Goal: Task Accomplishment & Management: Complete application form

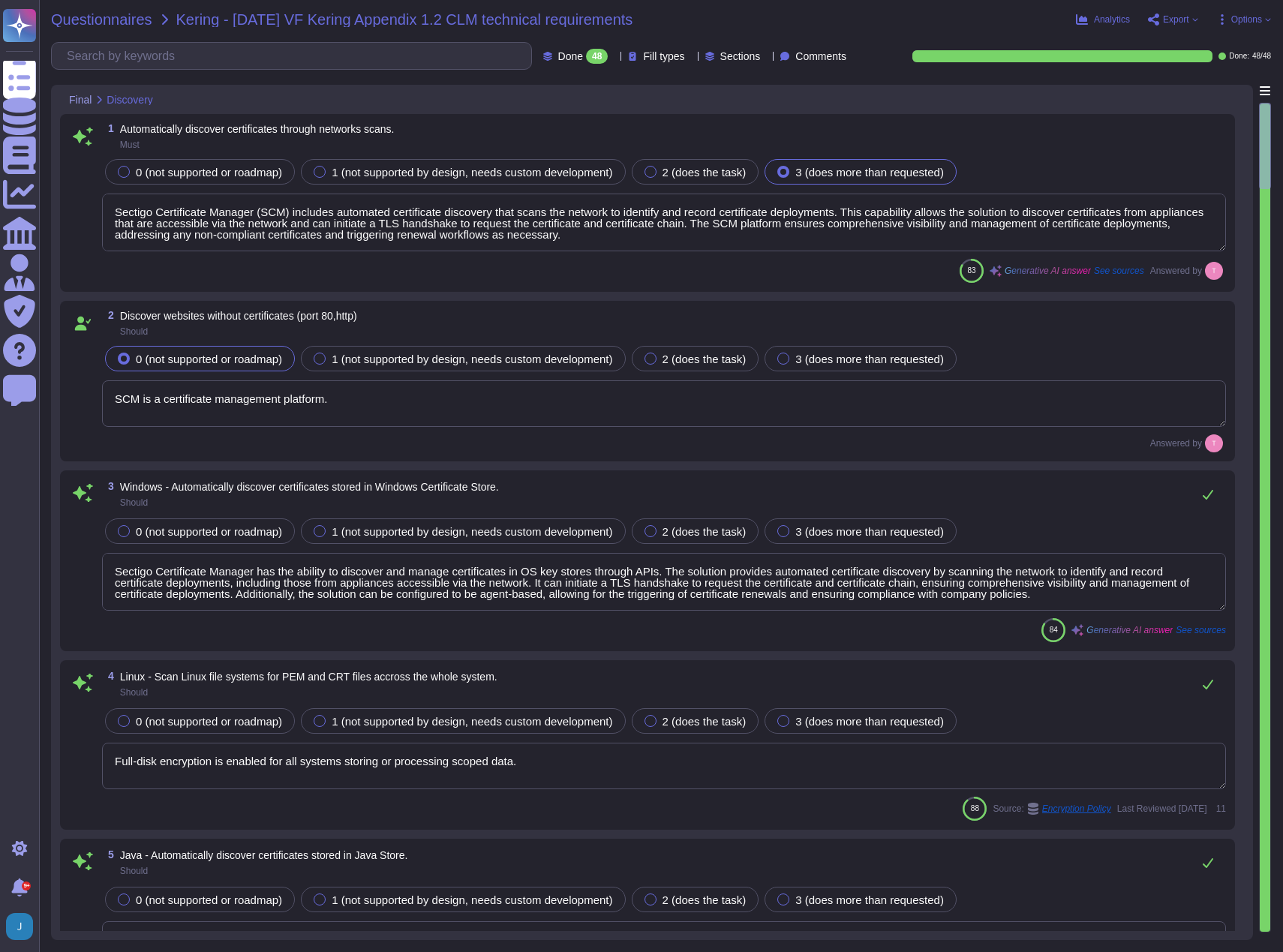
type textarea "Sectigo Certificate Manager (SCM) includes automated certificate discovery that…"
type textarea "SCM is a certificate management platform."
type textarea "Sectigo Certificate Manager has the ability to discover and manage certificates…"
type textarea "Full-disk encryption is enabled for all systems storing or processing scoped da…"
type textarea "Yes, Sectigo Certificate Manager has the ability to discover and manage certifi…"
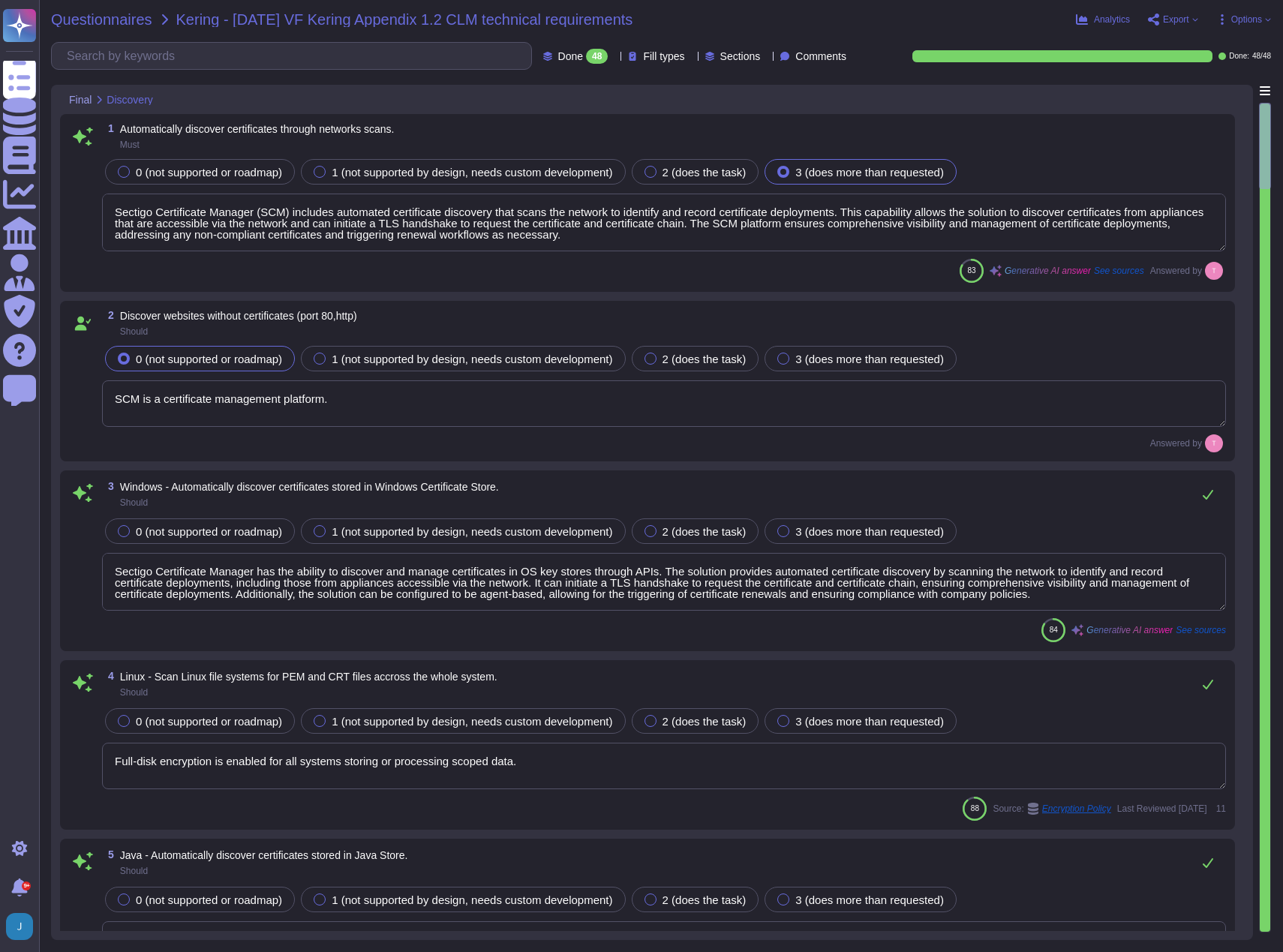
type textarea "Sectigo Certificate Manager can discover certificates from appliances, includin…"
type textarea "We integrate with AWS and Google Cloud Platform (GCP) to discover certificates.…"
click at [106, 16] on span "Questionnaires" at bounding box center [101, 19] width 101 height 15
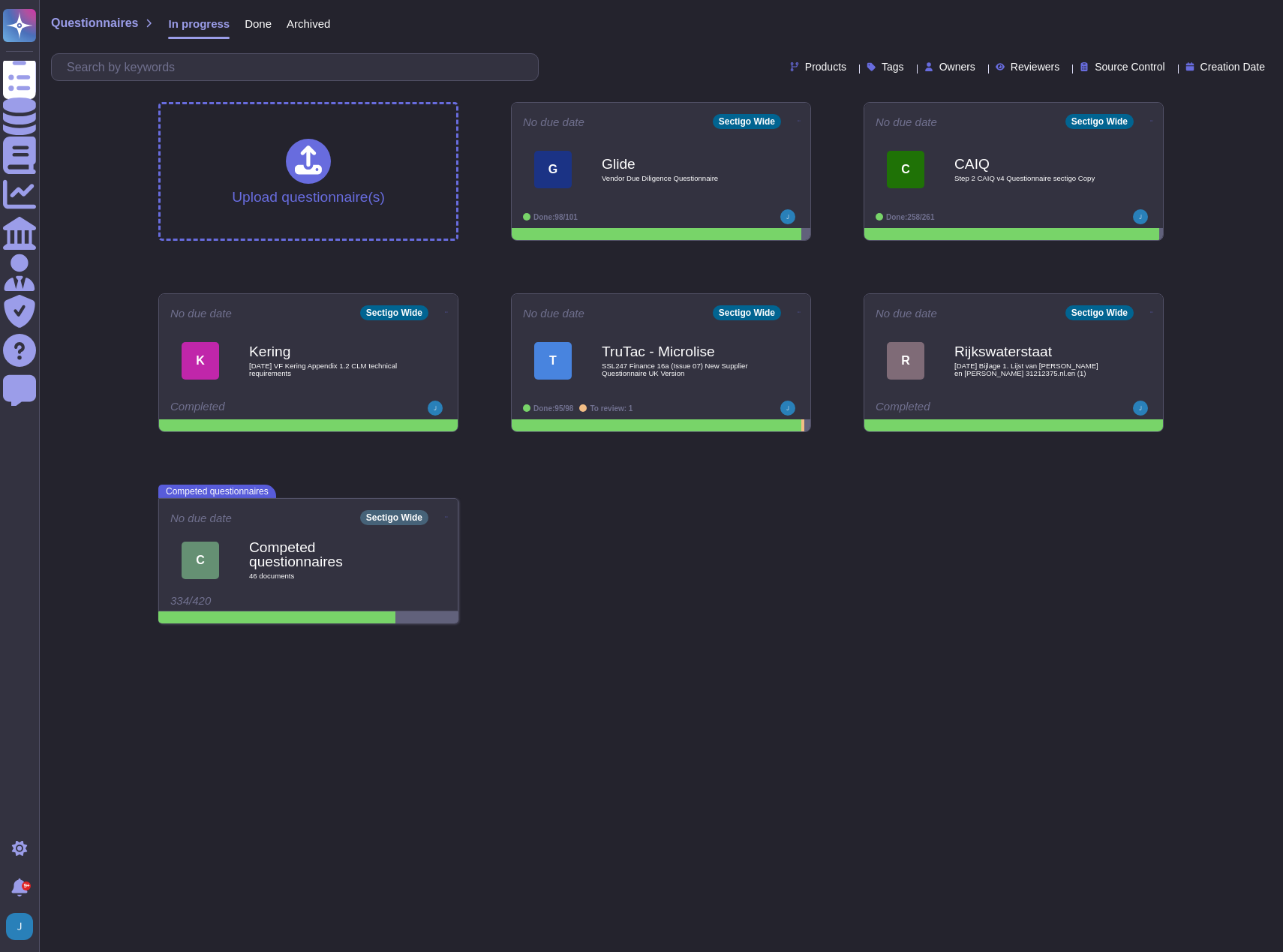
click at [261, 25] on span "Done" at bounding box center [258, 23] width 27 height 11
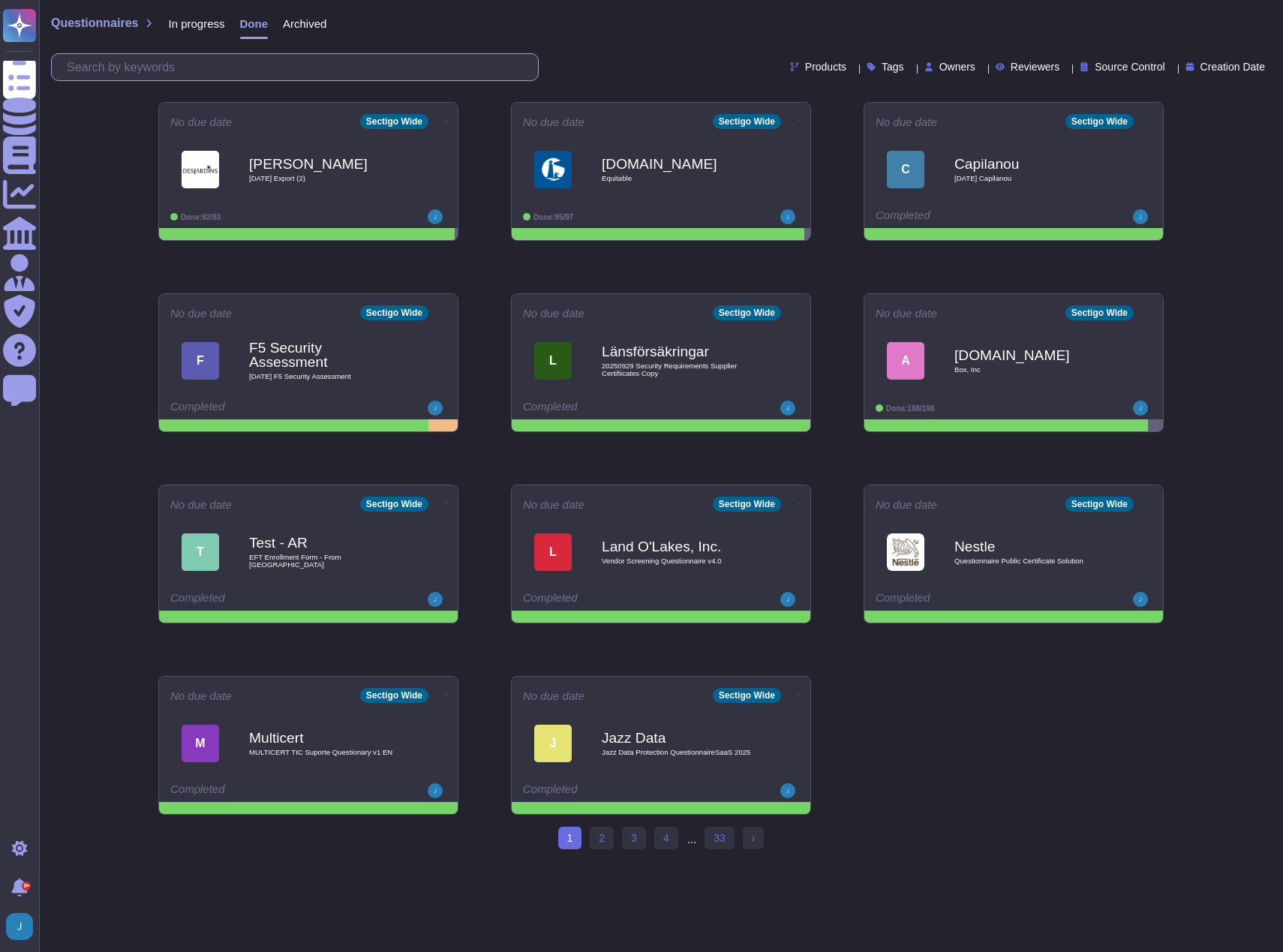
click at [255, 69] on input "text" at bounding box center [299, 67] width 479 height 26
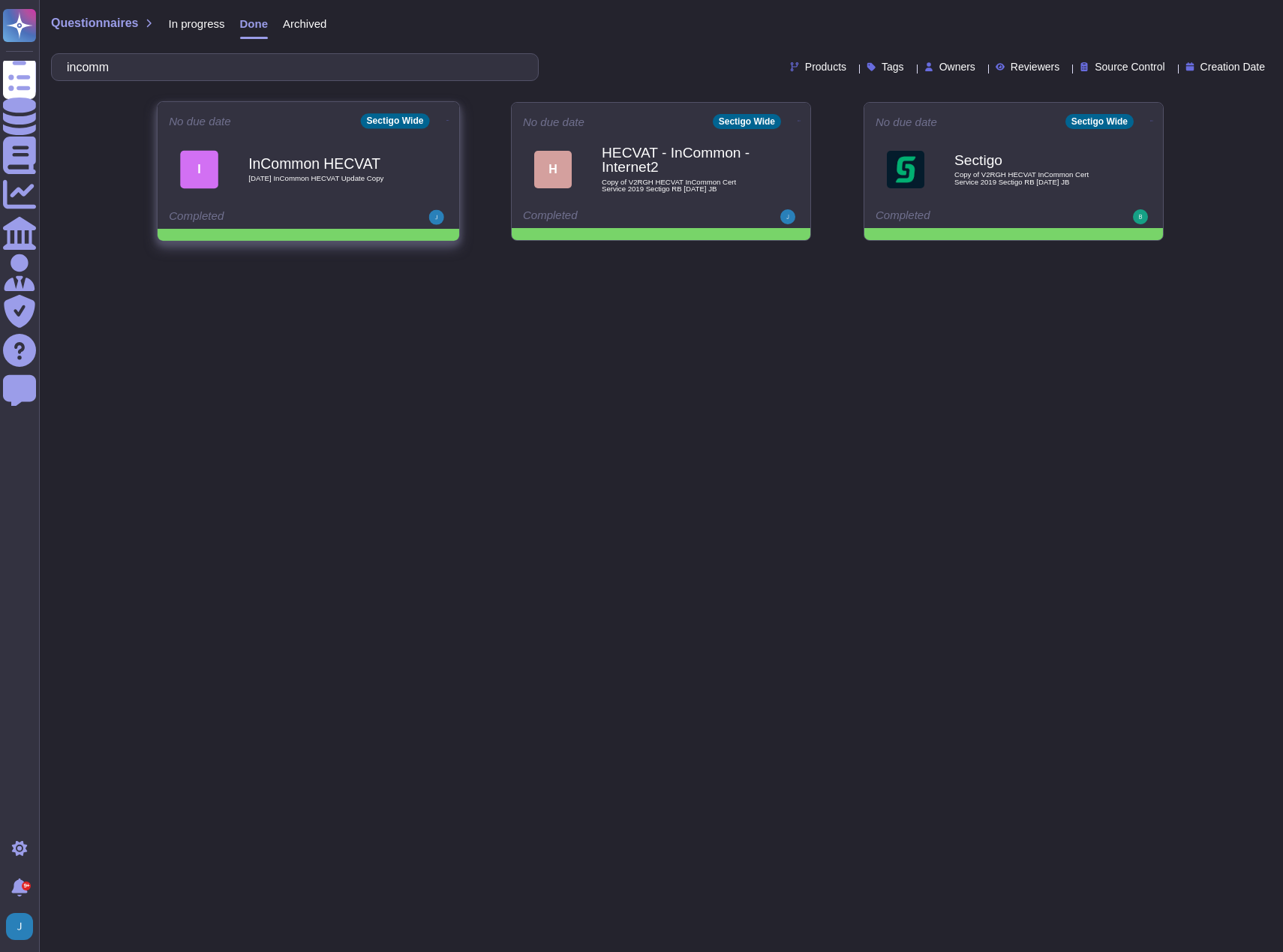
type input "incomm"
click at [263, 168] on b "InCommon HECVAT" at bounding box center [324, 162] width 151 height 14
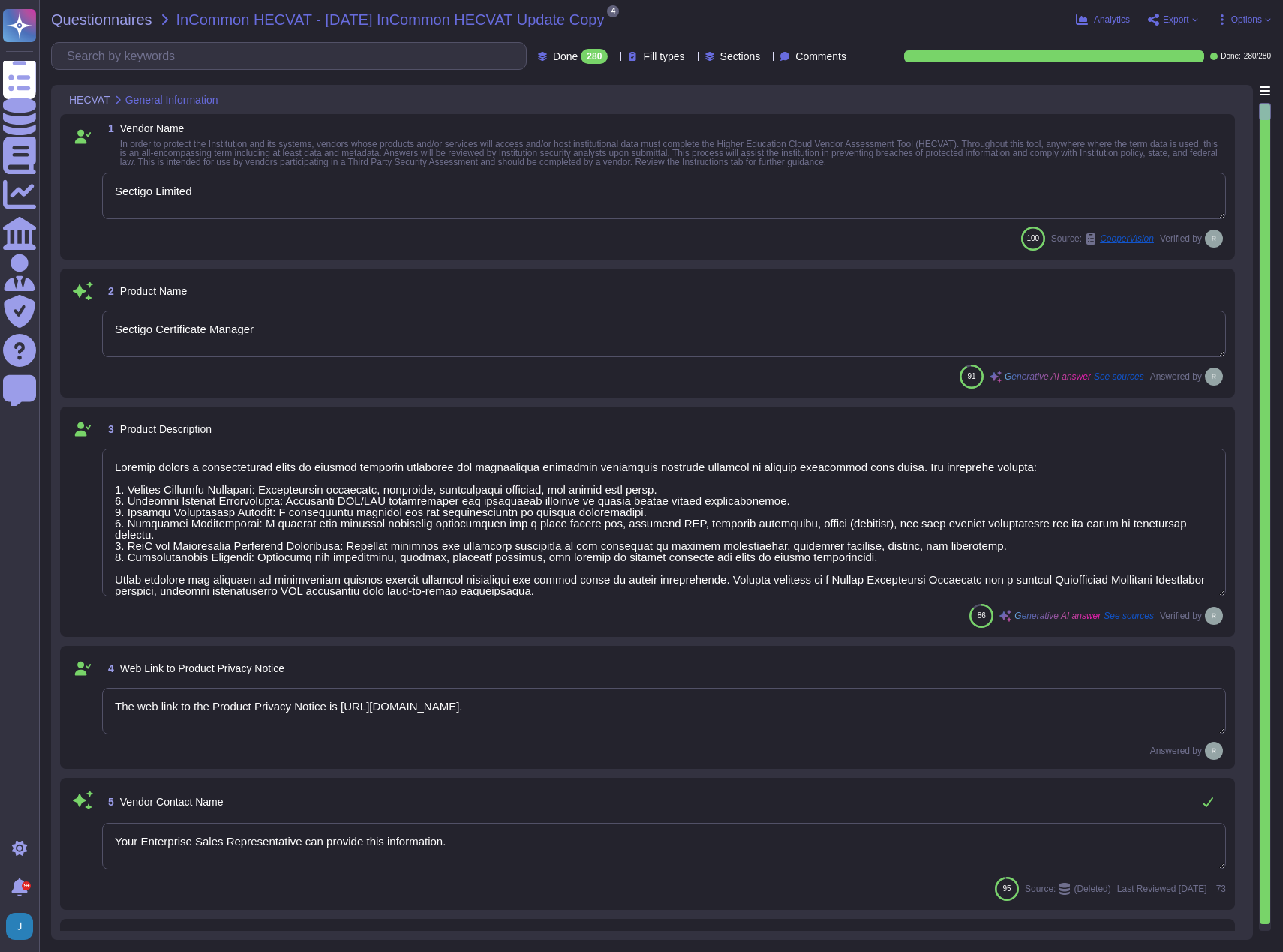
type textarea "Sectigo Limited"
type textarea "Sectigo Certificate Manager"
type textarea "Sectigo offers a comprehensive range of digital identity solutions and certific…"
type textarea "The web link to the Product Privacy Notice is [URL][DOMAIN_NAME]."
type textarea "Your Enterprise Sales Representative can provide this information."
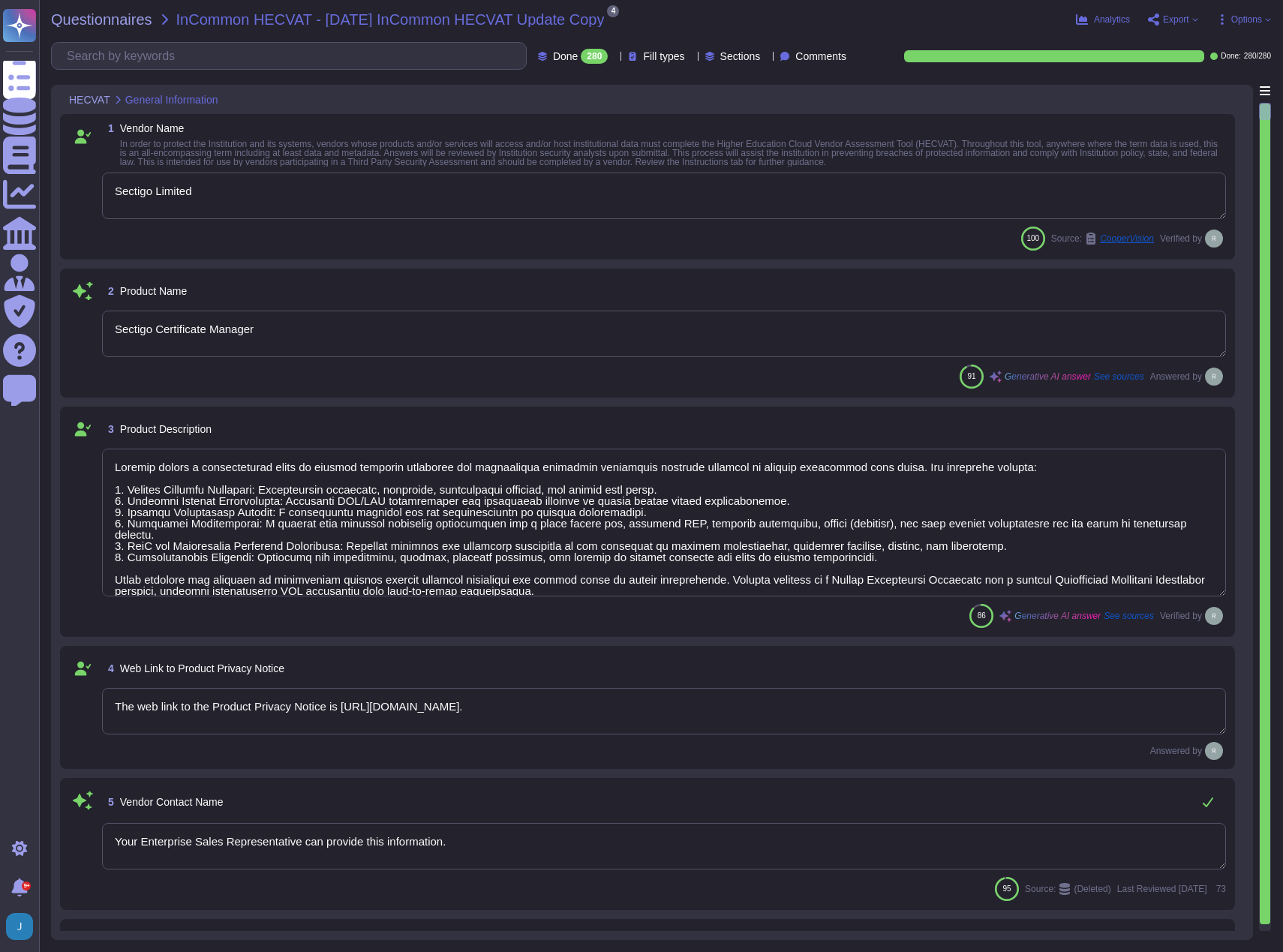
type textarea "Your Enterprise Sales Representative can provide this information."
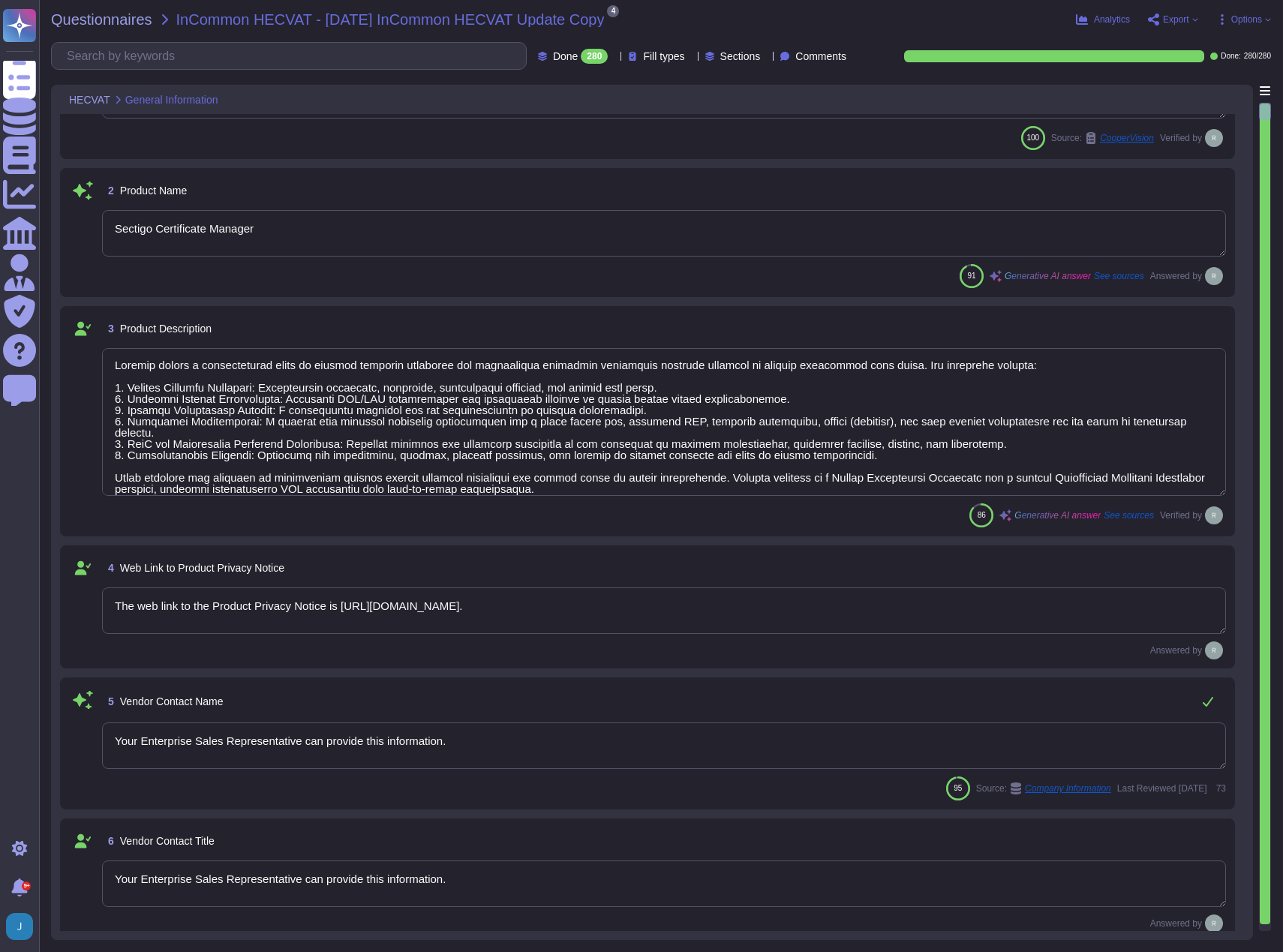
type textarea "Data is stored in colocation centers in [GEOGRAPHIC_DATA] or [GEOGRAPHIC_DATA]."
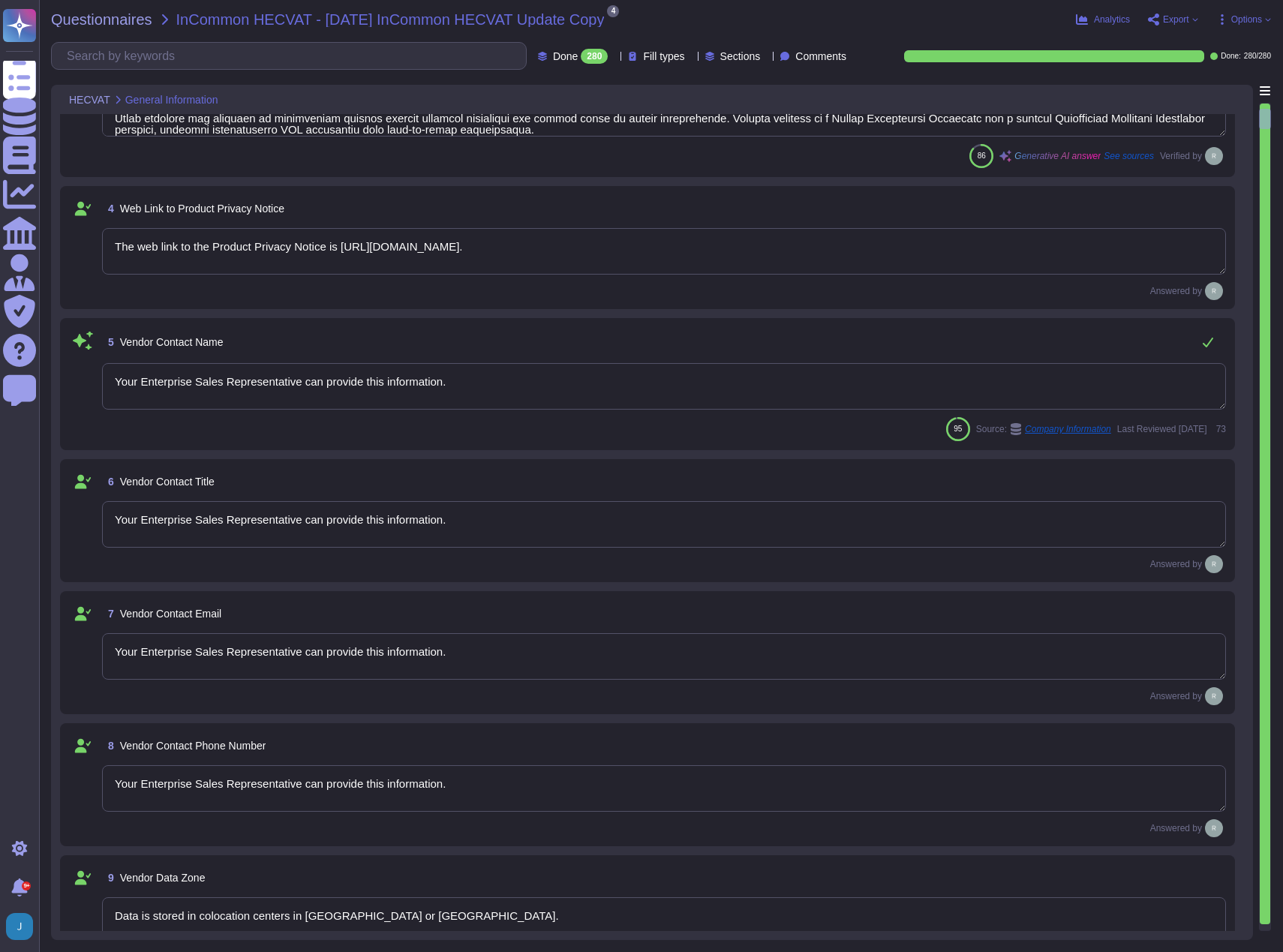
type textarea "The scope data is stored in our core data center in the [GEOGRAPHIC_DATA], with…"
type textarea "Your Enterprise Sales Representative can provide this information."
type textarea "[PERSON_NAME][EMAIL_ADDRESS][PERSON_NAME][DOMAIN_NAME]"
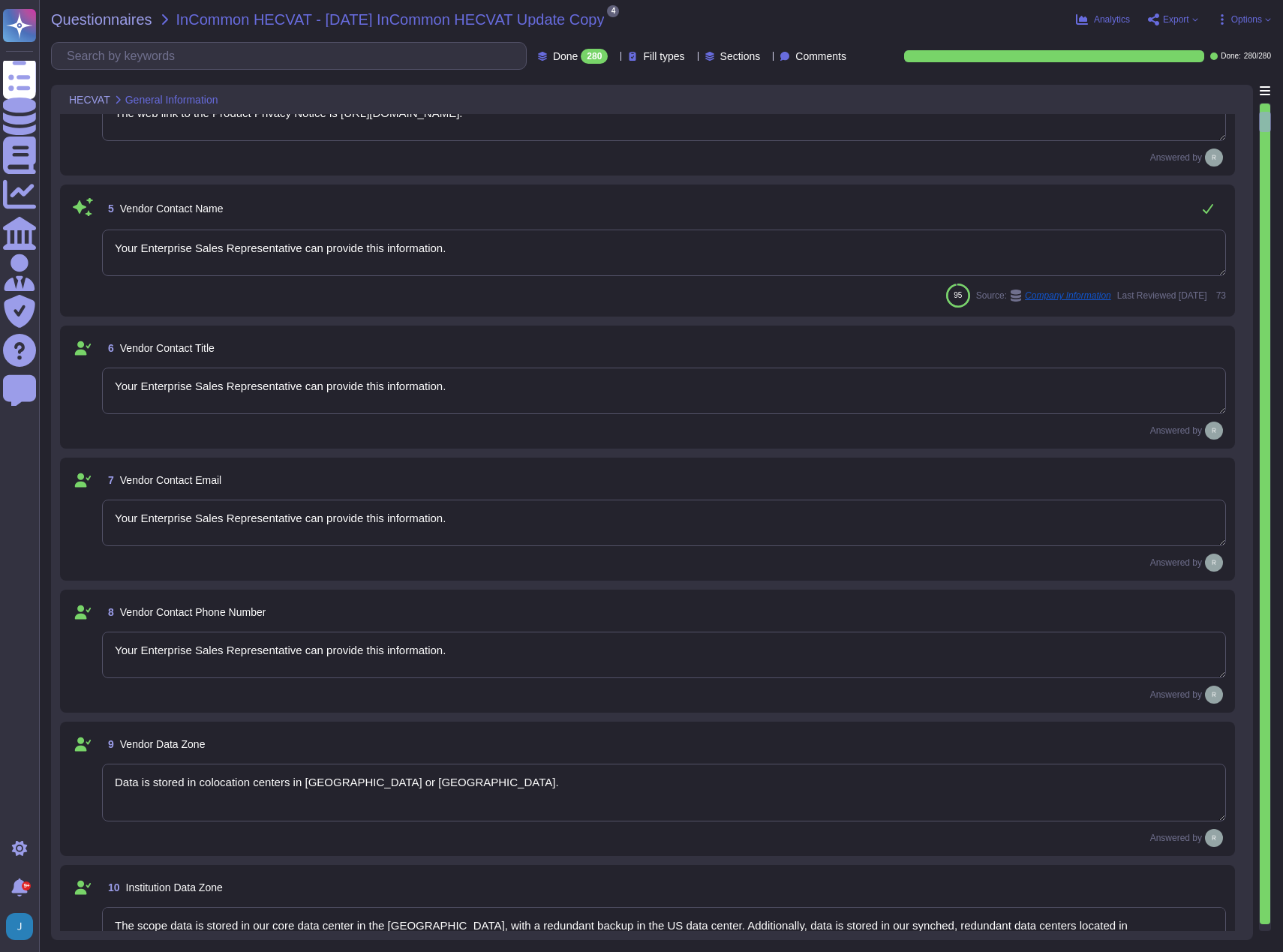
type textarea "No, our product does not process protected health information (PHI) or any data…"
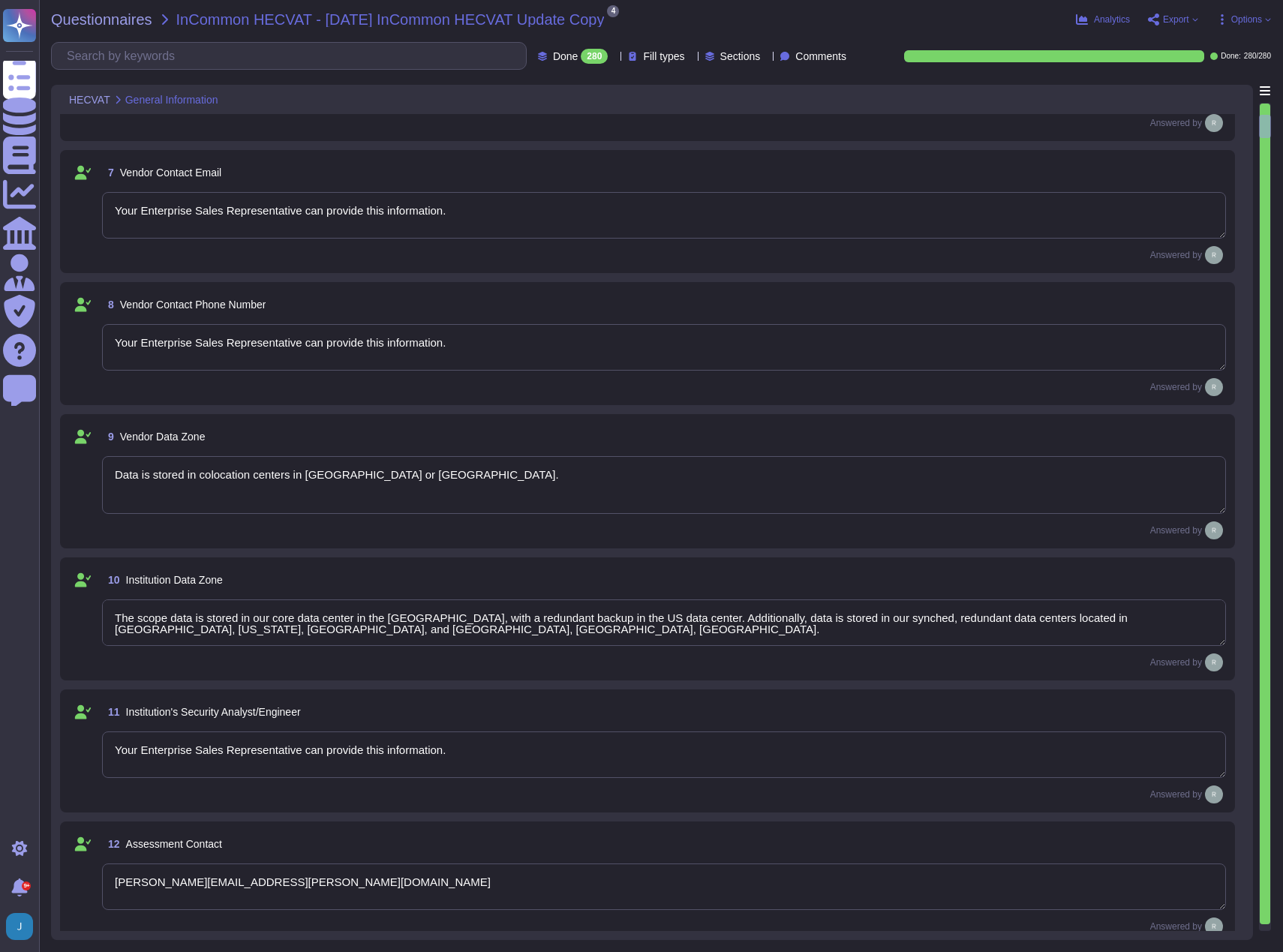
type textarea "No, the service does not have a mobile app/access component. There are no mobil…"
type textarea "No, Sectigo does not disclose customer data to any third parties, and the infor…"
type textarea "Yes, we have a well-documented Business Continuity Plan (BCP) in place that is …"
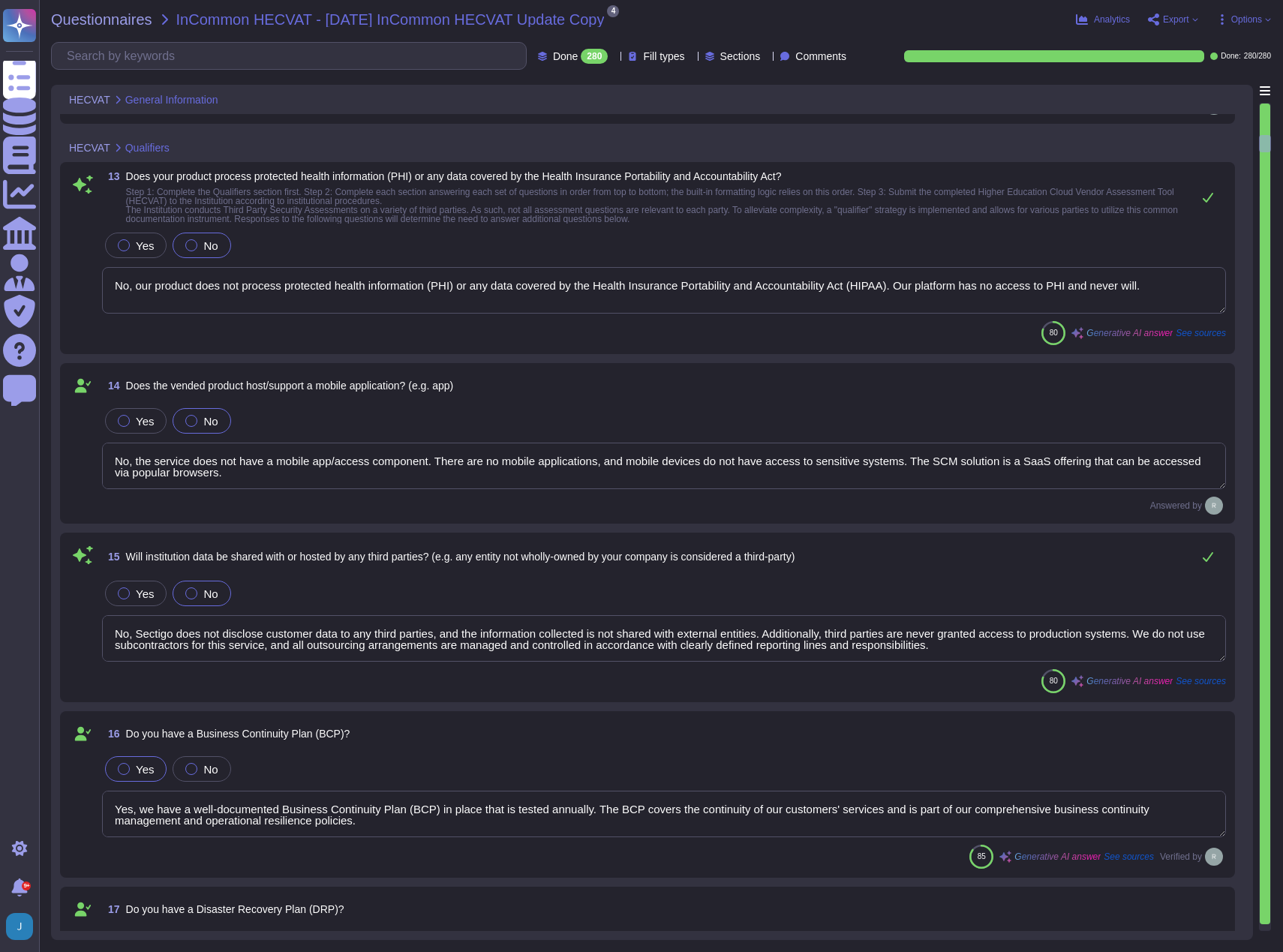
type textarea "Yes, we have a well-documented Disaster Recovery Plan (DRP) in place, which is …"
type textarea "No, data regulated by PCI DSS will not reside in the vended product. The organi…"
type textarea "No. Sectigo is a leading provider of digital certificates and automated Certifi…"
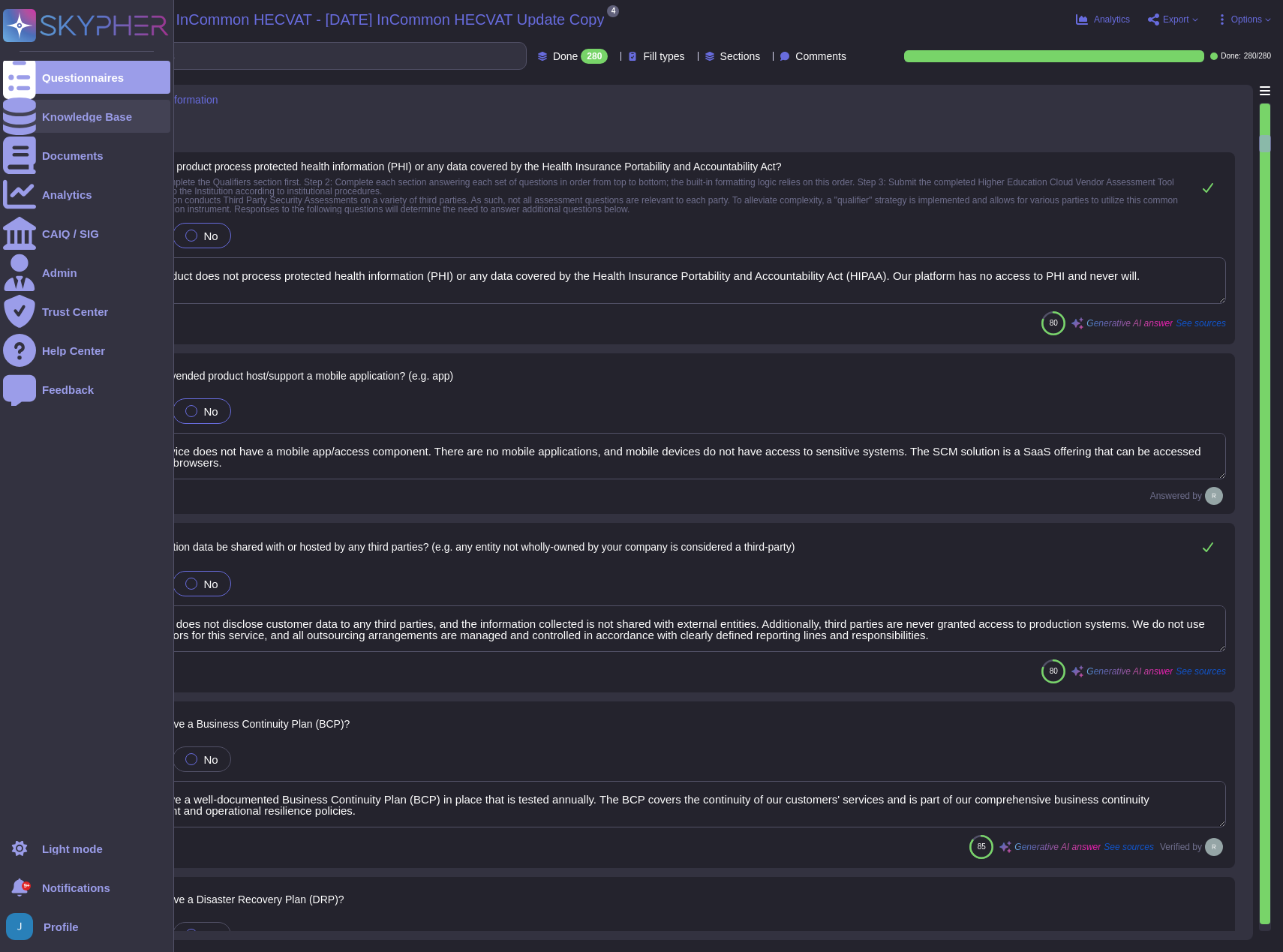
click at [69, 118] on div "Knowledge Base" at bounding box center [86, 117] width 90 height 11
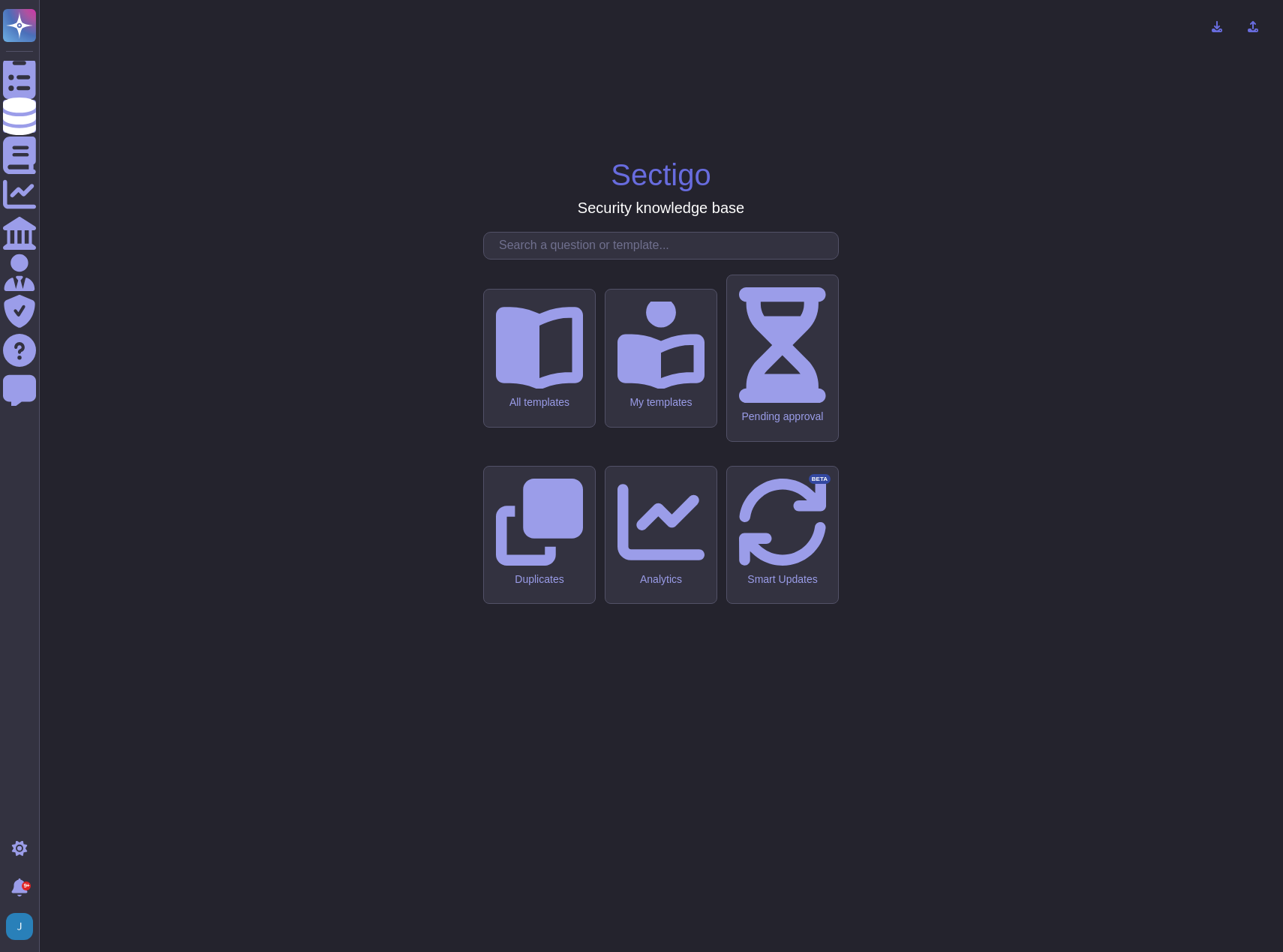
click at [584, 259] on input "text" at bounding box center [665, 246] width 347 height 26
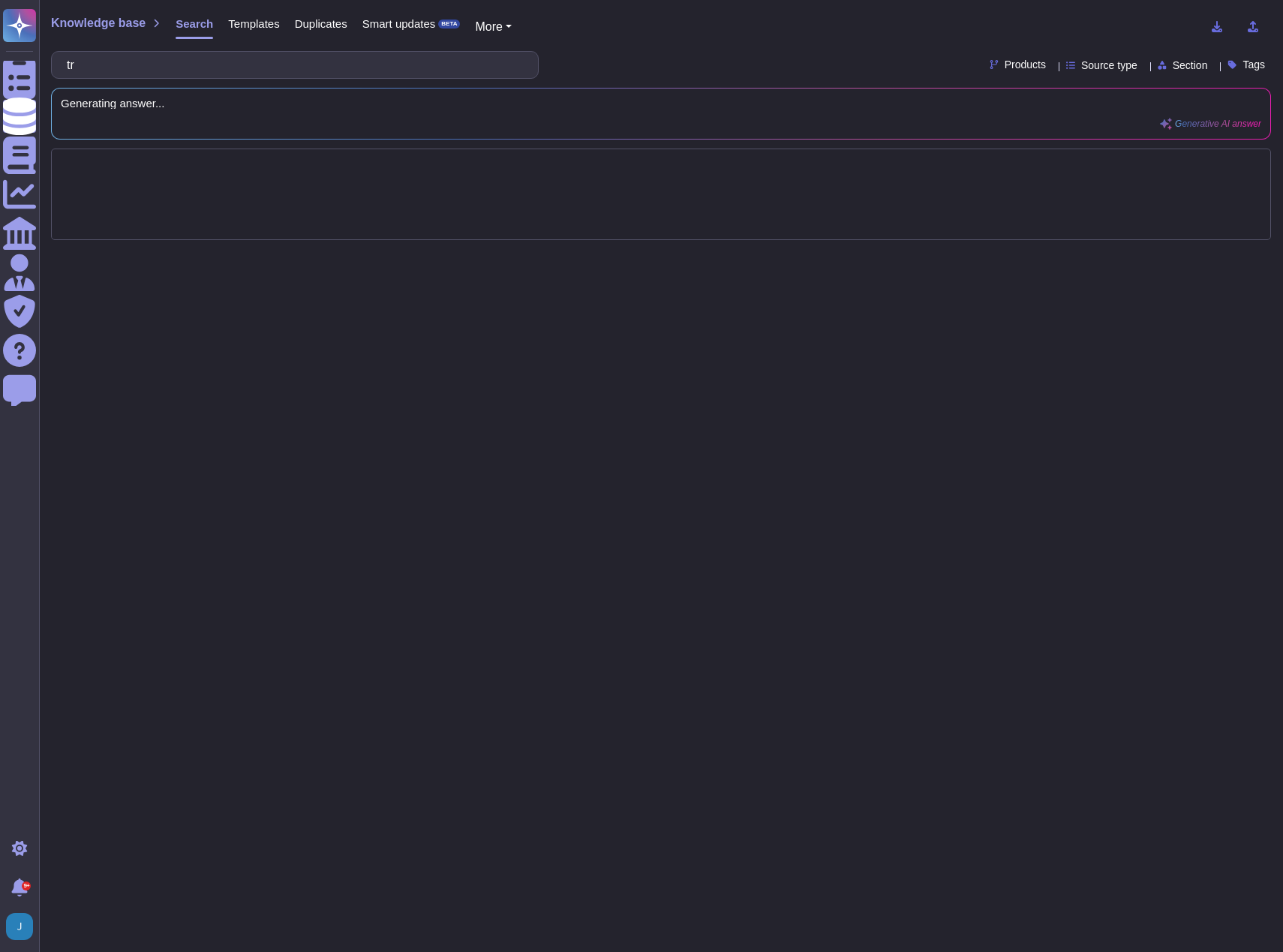
type input "t"
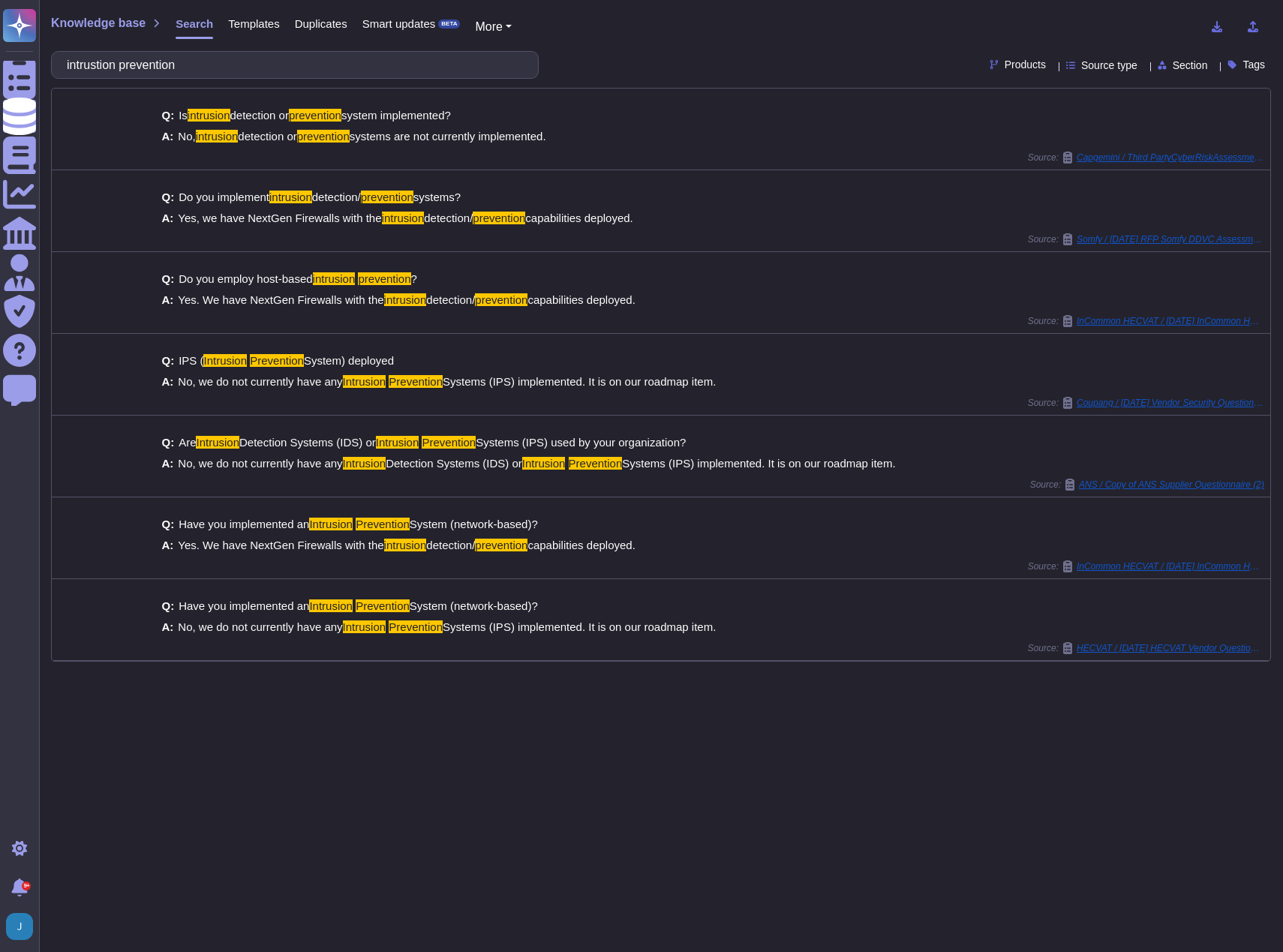
click at [134, 59] on input "intrustion prevention" at bounding box center [291, 65] width 464 height 26
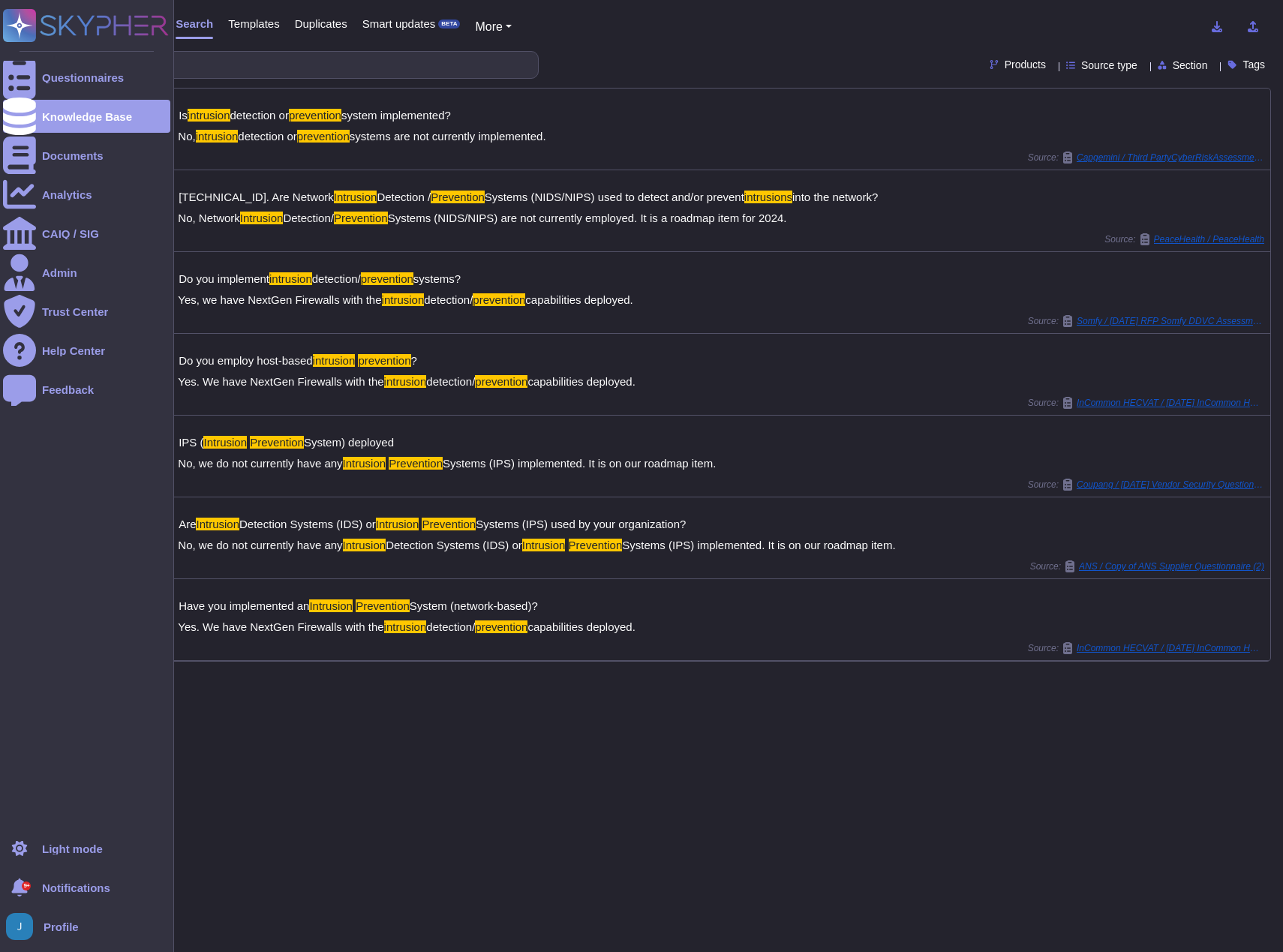
drag, startPoint x: 191, startPoint y: 60, endPoint x: 37, endPoint y: 58, distance: 154.0
click at [37, 58] on div "Questionnaires Knowledge Base Documents Analytics CAIQ / SIG Admin Trust Center…" at bounding box center [641, 476] width 1283 height 952
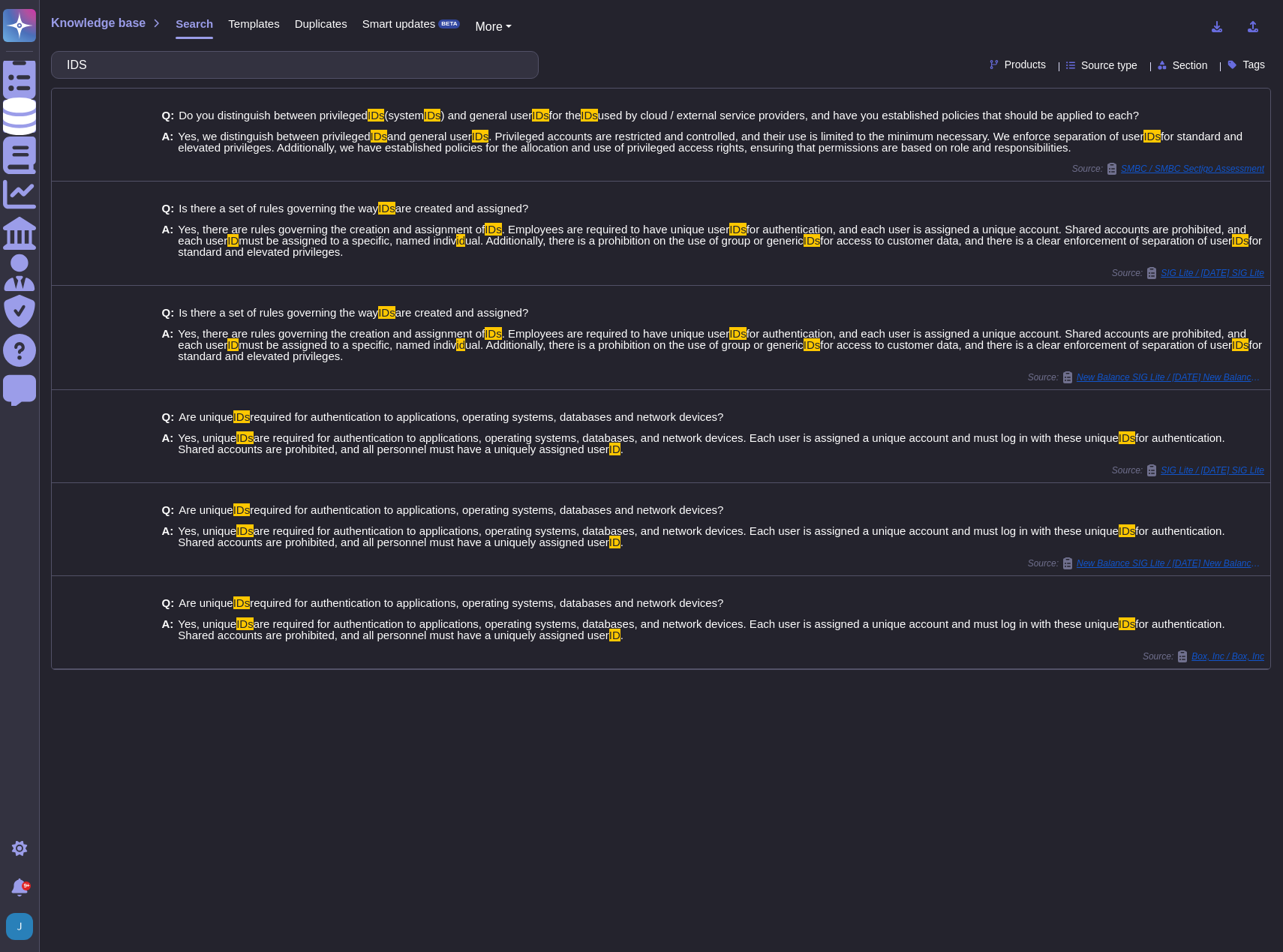
click at [120, 61] on input "IDS" at bounding box center [291, 65] width 464 height 26
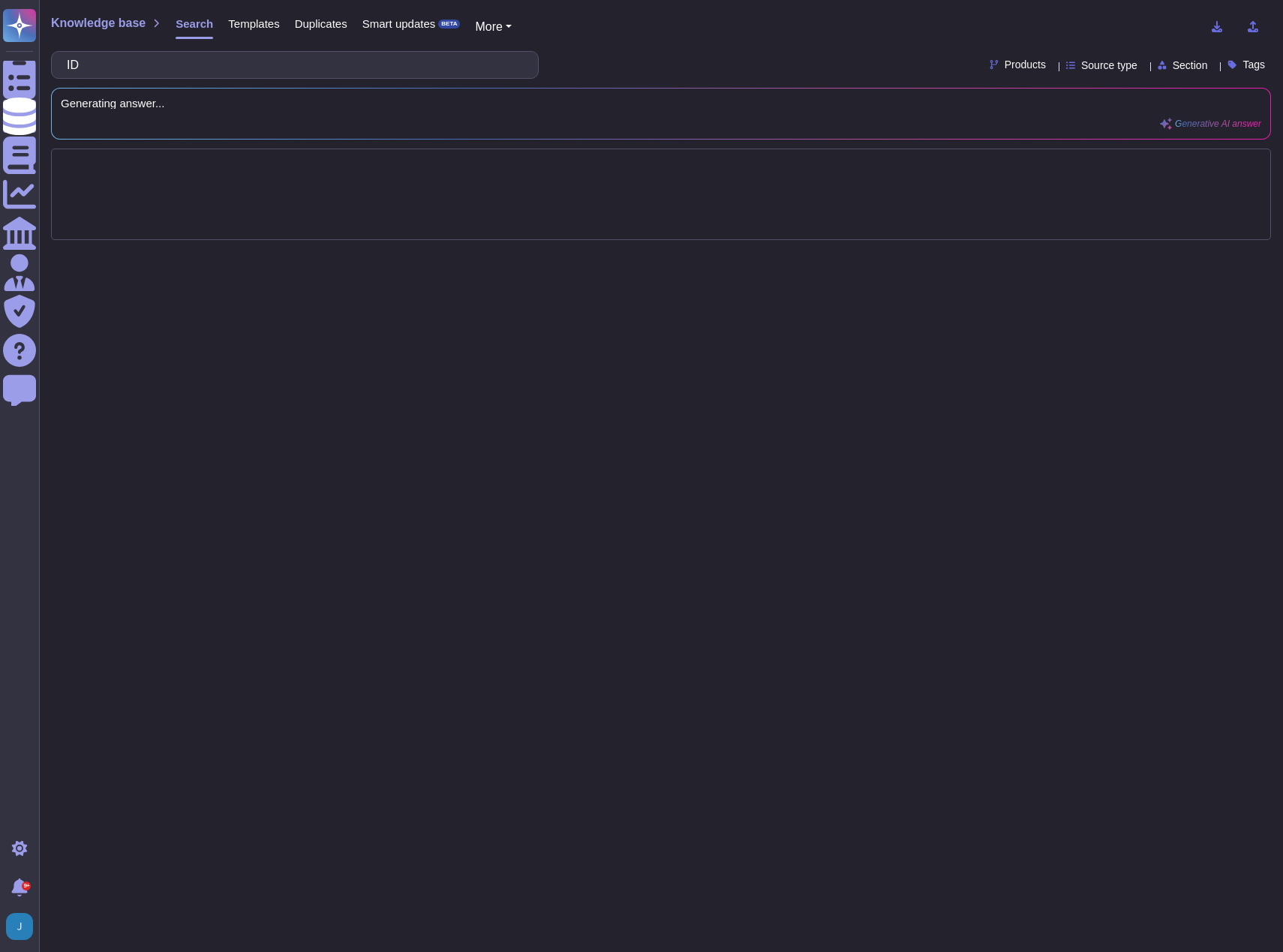
type input "I"
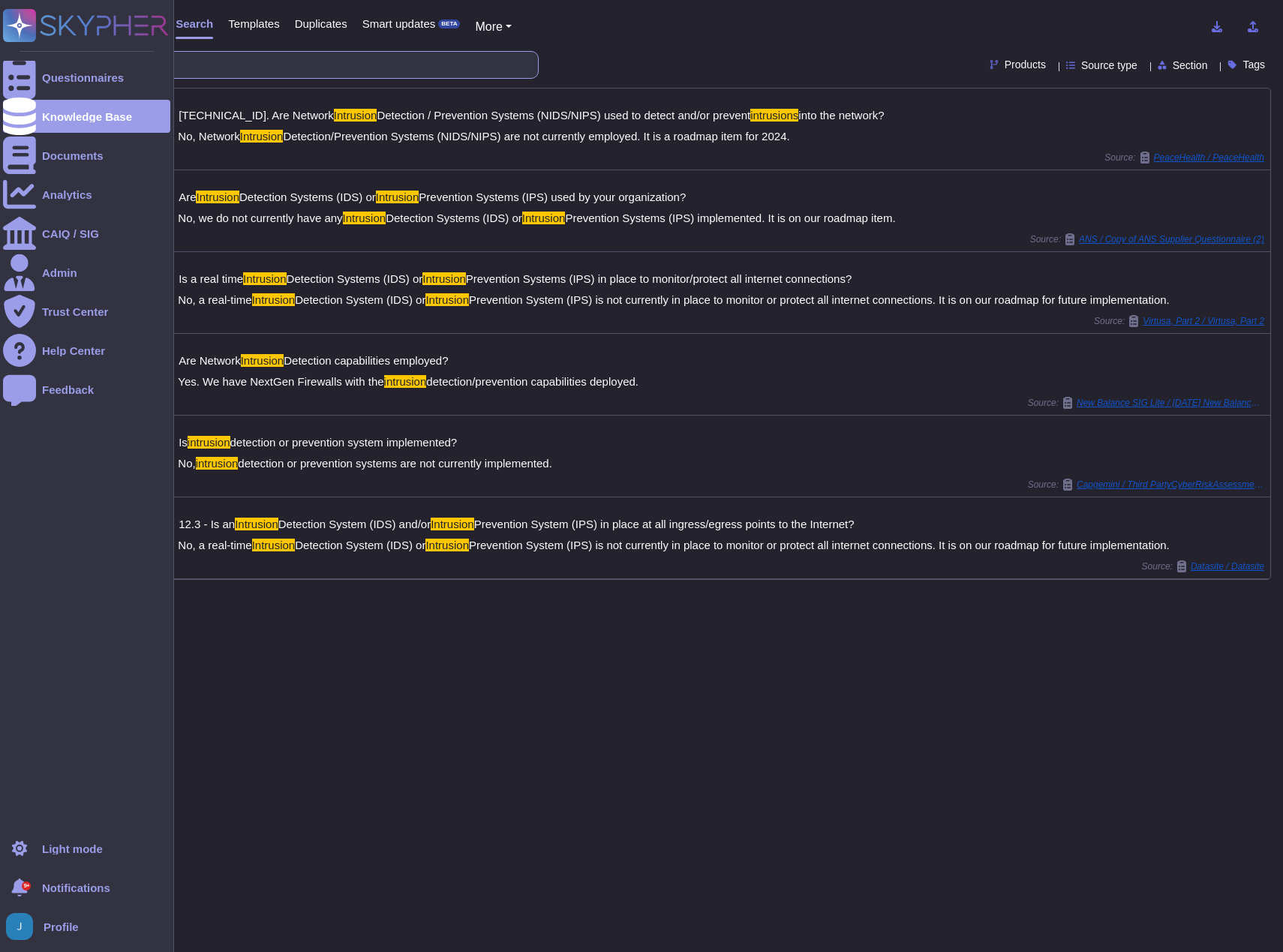
drag, startPoint x: 147, startPoint y: 65, endPoint x: 34, endPoint y: 56, distance: 113.4
click at [34, 56] on div "Questionnaires Knowledge Base Documents Analytics CAIQ / SIG Admin Trust Center…" at bounding box center [641, 476] width 1283 height 952
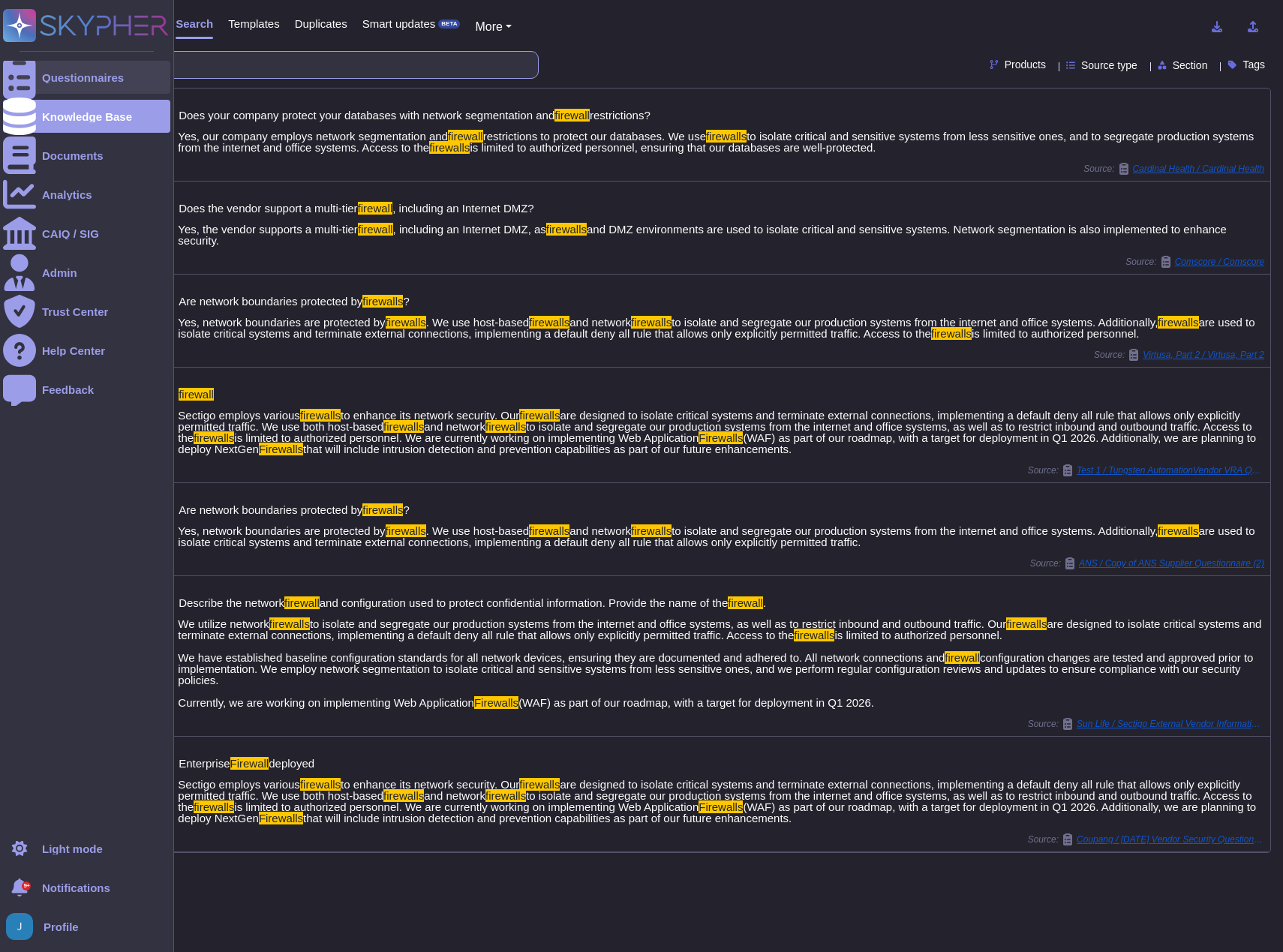
drag, startPoint x: 241, startPoint y: 62, endPoint x: 35, endPoint y: 62, distance: 206.0
click at [35, 62] on div "Questionnaires Knowledge Base Documents Analytics CAIQ / SIG Admin Trust Center…" at bounding box center [641, 476] width 1283 height 952
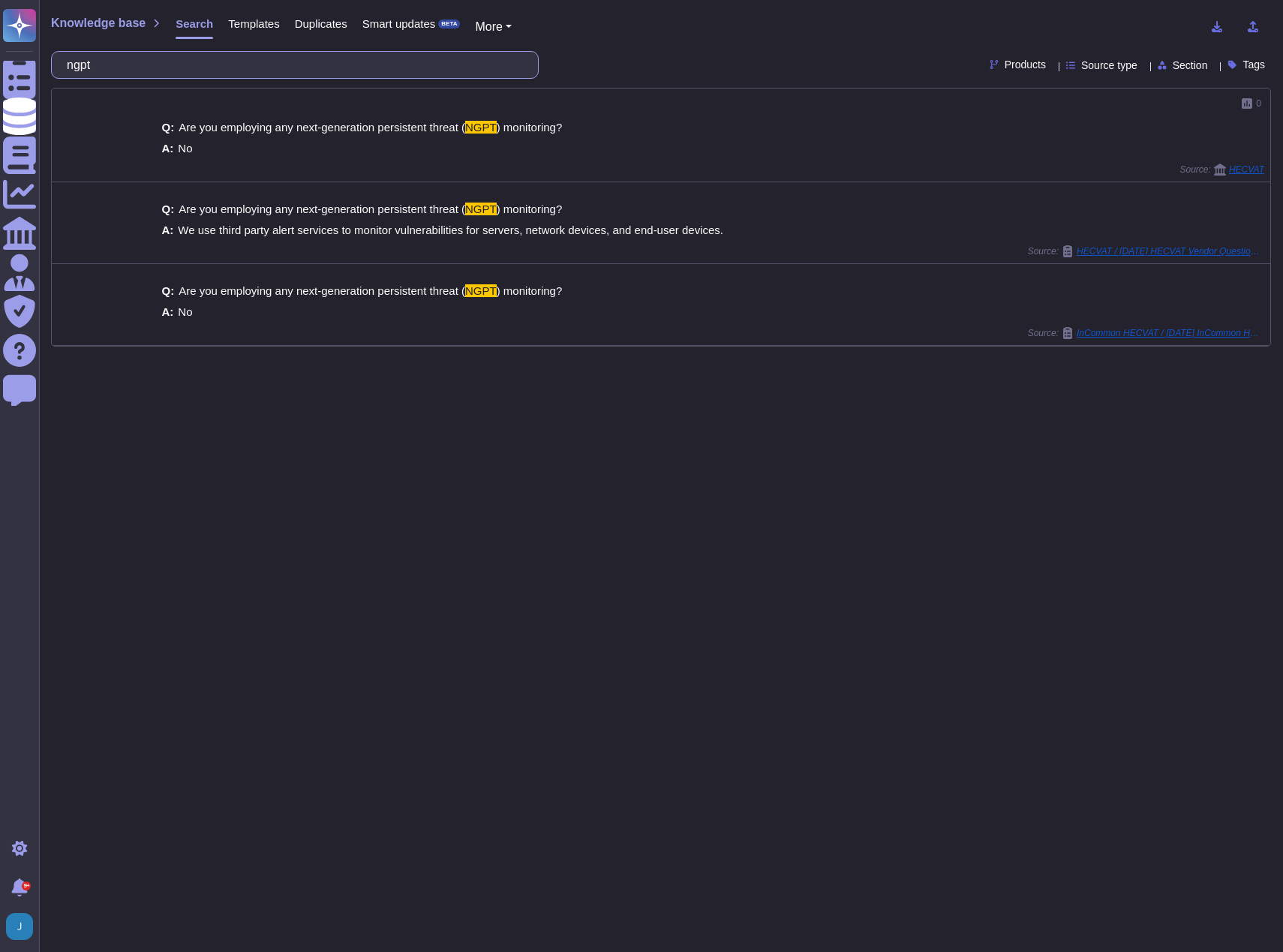
drag, startPoint x: 155, startPoint y: 58, endPoint x: 53, endPoint y: 58, distance: 102.0
click at [53, 58] on div "ngpt" at bounding box center [295, 65] width 488 height 28
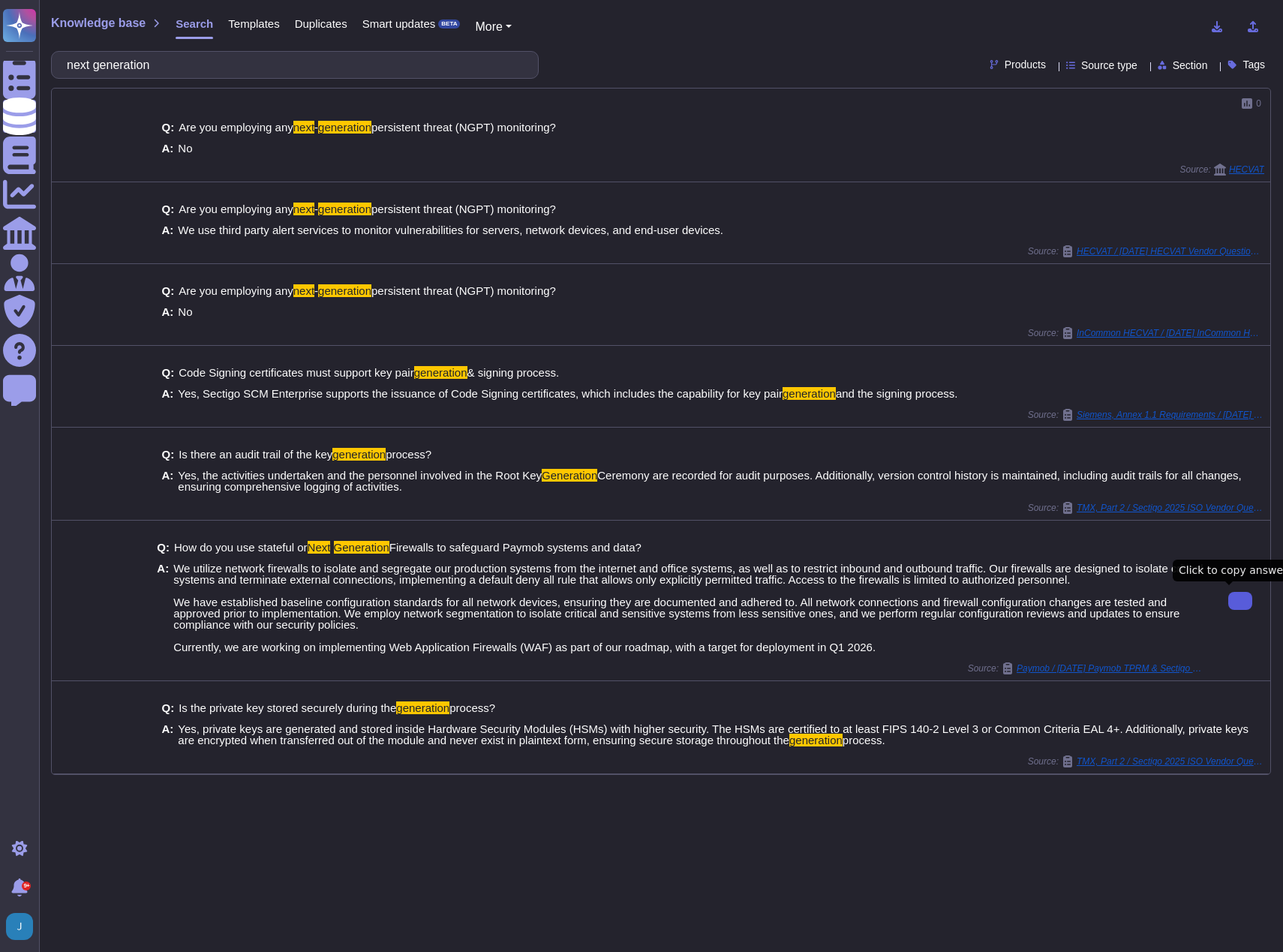
click at [1235, 592] on button at bounding box center [1240, 600] width 24 height 18
drag, startPoint x: 185, startPoint y: 63, endPoint x: 81, endPoint y: 69, distance: 104.2
click at [81, 69] on input "next generation" at bounding box center [291, 65] width 464 height 26
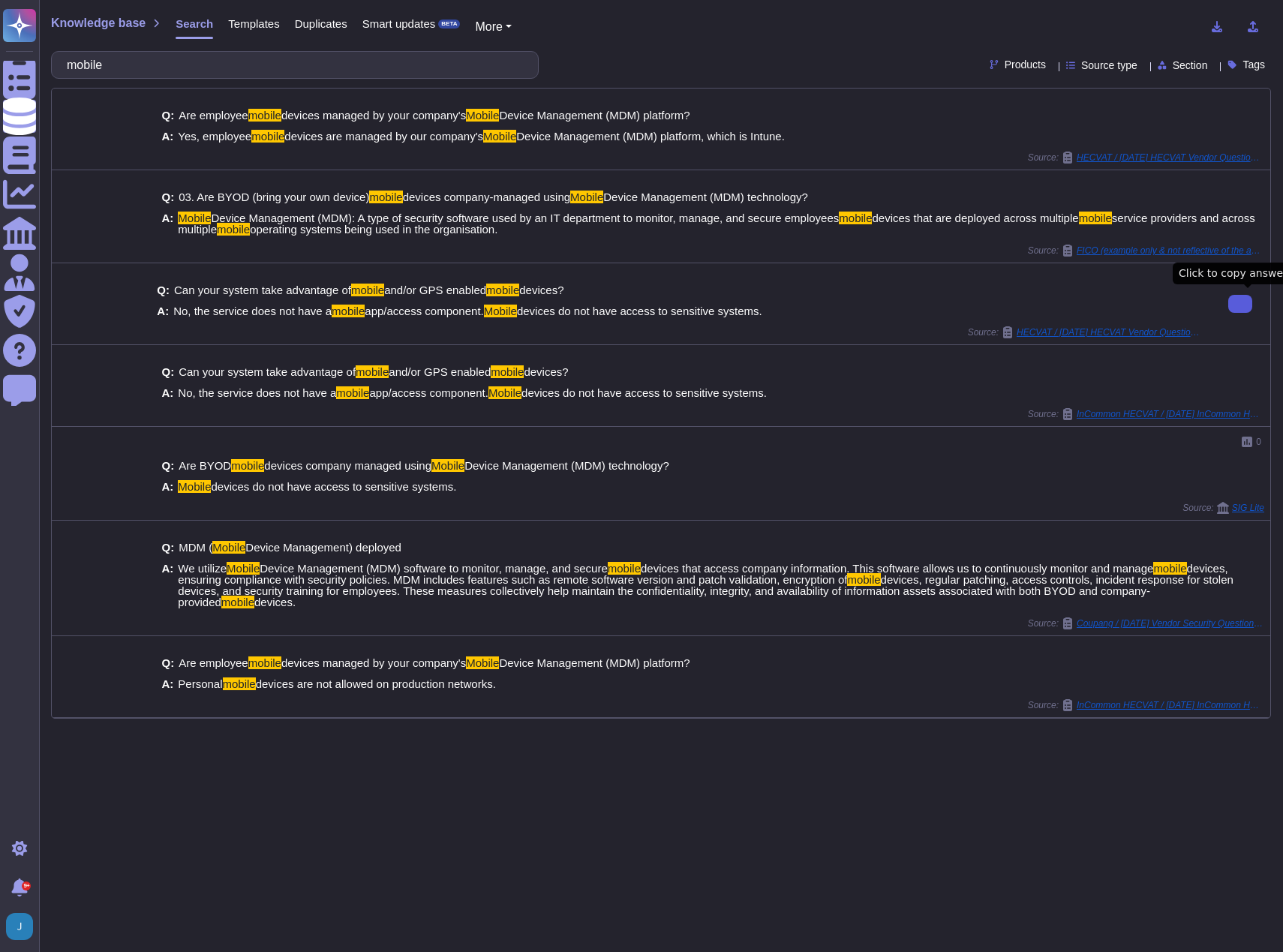
click at [1240, 307] on button at bounding box center [1240, 303] width 24 height 18
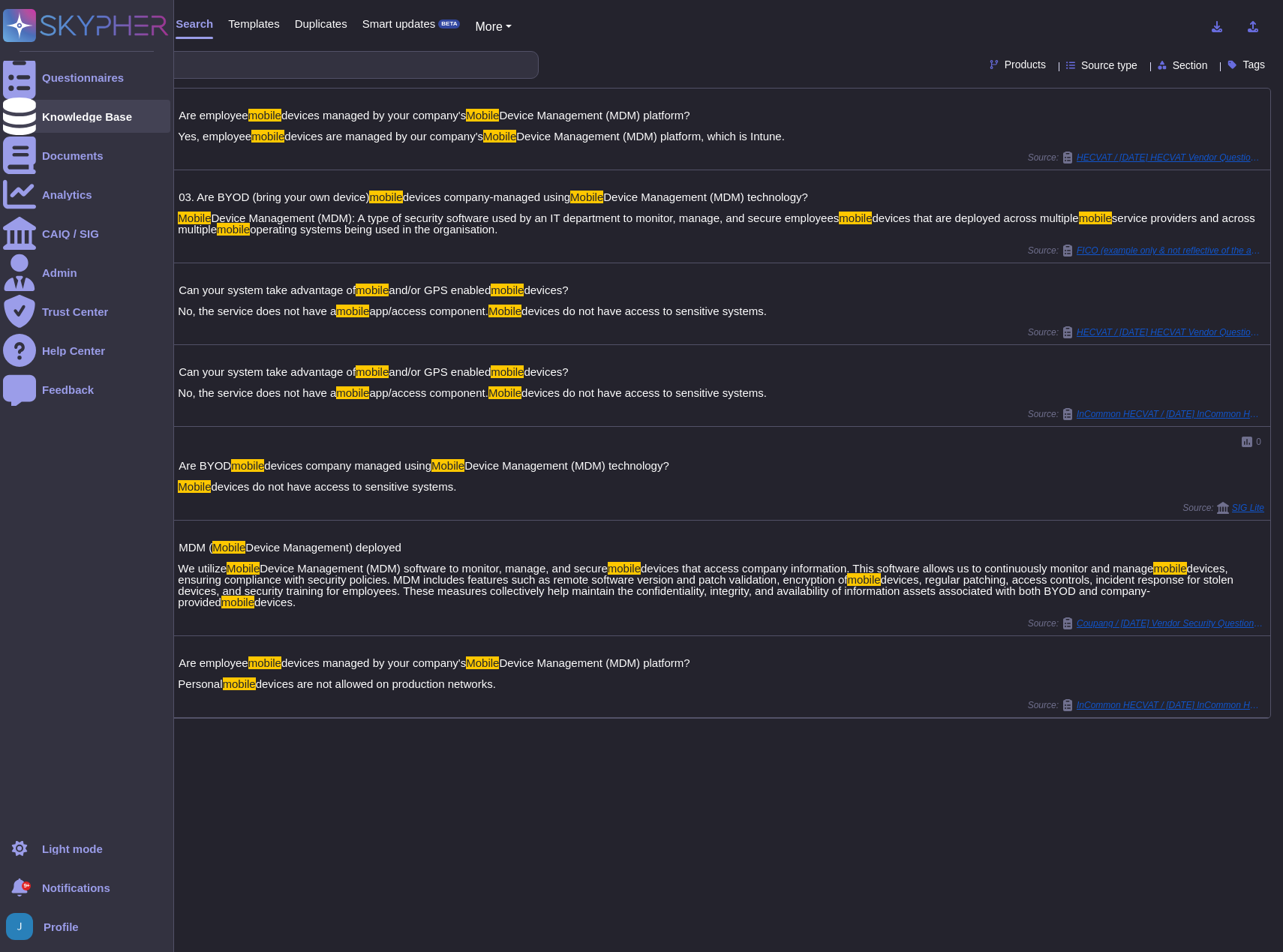
drag, startPoint x: 54, startPoint y: 116, endPoint x: 94, endPoint y: 113, distance: 40.1
click at [54, 116] on div "Knowledge Base" at bounding box center [86, 117] width 90 height 11
drag, startPoint x: 178, startPoint y: 57, endPoint x: 6, endPoint y: 52, distance: 172.1
click at [6, 52] on div "Questionnaires Knowledge Base Documents Analytics CAIQ / SIG Admin Trust Center…" at bounding box center [641, 476] width 1283 height 952
paste input "Will your company provide quality and performance metrics in relation to the sc…"
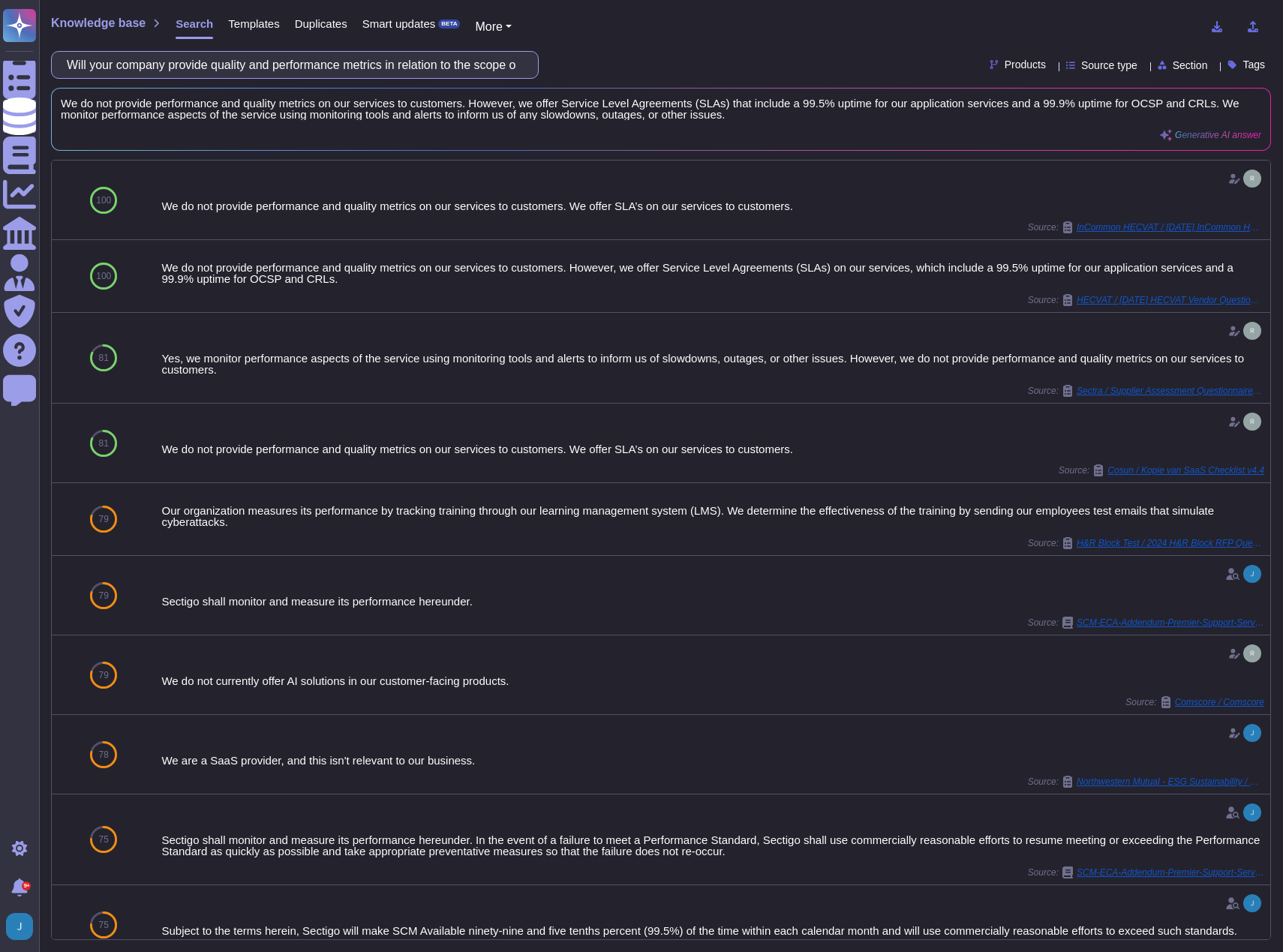
click at [246, 57] on input "Will your company provide quality and performance metrics in relation to the sc…" at bounding box center [291, 65] width 464 height 26
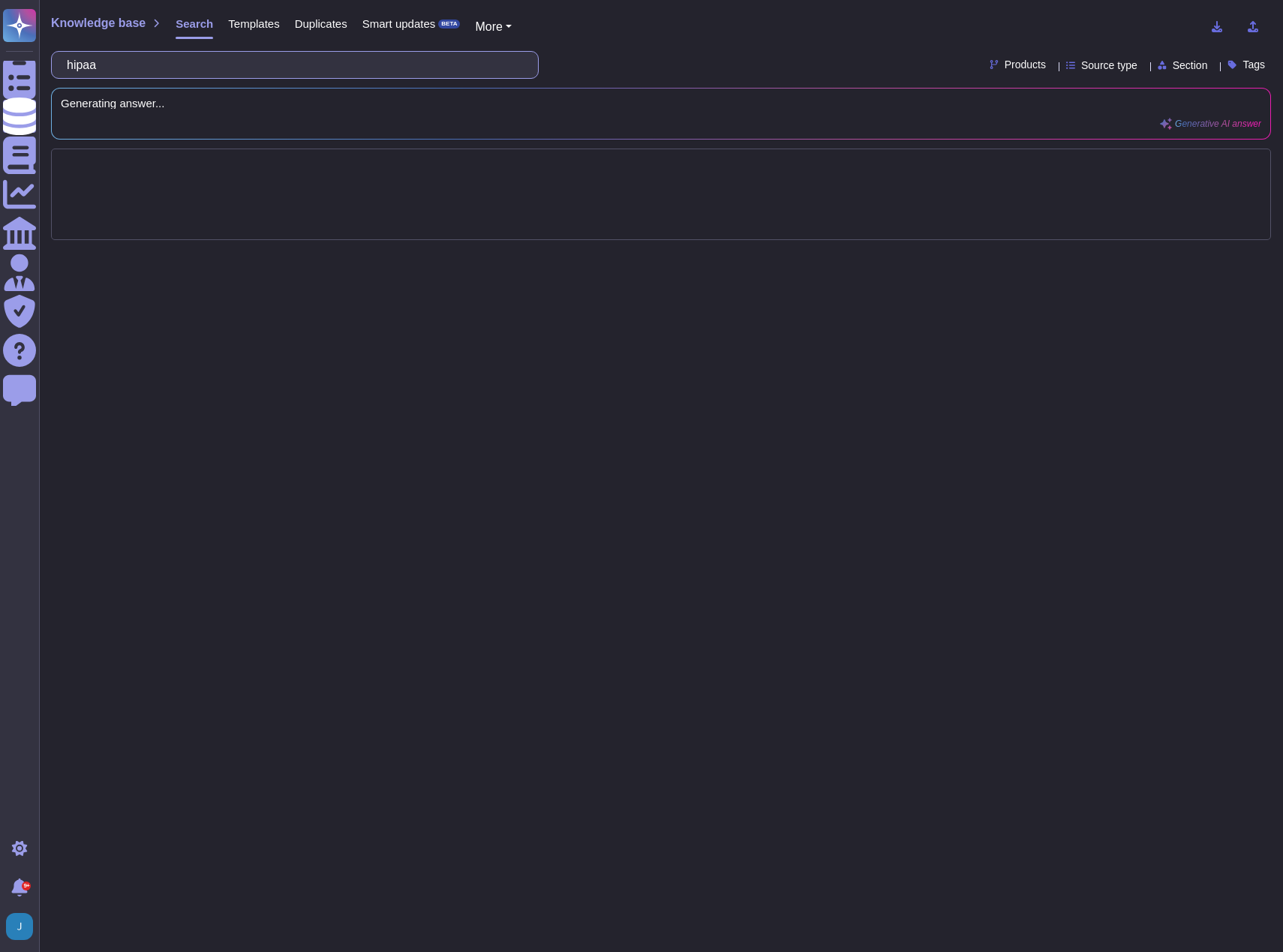
type input "hipaa"
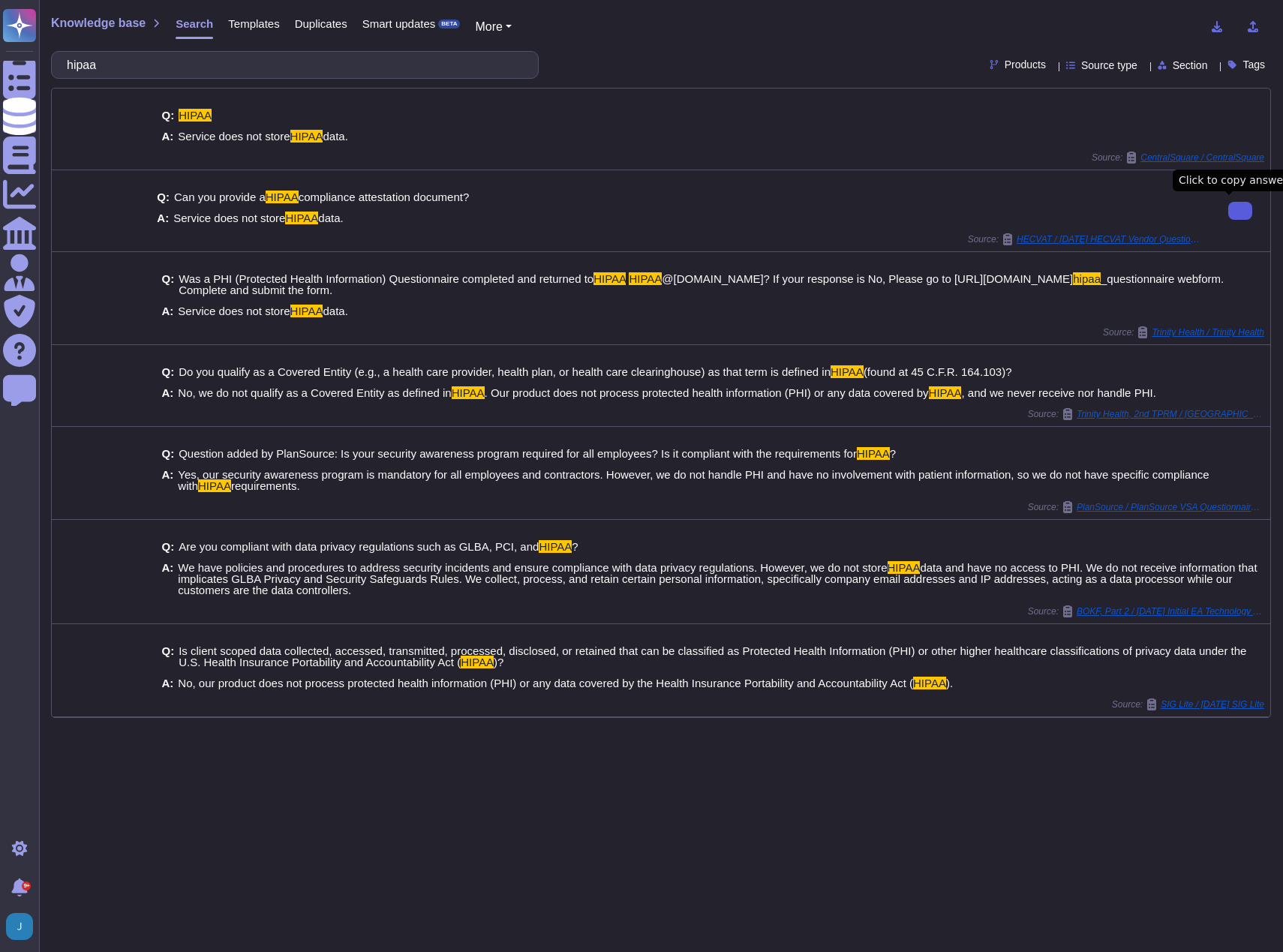
click at [789, 129] on div "Q: HIPAA A: Service does not store HIPAA data." at bounding box center [680, 125] width 1047 height 51
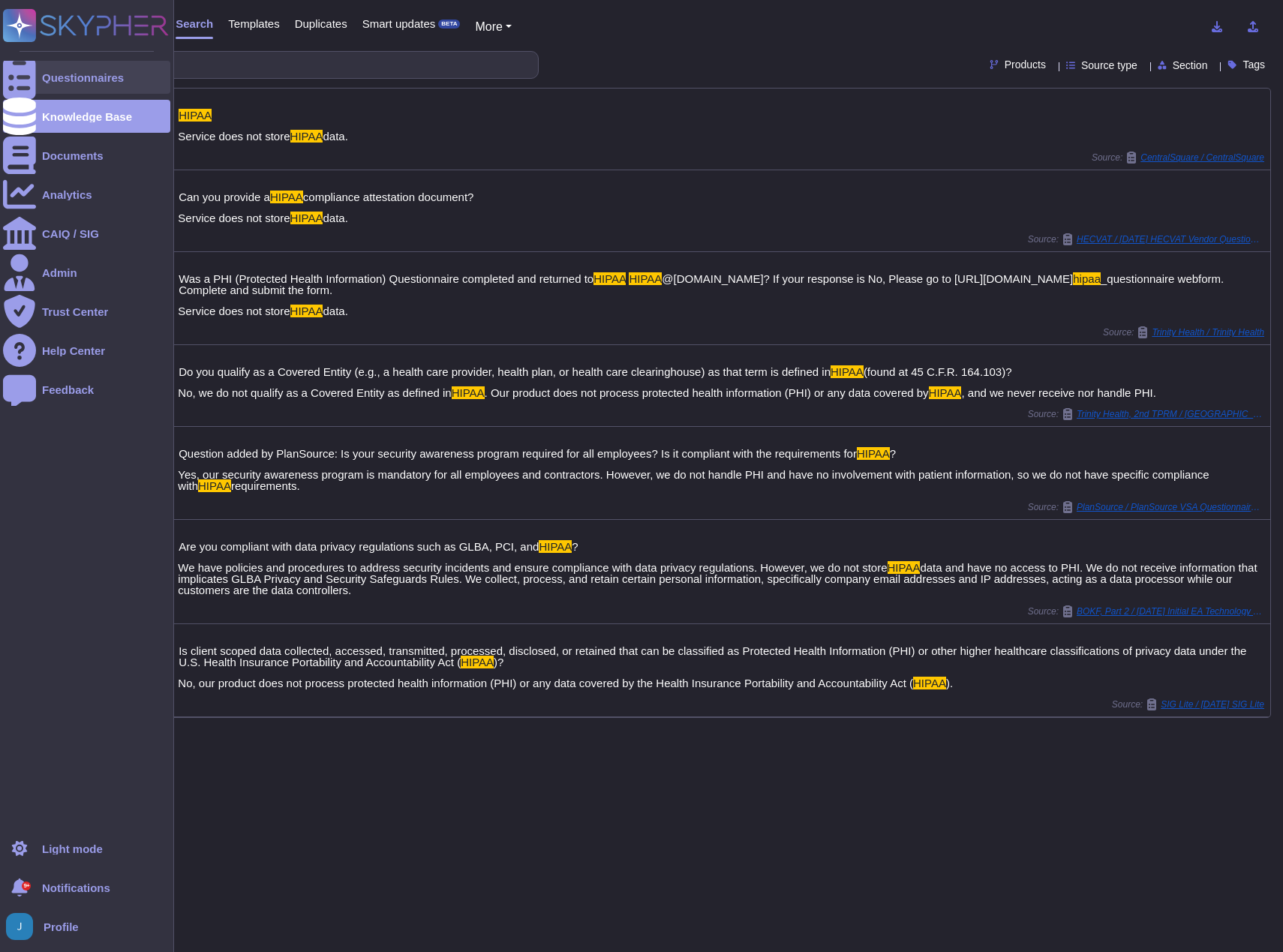
click at [49, 69] on div "Questionnaires" at bounding box center [86, 77] width 167 height 33
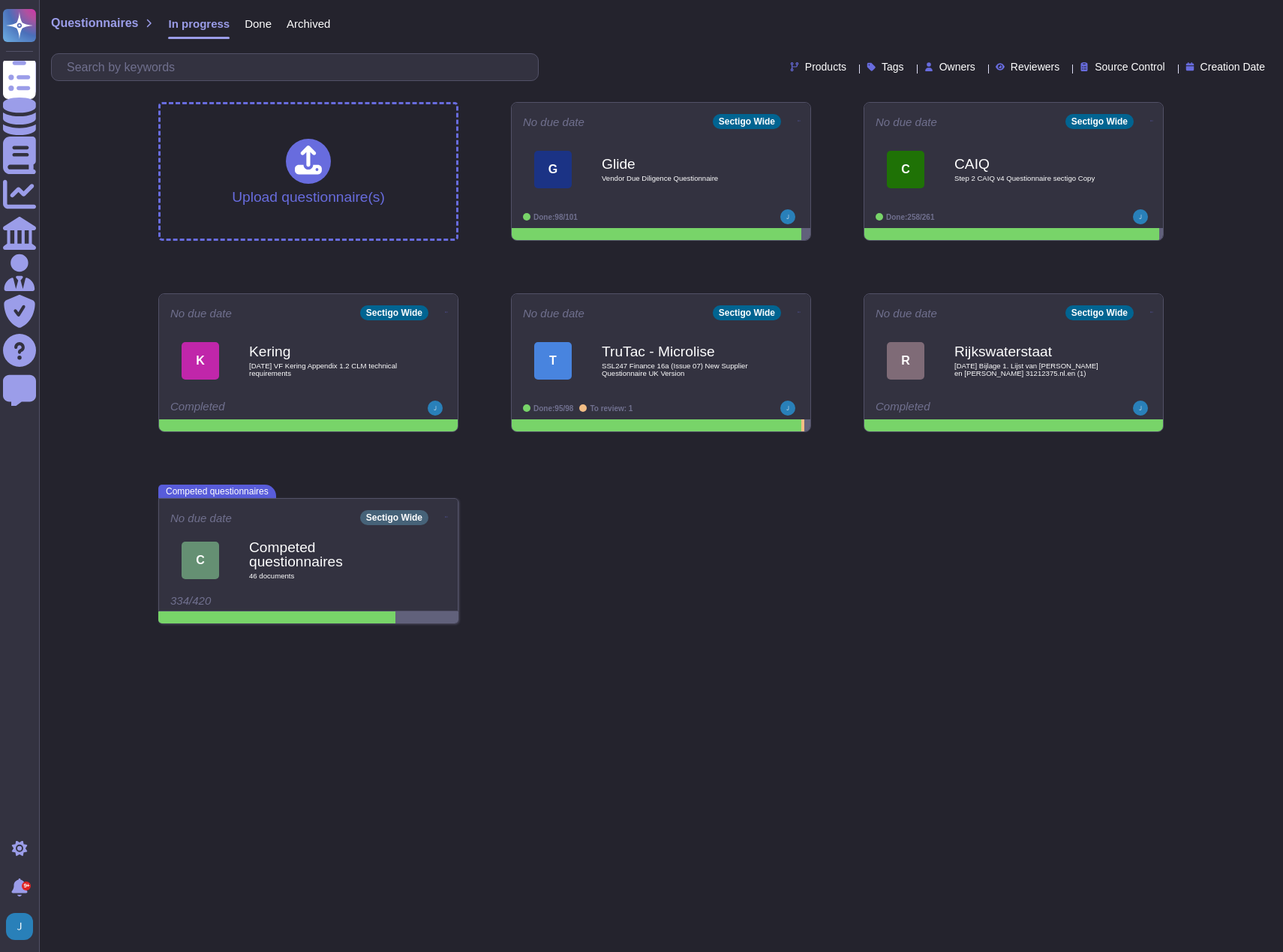
click at [250, 24] on span "Done" at bounding box center [258, 23] width 27 height 11
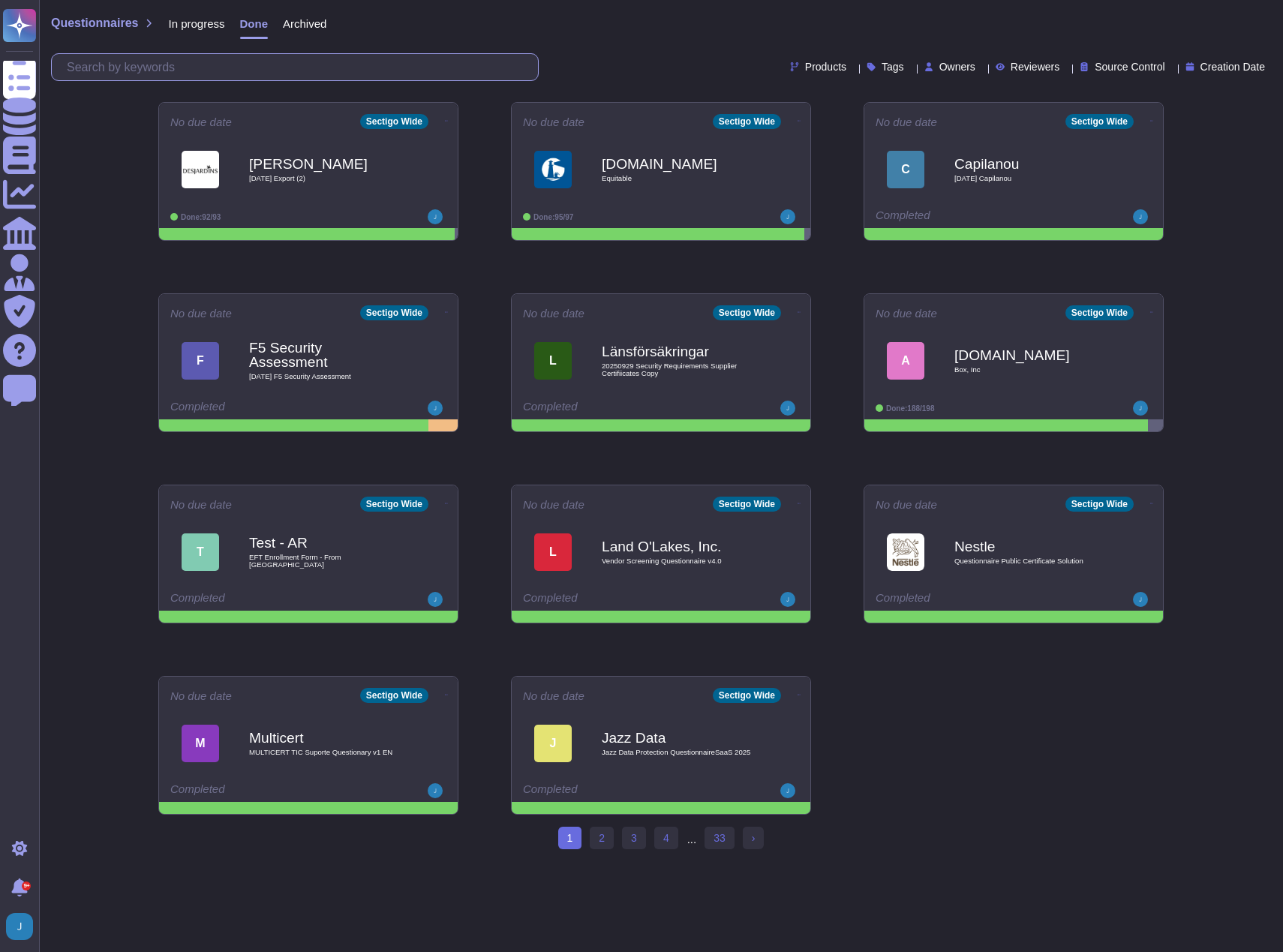
click at [224, 65] on input "text" at bounding box center [299, 67] width 479 height 26
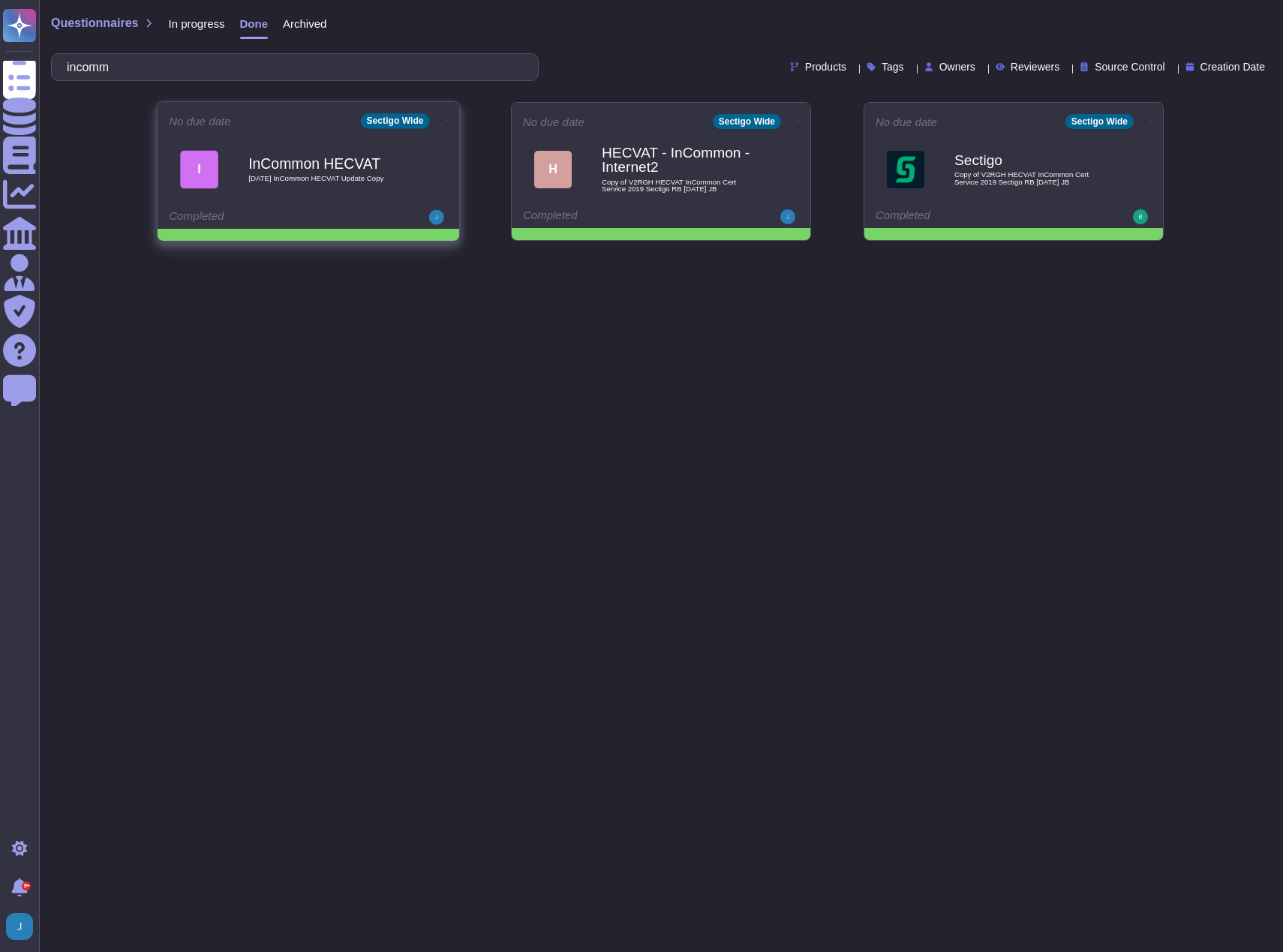
type input "incomm"
click at [257, 143] on div "InCommon HECVAT [DATE] InCommon HECVAT Update Copy" at bounding box center [324, 169] width 151 height 60
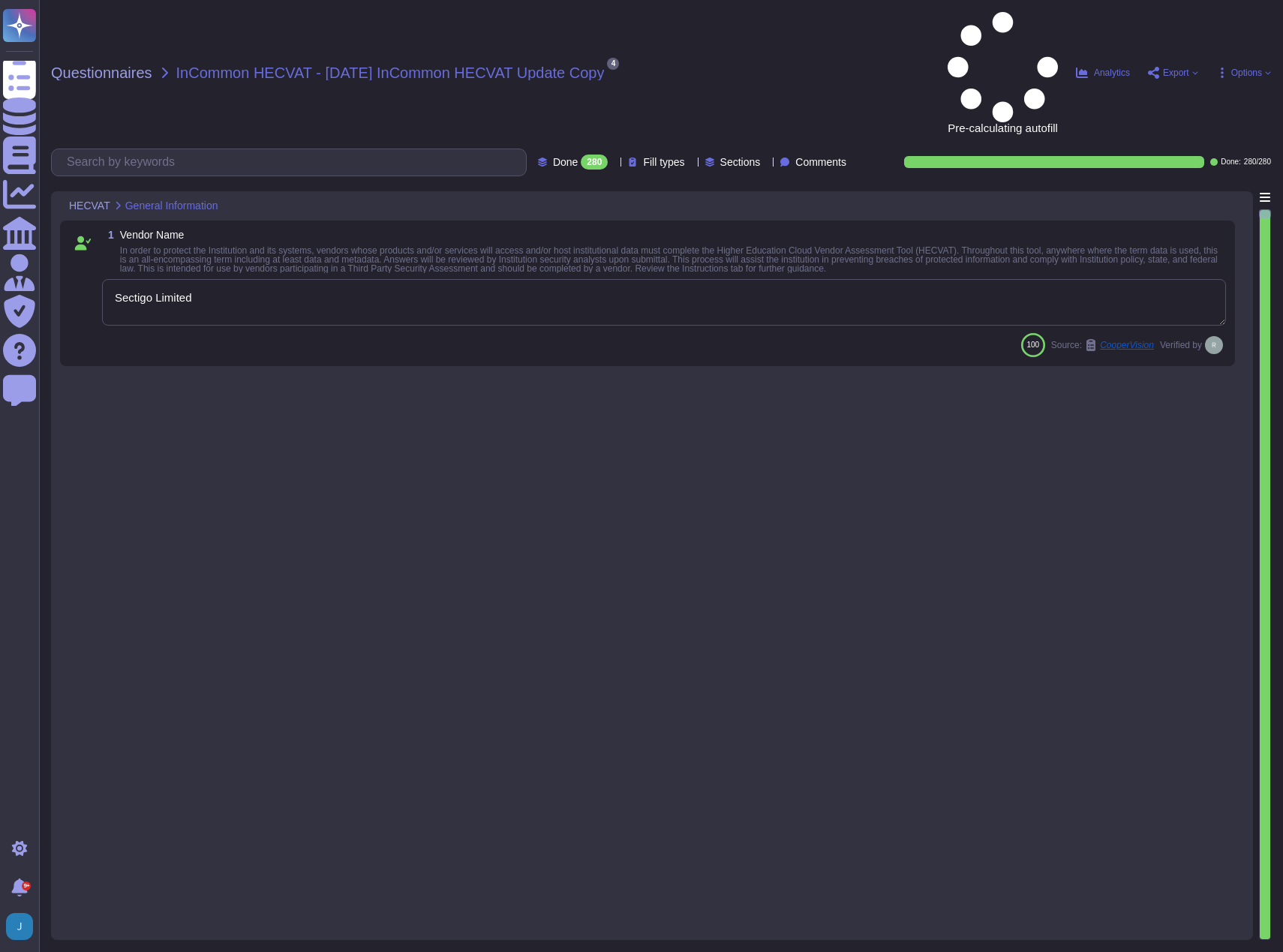
type textarea "Sectigo Limited"
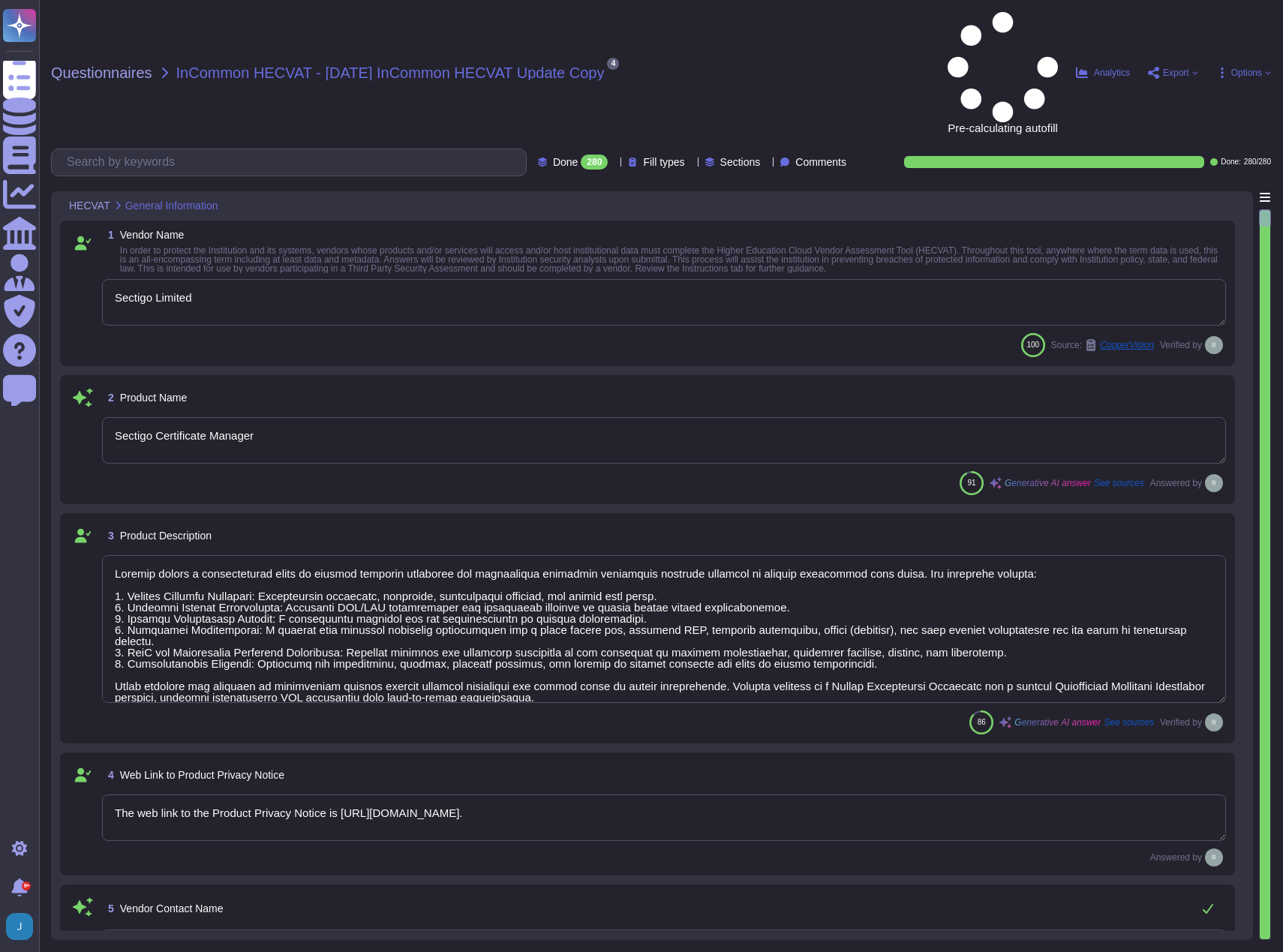
type textarea "Sectigo Certificate Manager"
type textarea "Sectigo offers a comprehensive range of digital identity solutions and certific…"
type textarea "The web link to the Product Privacy Notice is [URL][DOMAIN_NAME]."
type textarea "Your Enterprise Sales Representative can provide this information."
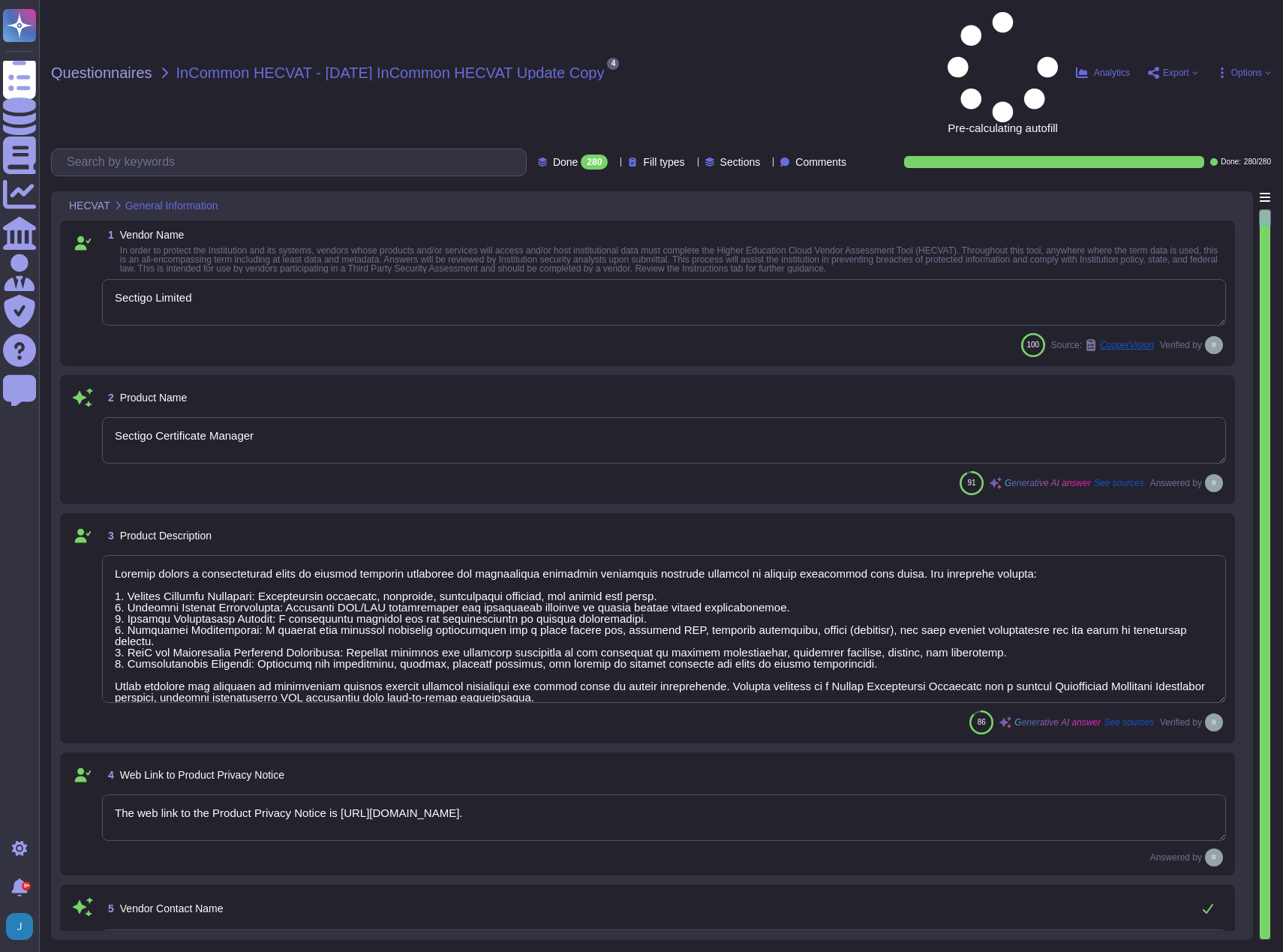
type textarea "Your Enterprise Sales Representative can provide this information."
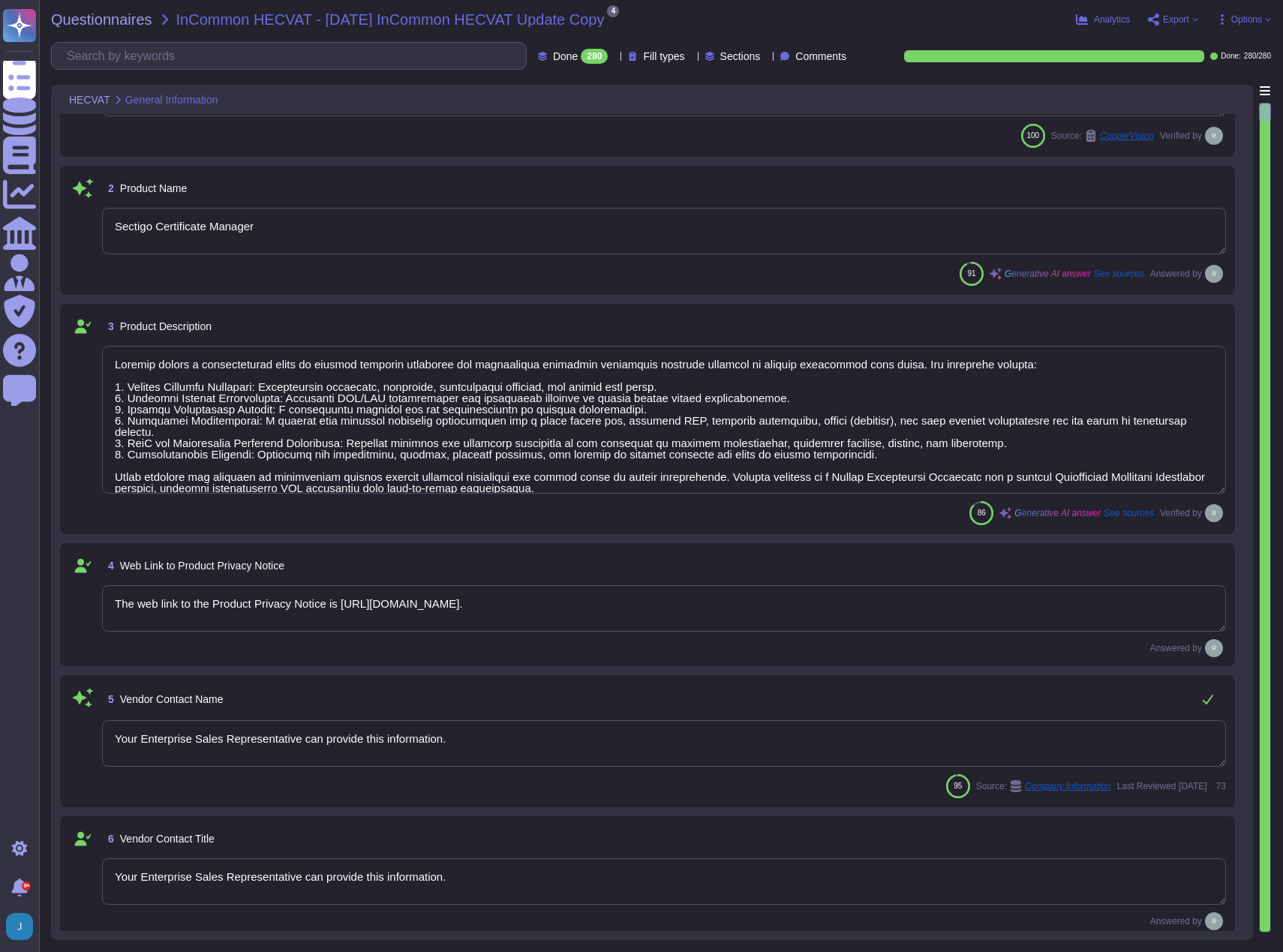
type textarea "Data is stored in colocation centers in [GEOGRAPHIC_DATA] or [GEOGRAPHIC_DATA]."
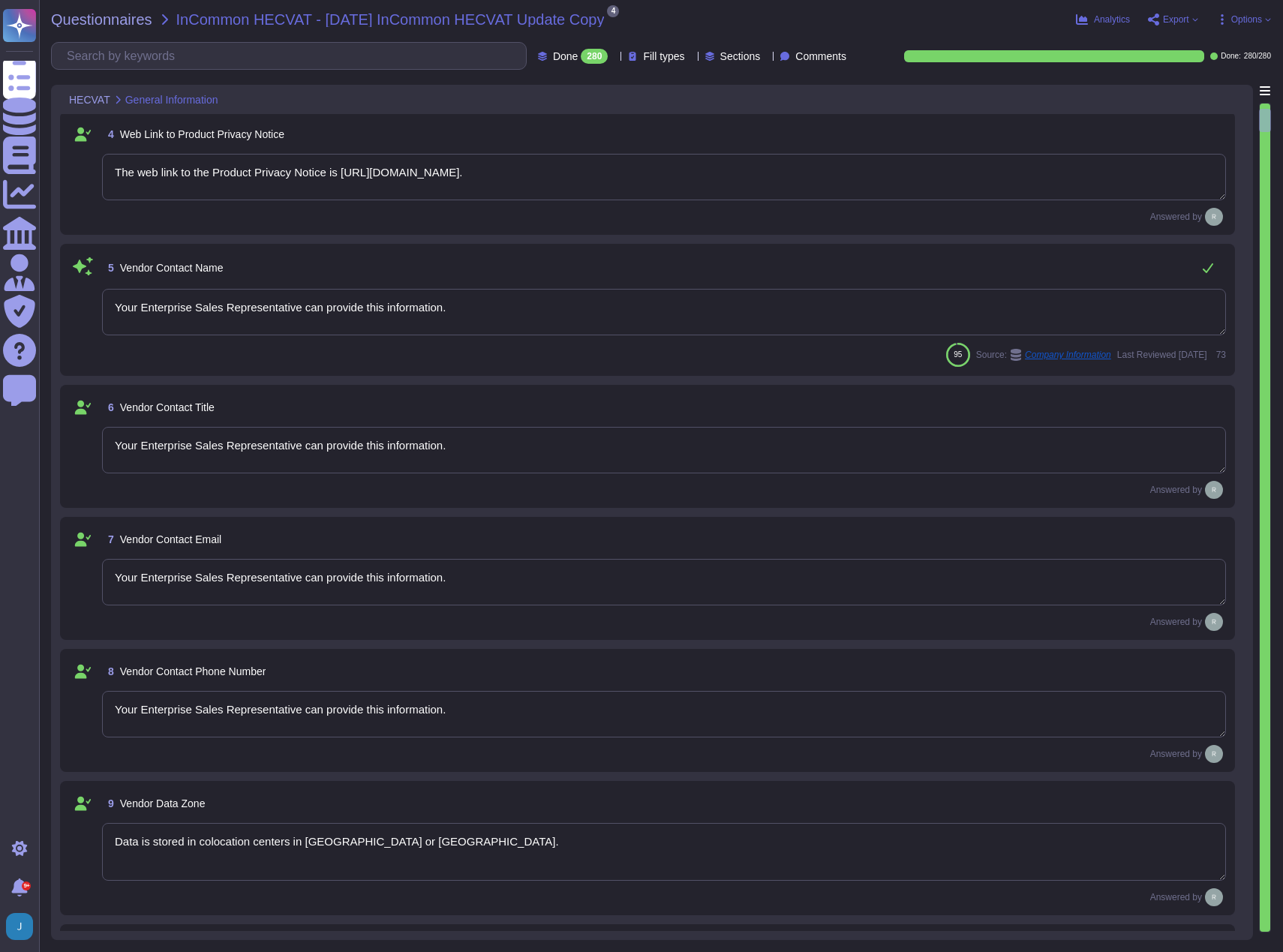
type textarea "The scope data is stored in our core data center in the [GEOGRAPHIC_DATA], with…"
type textarea "Your Enterprise Sales Representative can provide this information."
type textarea "[PERSON_NAME][EMAIL_ADDRESS][PERSON_NAME][DOMAIN_NAME]"
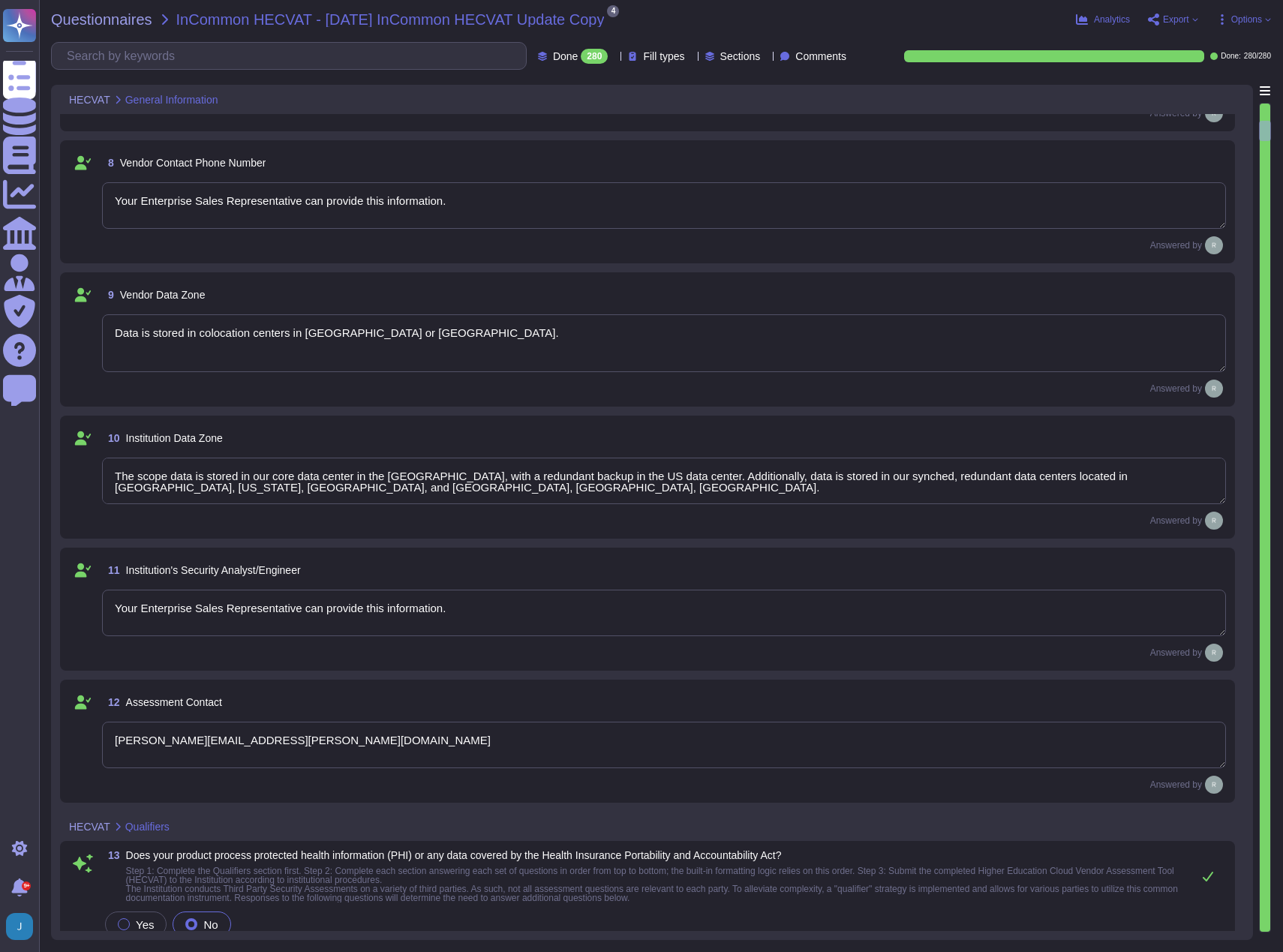
type textarea "No, our product does not process protected health information (PHI) or any data…"
type textarea "No, the service does not have a mobile app/access component. There are no mobil…"
type textarea "No, Sectigo does not disclose customer data to any third parties, and the infor…"
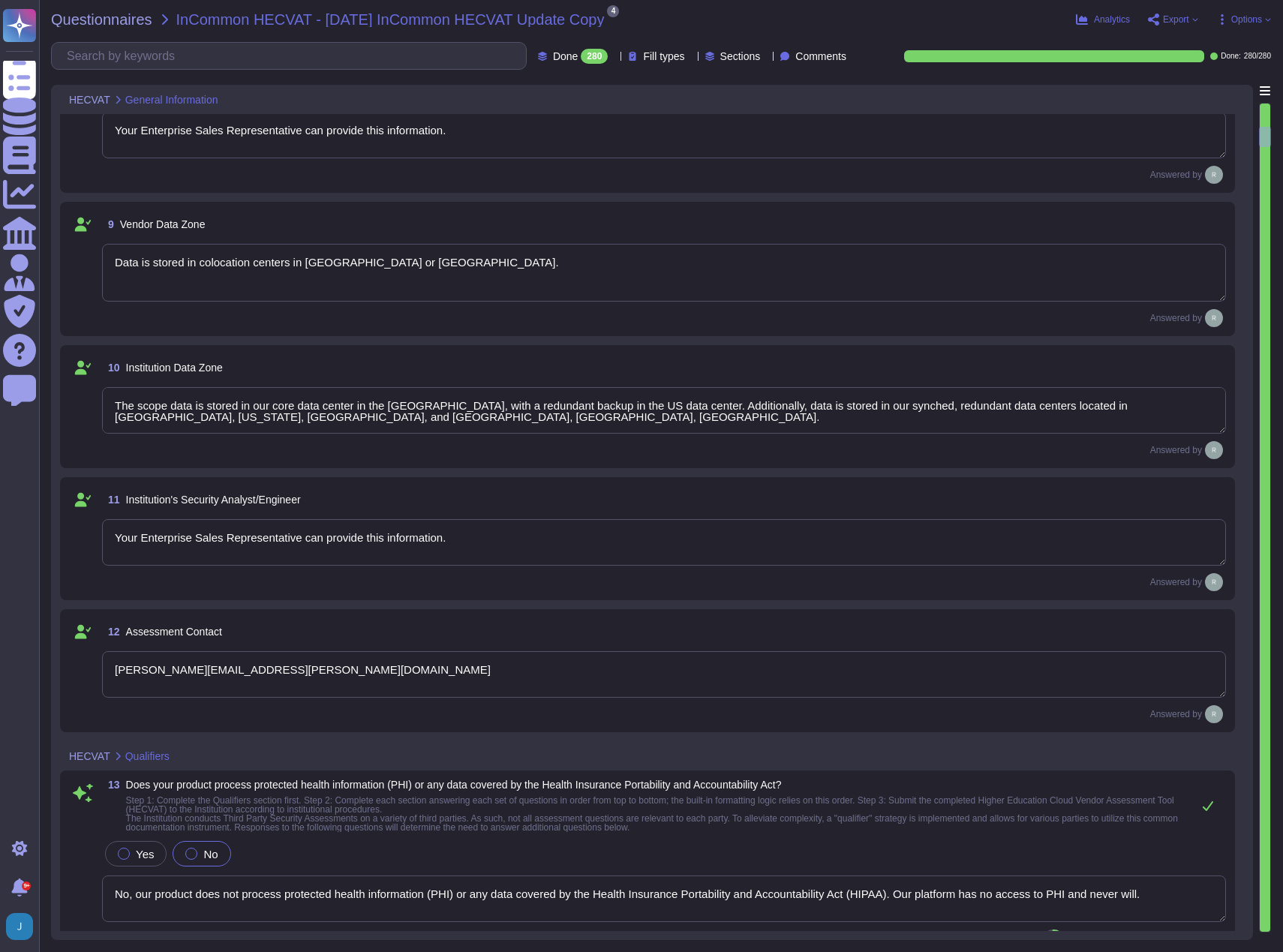
type textarea "Yes, we have a well-documented Business Continuity Plan (BCP) in place that is …"
type textarea "Yes, we have a well-documented Disaster Recovery Plan (DRP) in place, which is …"
type textarea "No, data regulated by PCI DSS will not reside in the vended product. The organi…"
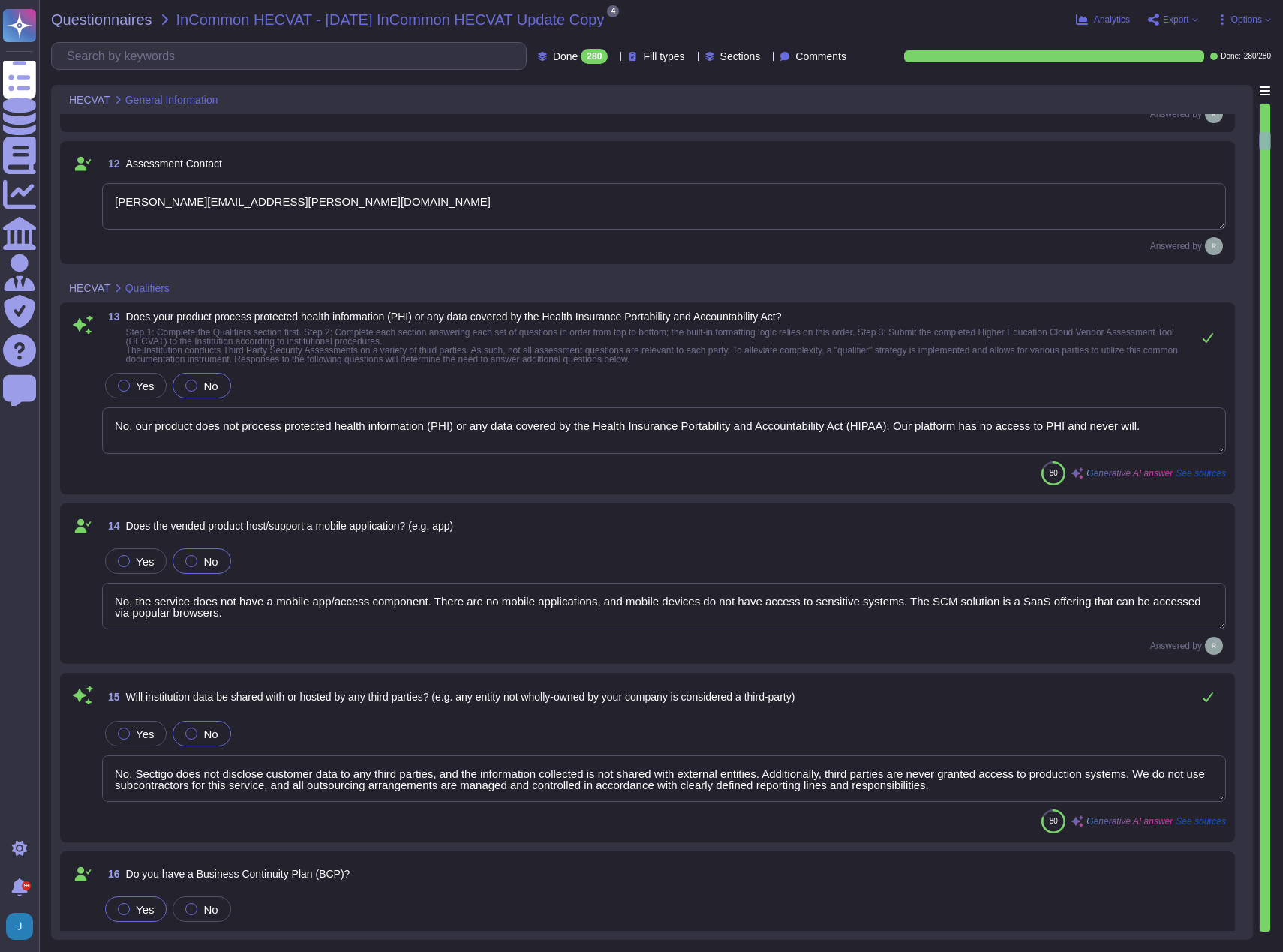
type textarea "No. Sectigo is a leading provider of digital certificates and automated Certifi…"
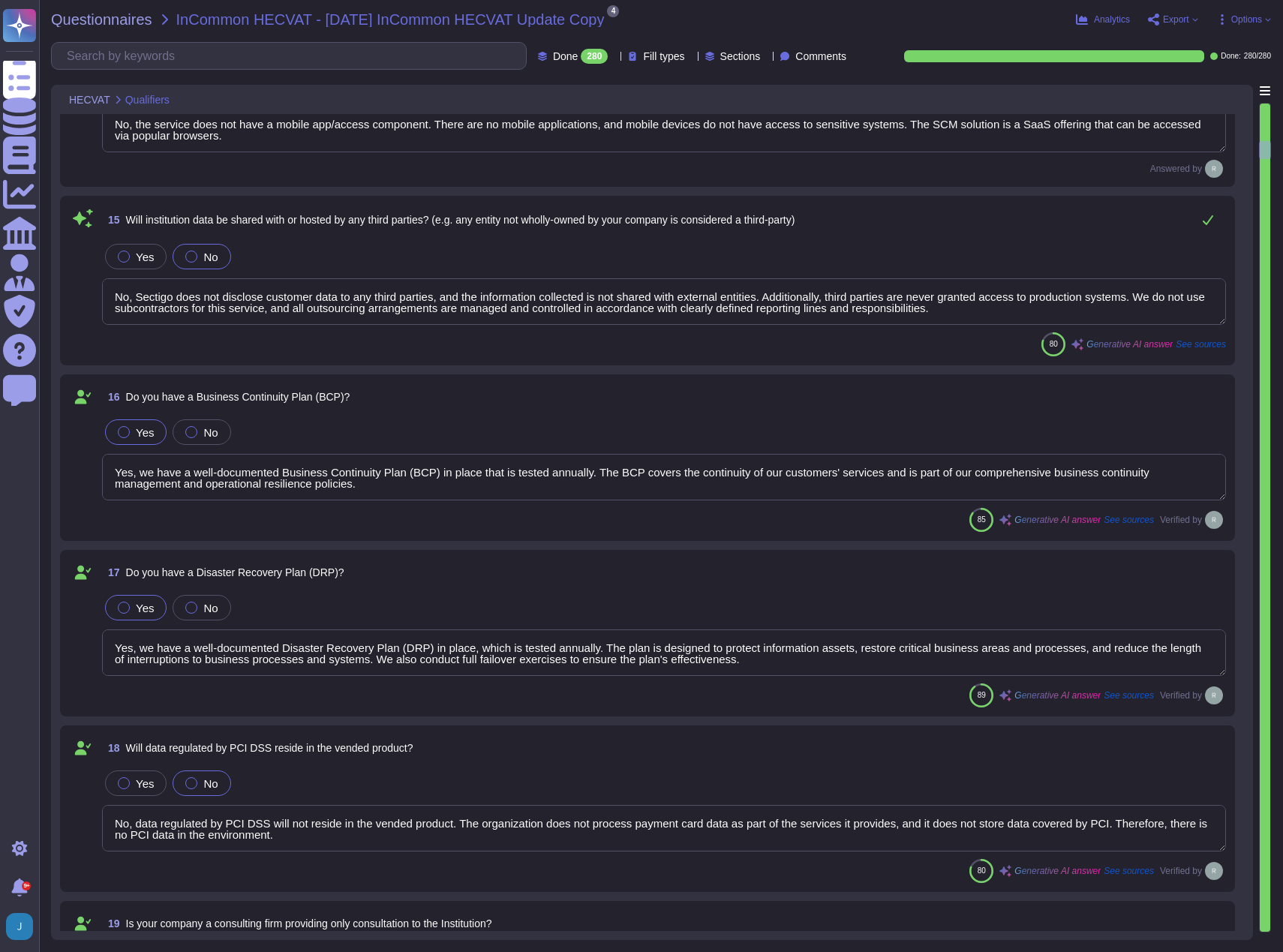
type textarea "We maintain WebTrust, SOC 2, and ISO 27001 certifications."
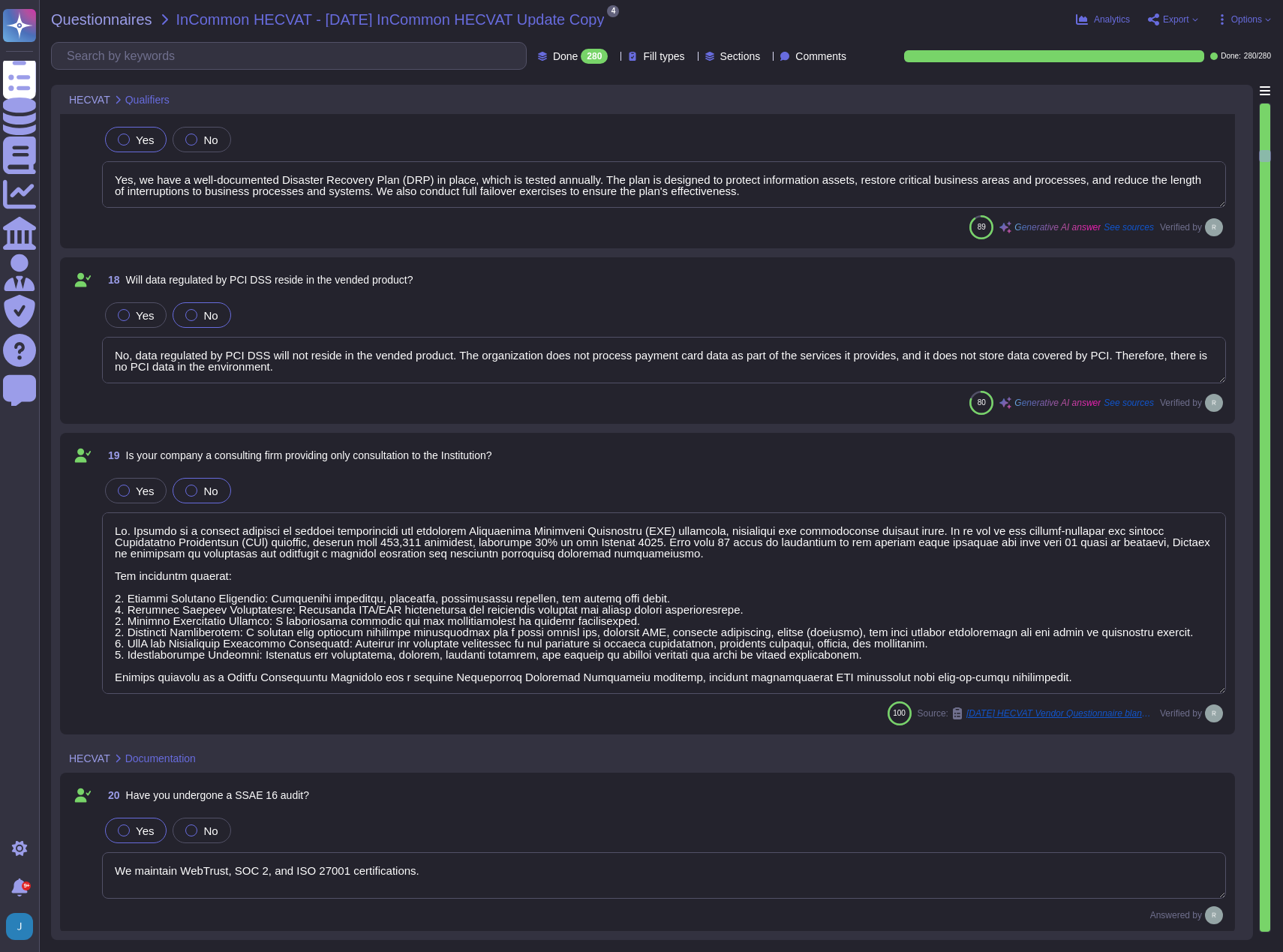
type textarea "N/A, we do not use cloud based services in the implementation of our Certificat…"
type textarea "We maintain WebTrust, SOC 2, and ISO 27001 certifications."
type textarea "Yes, we conform to the ISO 27001 standard security framework, along with other …"
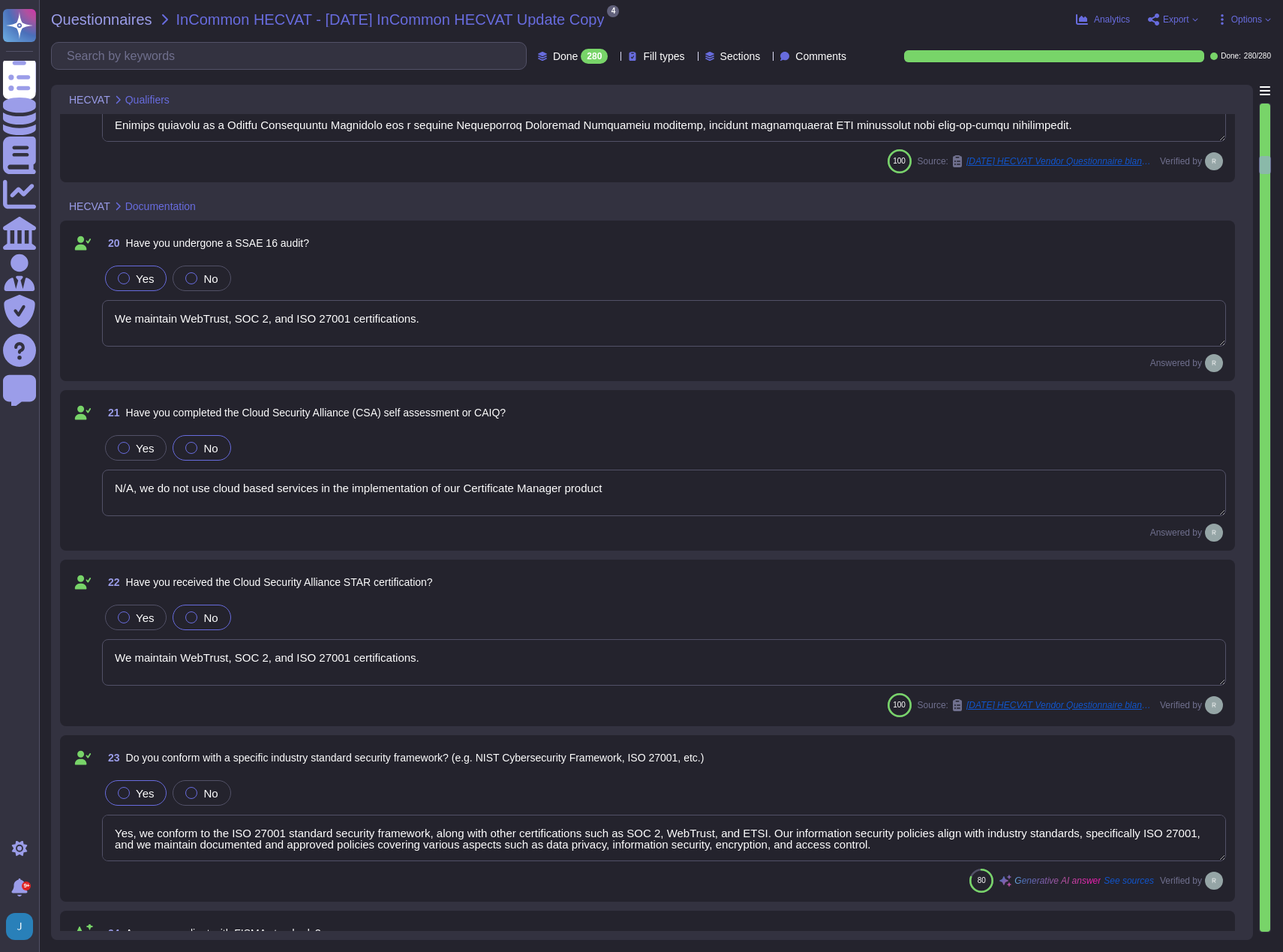
type textarea "We have no current plans to become FISMA compliant."
type textarea "Yes, our organization has a documented privacy policy that outlines our policie…"
type textarea "Sectigo, formally known as Comodo CA Ltd, is a privately owned company incorpor…"
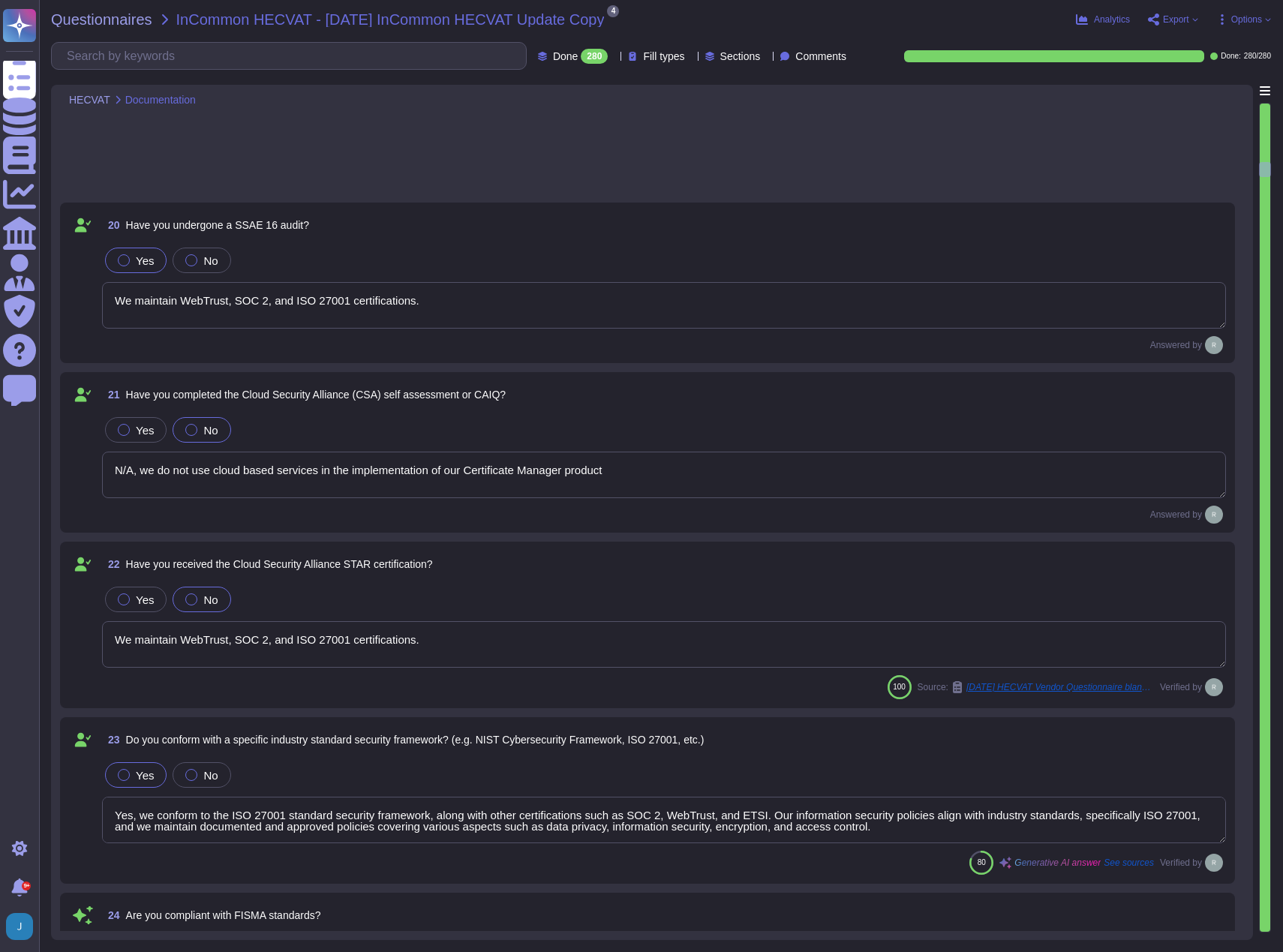
type textarea "Sectigo has been in business for more than 25 years."
type textarea "Yes"
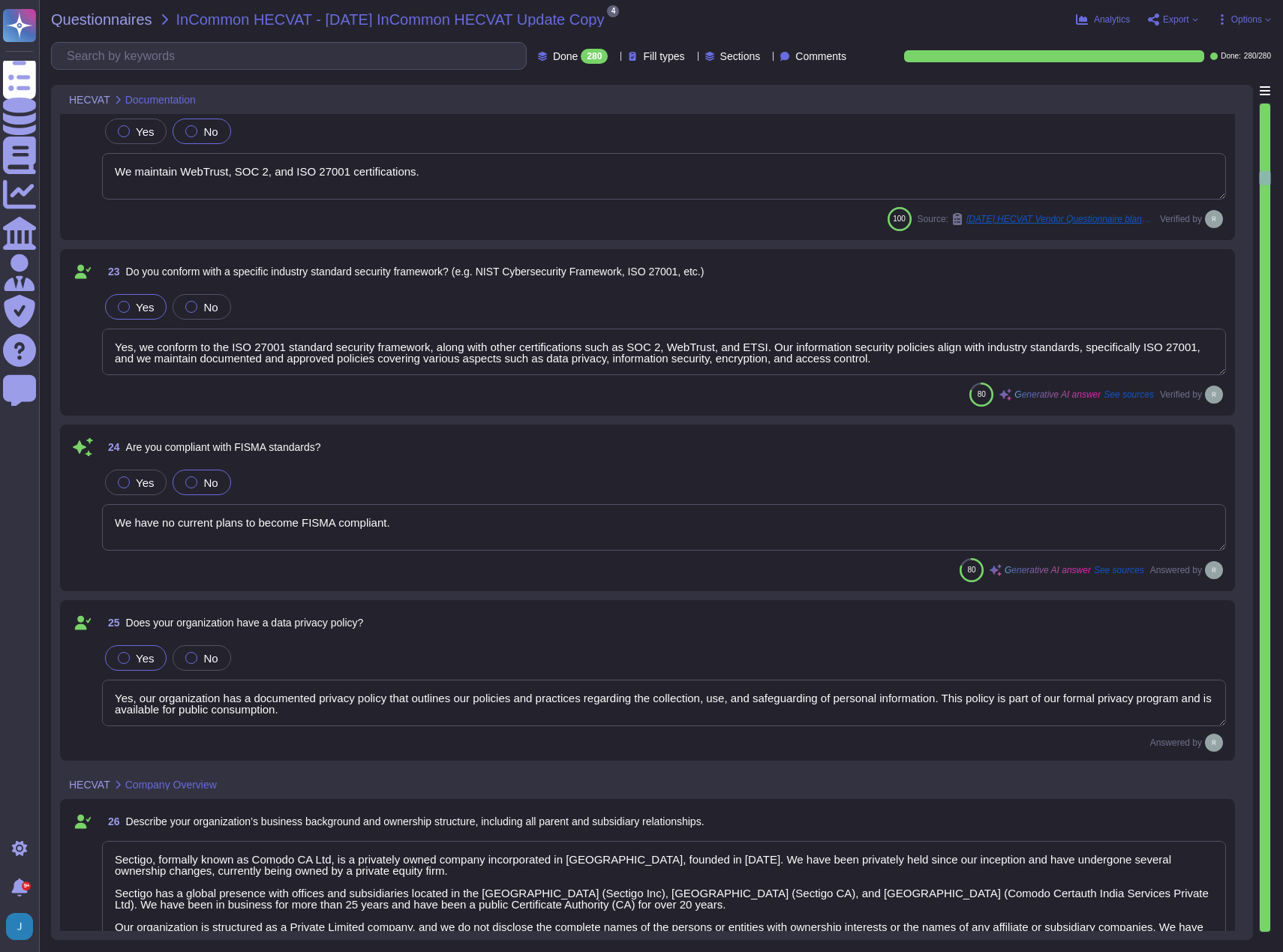
type textarea "No, we have not encountered any significant security breaches in the past three…"
type textarea "Yes, we have a dedicated information security team composed of qualified IT sec…"
type textarea "Yes, we have dedicated development teams located in the [GEOGRAPHIC_DATA], [GEO…"
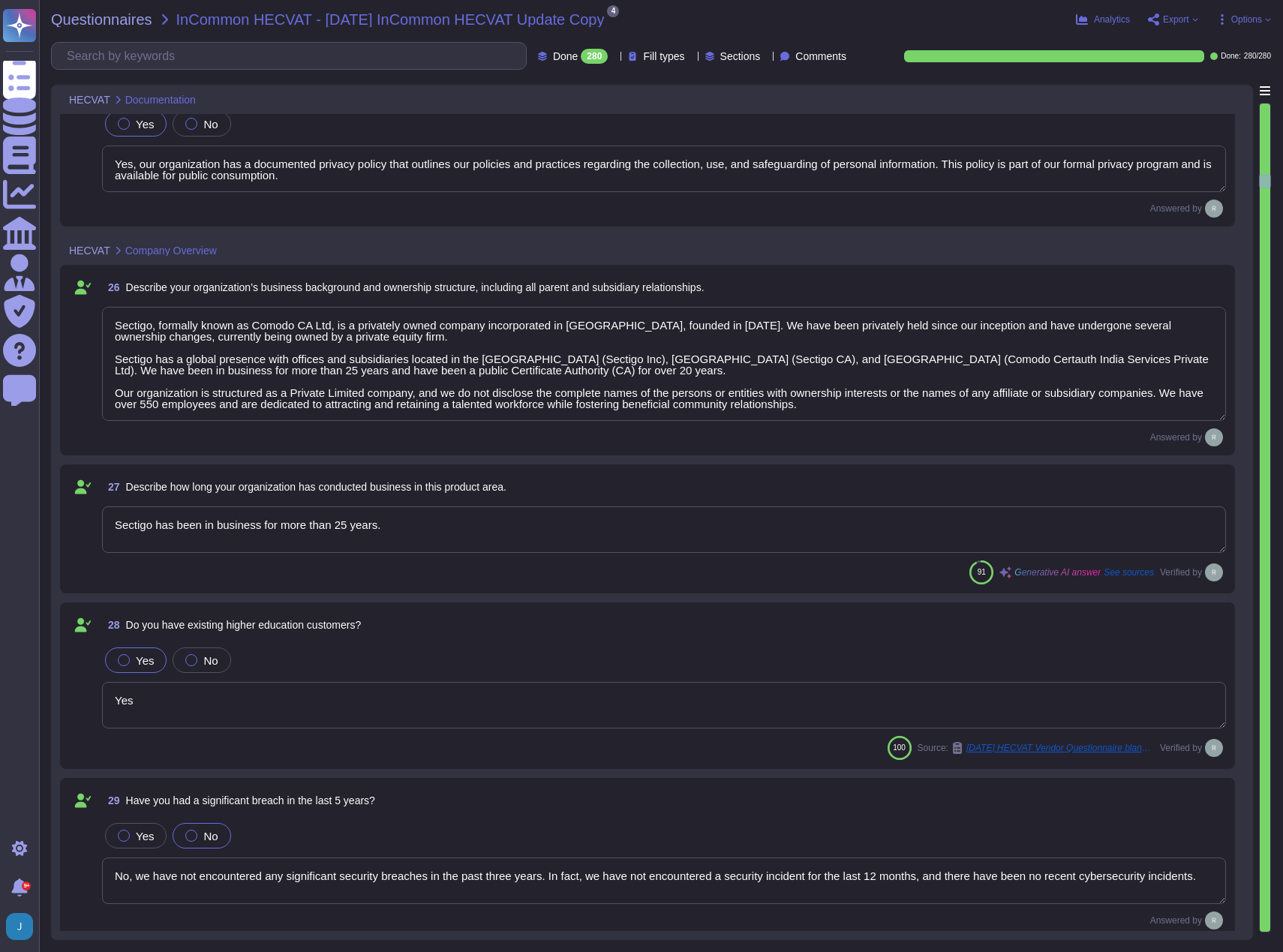
type textarea "At [GEOGRAPHIC_DATA], we have established a comprehensive data security program…"
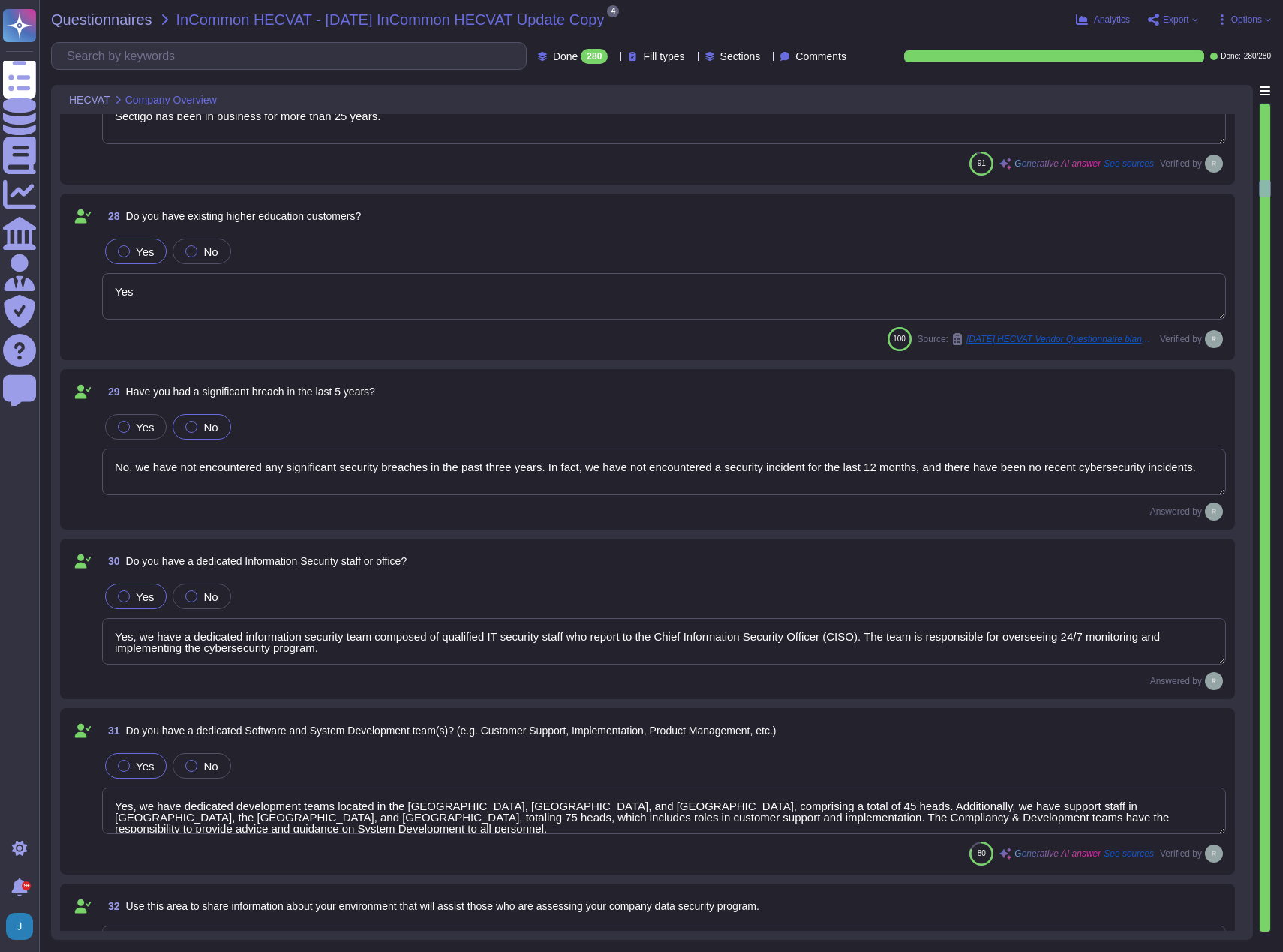
type textarea "Sectigo does not share data with third-party companies, as we maintain full con…"
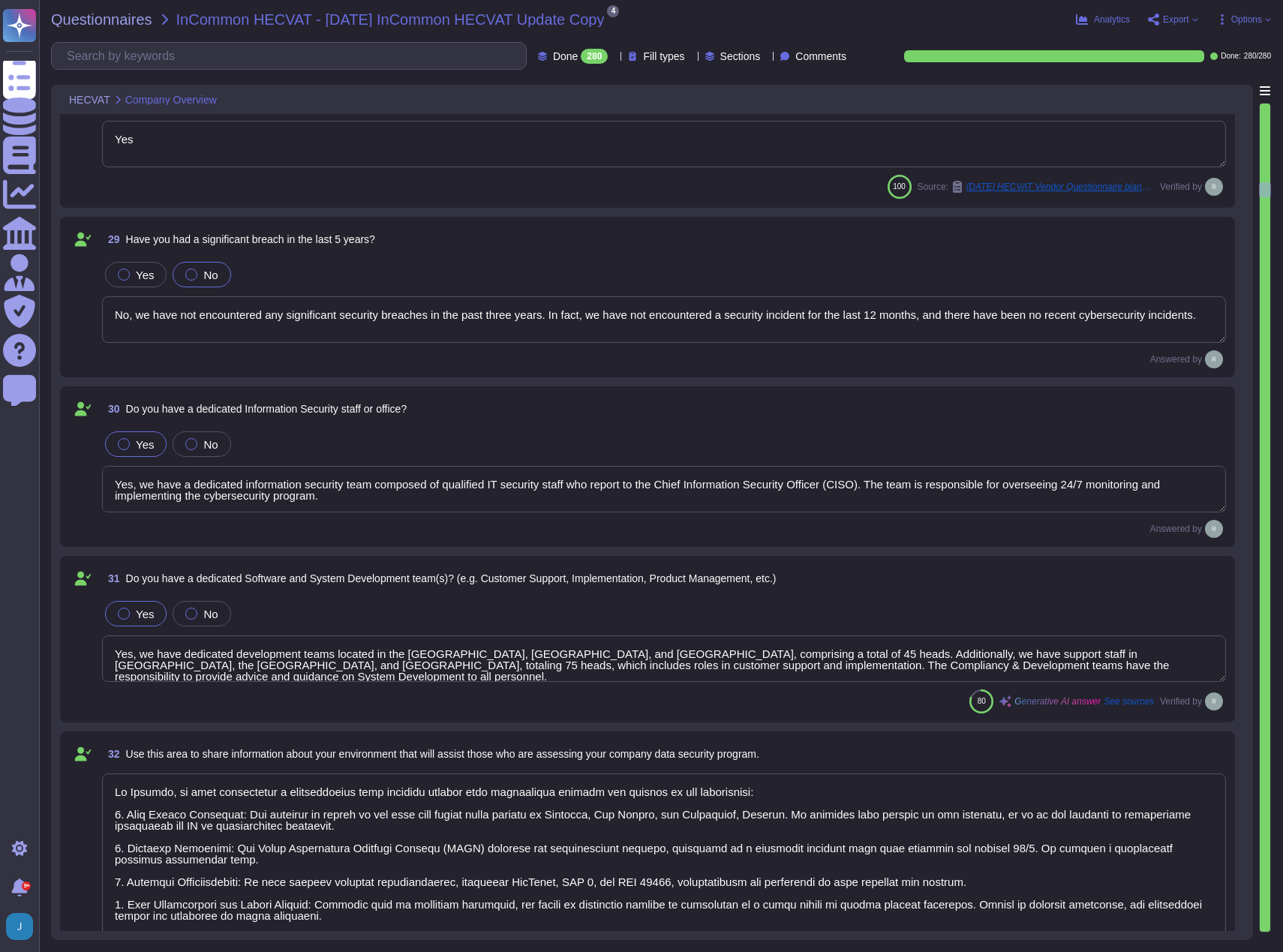
type textarea "No party other than the customer will have access to customer data. Third parti…"
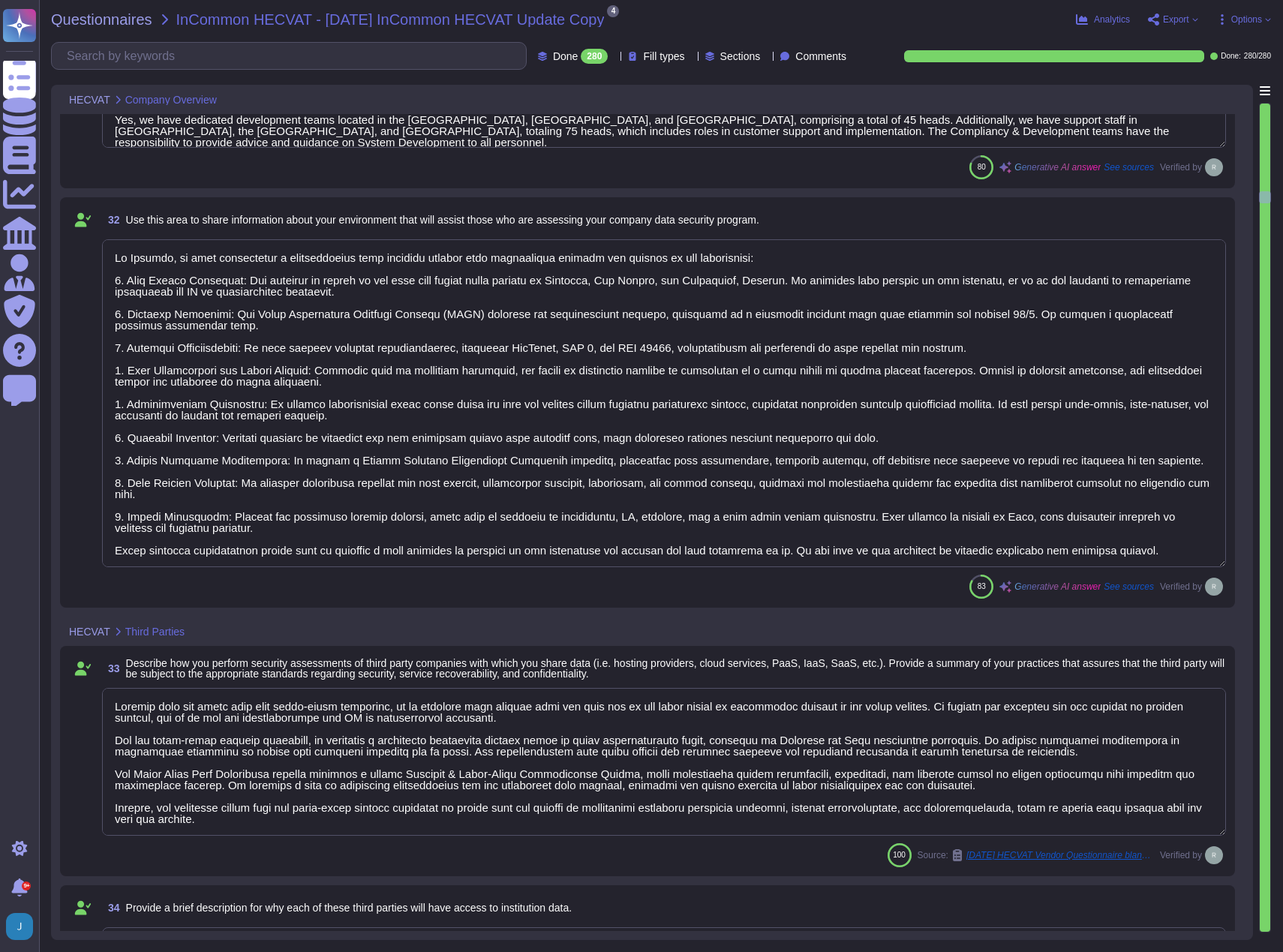
type textarea "We do not have legal agreements or contracts with third parties addressing liab…"
type textarea "Sectigo has established a comprehensive third-party management strategy encapsu…"
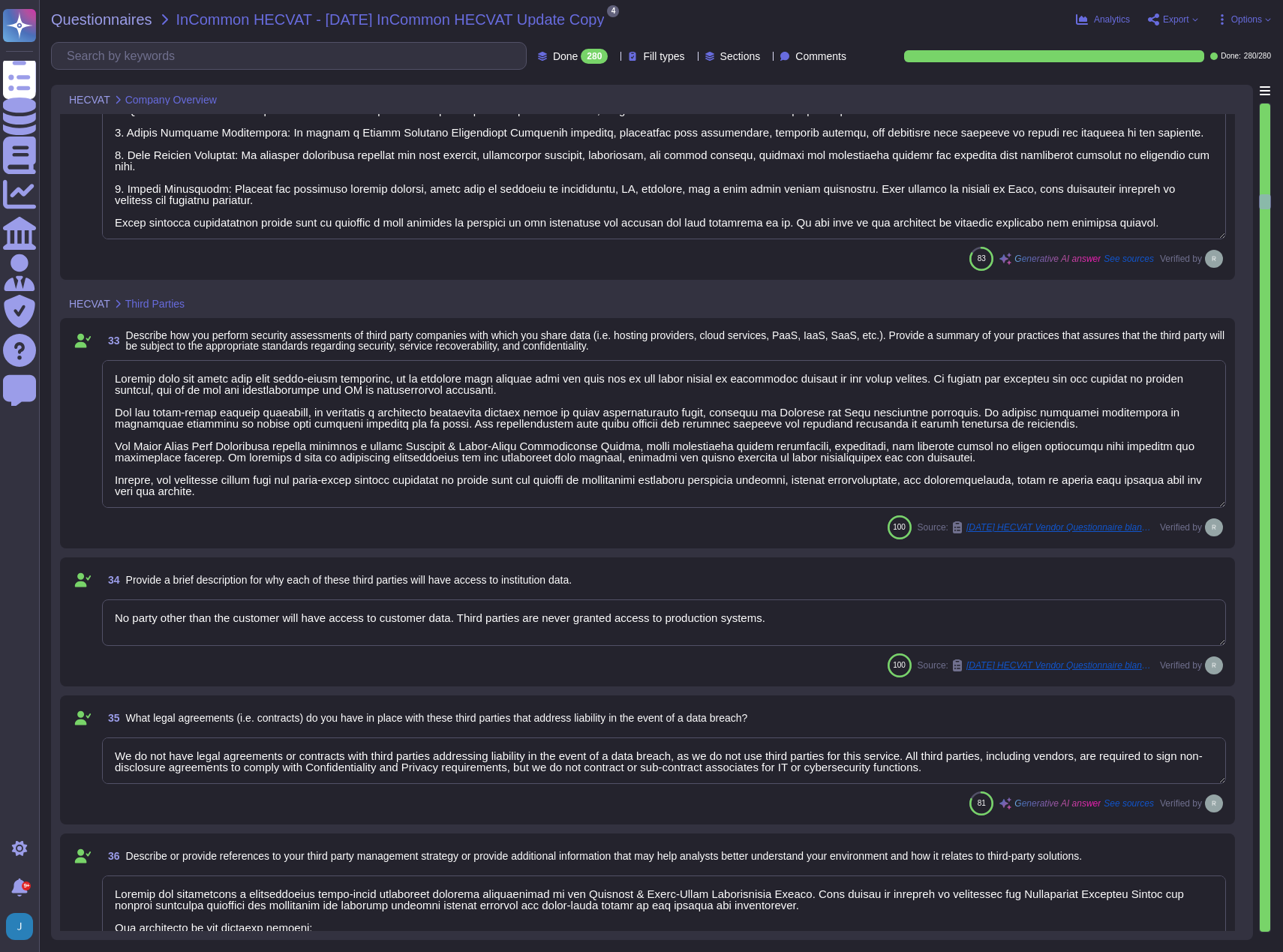
type textarea "Our production infrastructure is housed in commercial colocation facilities. Th…"
type textarea "Services will be accessed through the internet. This includes our SaaS applicat…"
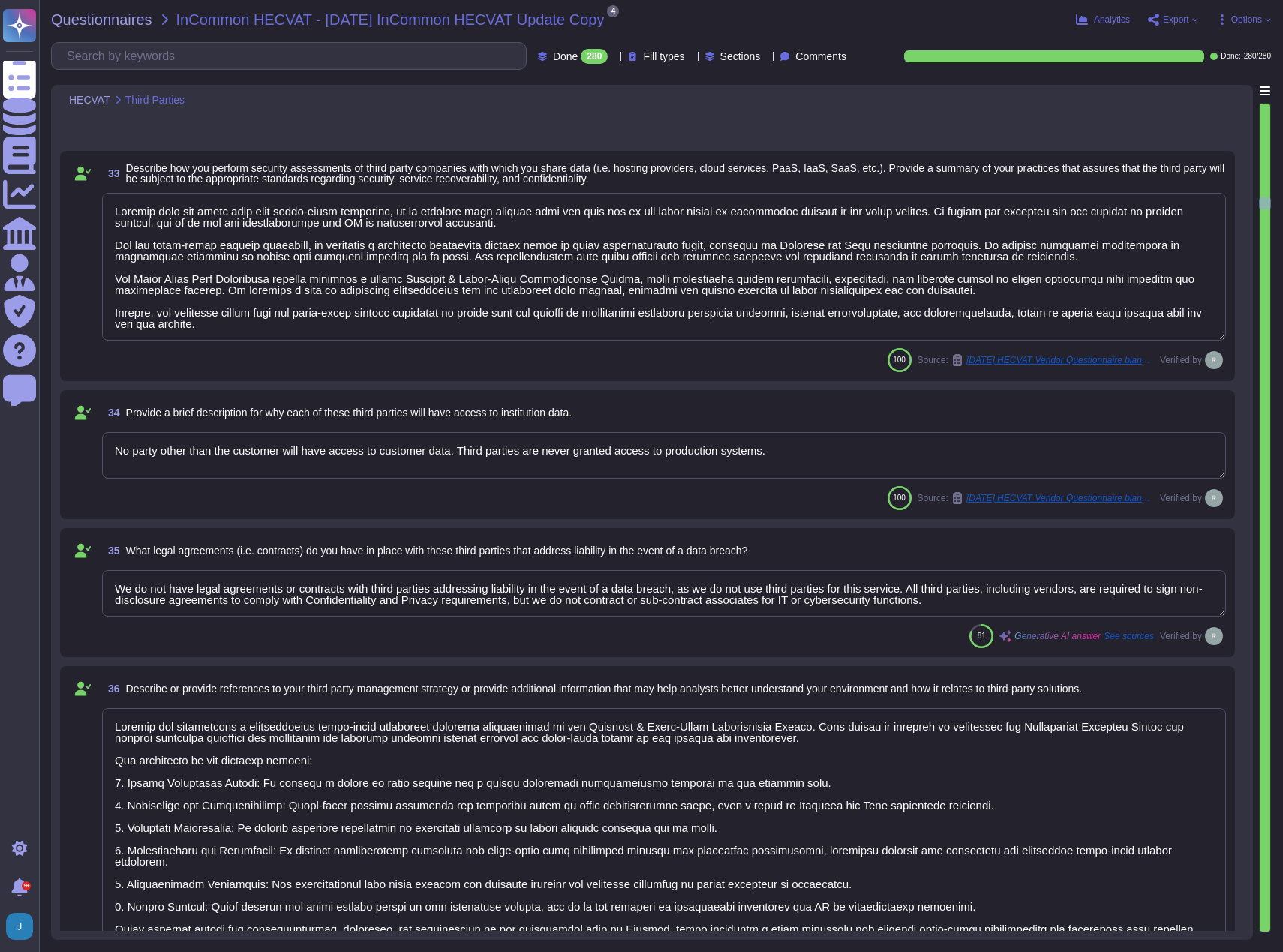
type textarea "No. Our SCM is a SaaS offering. It can be accessed through internet."
type textarea "No. It is not required."
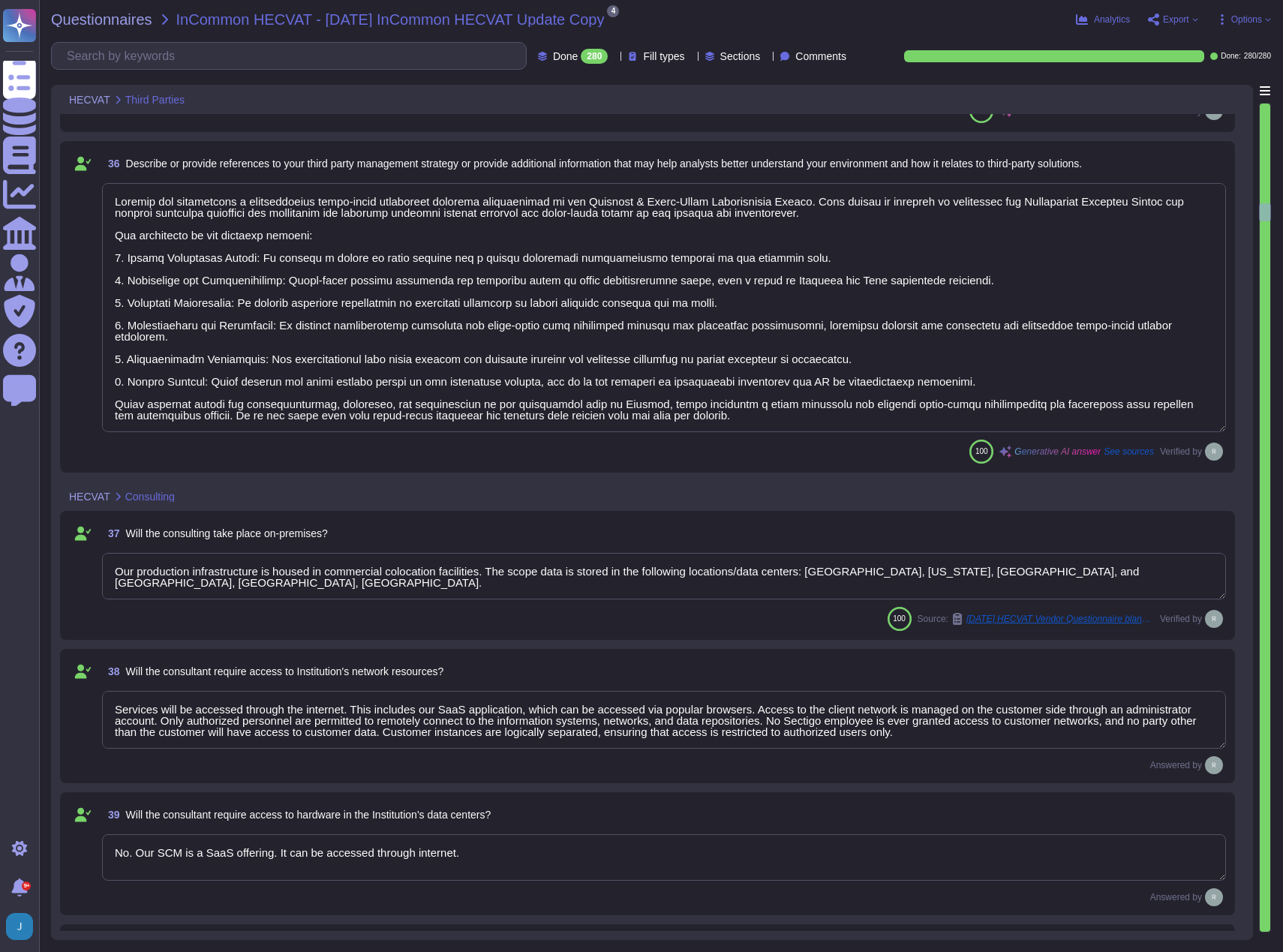
type textarea "Yes, Sectigo provides documented training on data protection to employees and c…"
type textarea "Sectigo operates in two core data center sites, which are located in [GEOGRAPHI…"
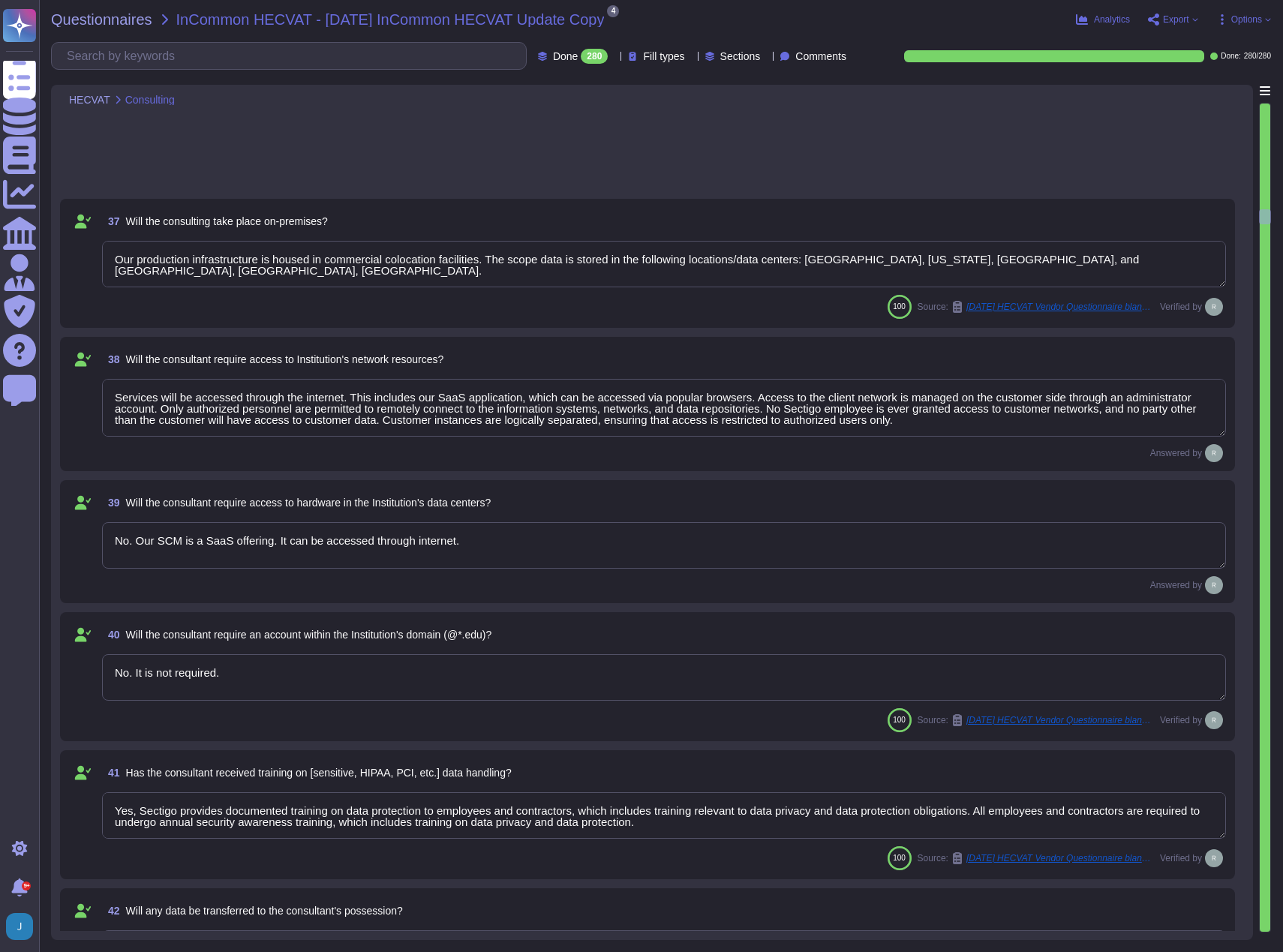
type textarea "All customer data at rest, including backups, application data, and confidentia…"
type textarea "No. Simple connectivity to our SaaS portal is sufficient. Services will be acce…"
type textarea "Yes, access can be restricted based on source IP address. Our solution supports…"
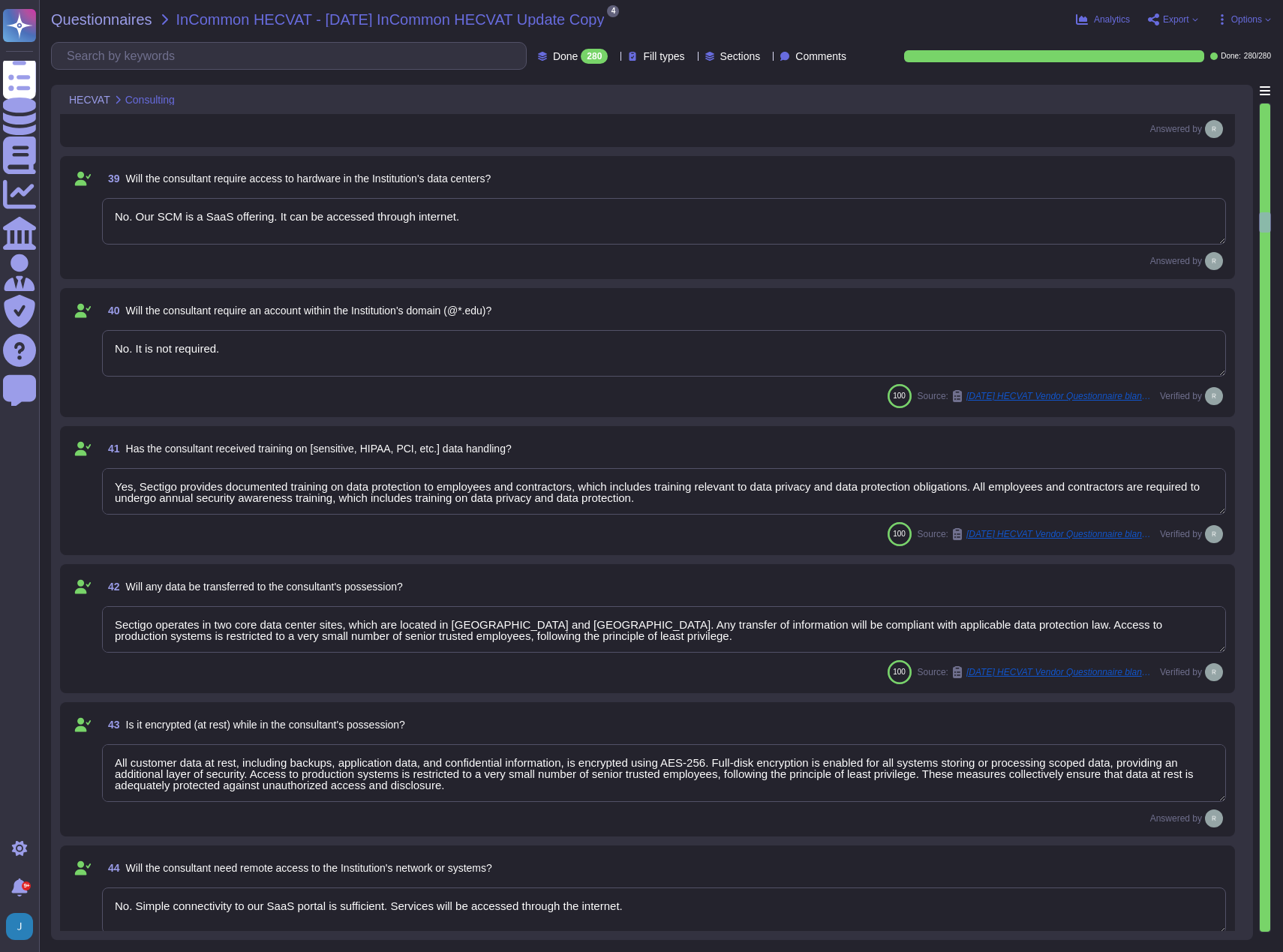
type textarea "Yes, we support role-based access control (RBAC) for end-users. Our product uti…"
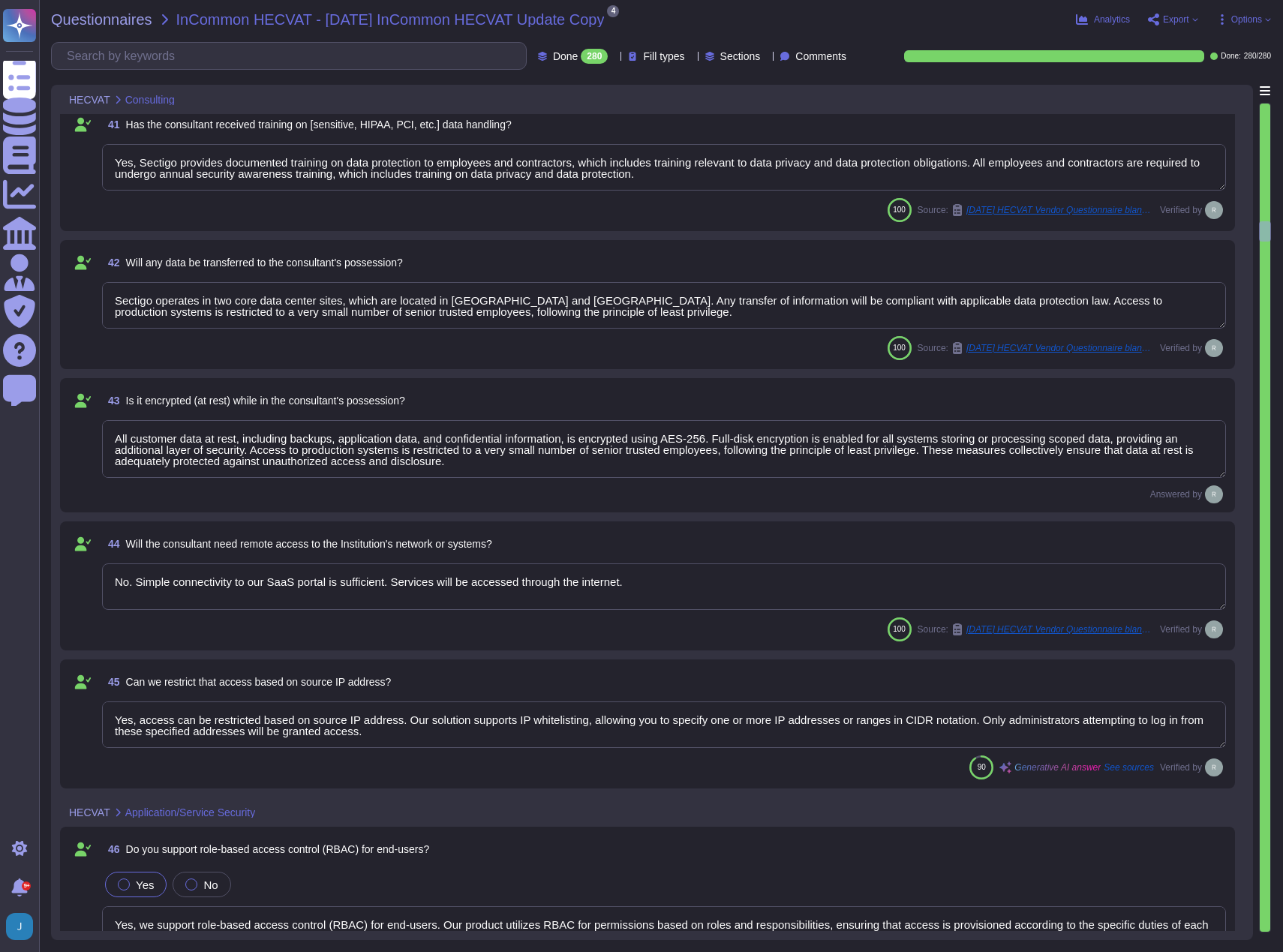
type textarea "Yes, we support role-based access control (RBAC) for system administrators. Our…"
type textarea "Only a small number of senior Sectigo personnel with advanced privileges are ab…"
type textarea "We do not provide any artifacts related to our internal architecture to externa…"
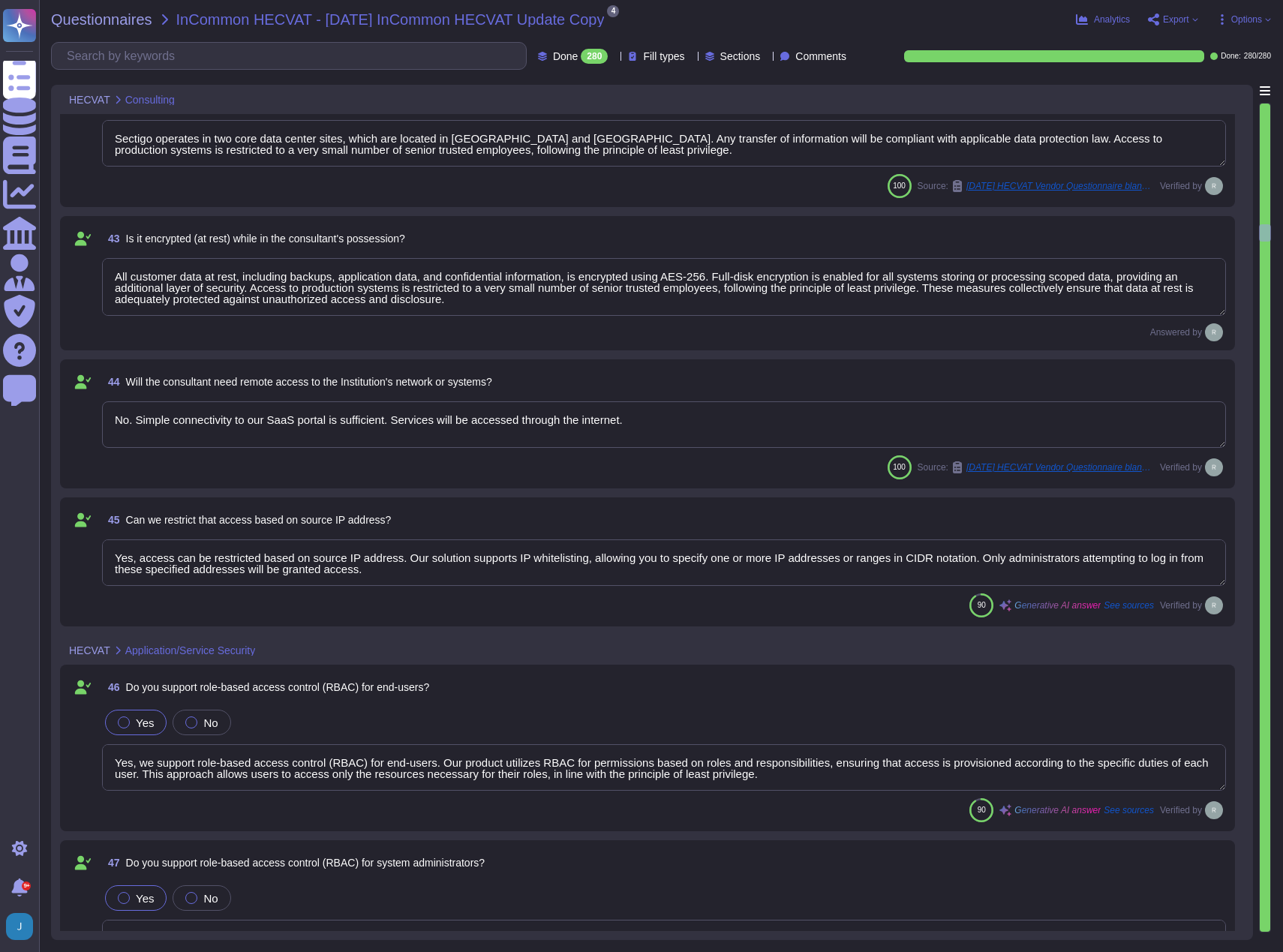
type textarea "Yes, the information system checks the validity of organization-defined informa…"
type textarea "No, we support a multi-tenant solution where tenants and customer instances are…"
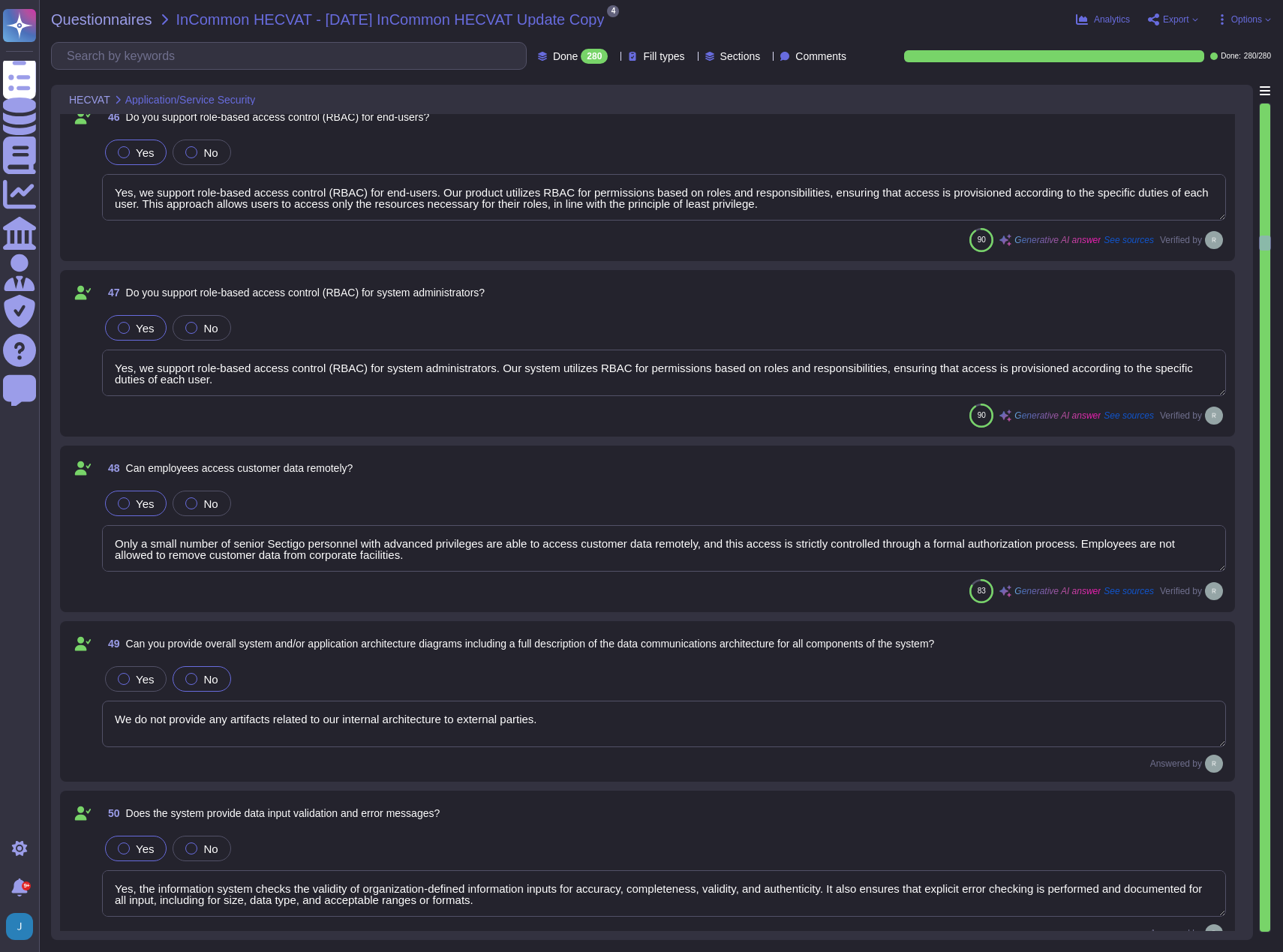
type textarea "The operating systems leveraged by the systems/applications that will have acce…"
type textarea "No, we have not encountered a security incident for the last 12 months, and the…"
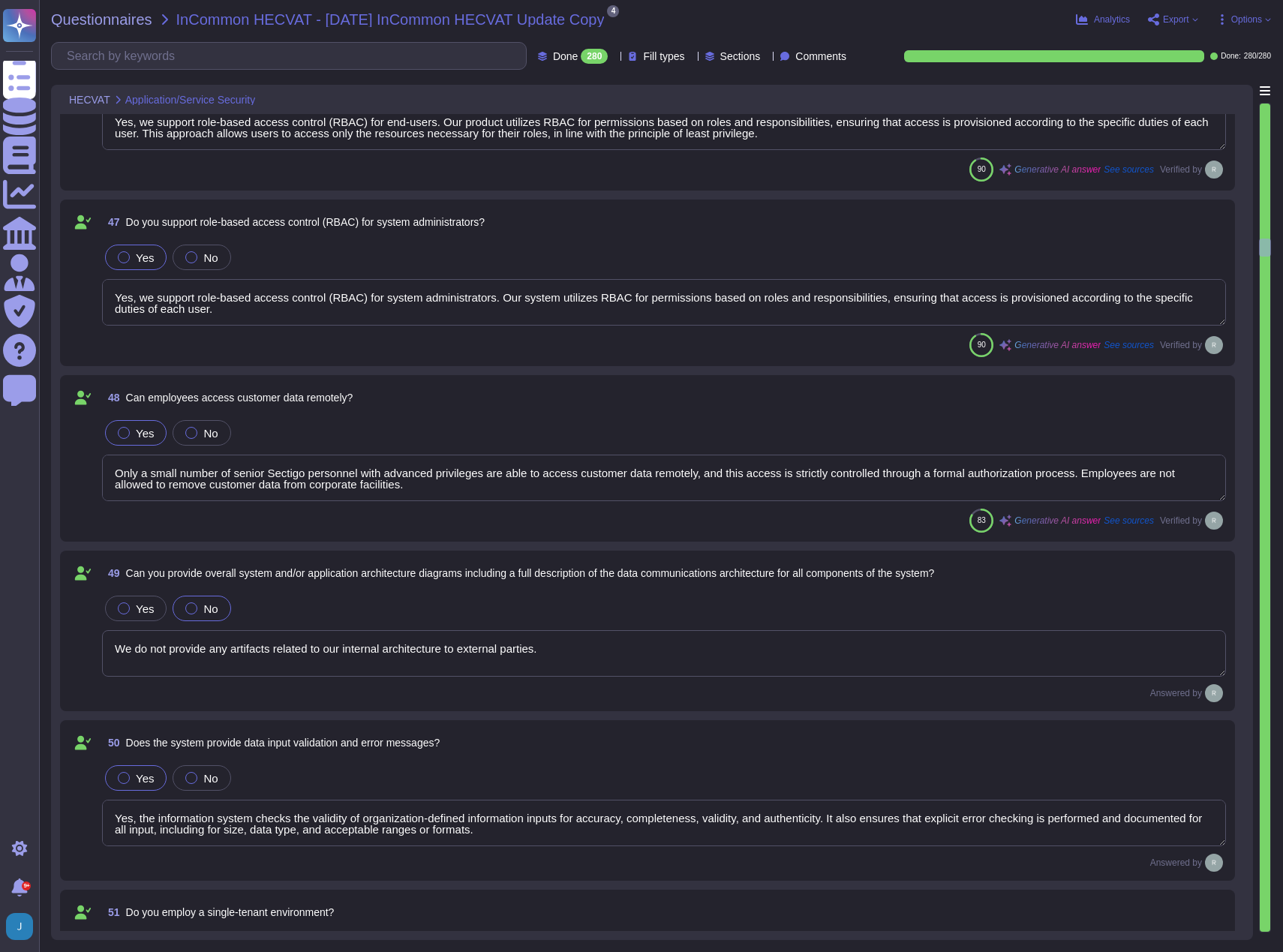
type textarea "Our Solution (SCM) is a SaaS product. It can be accessed through Internet. No a…"
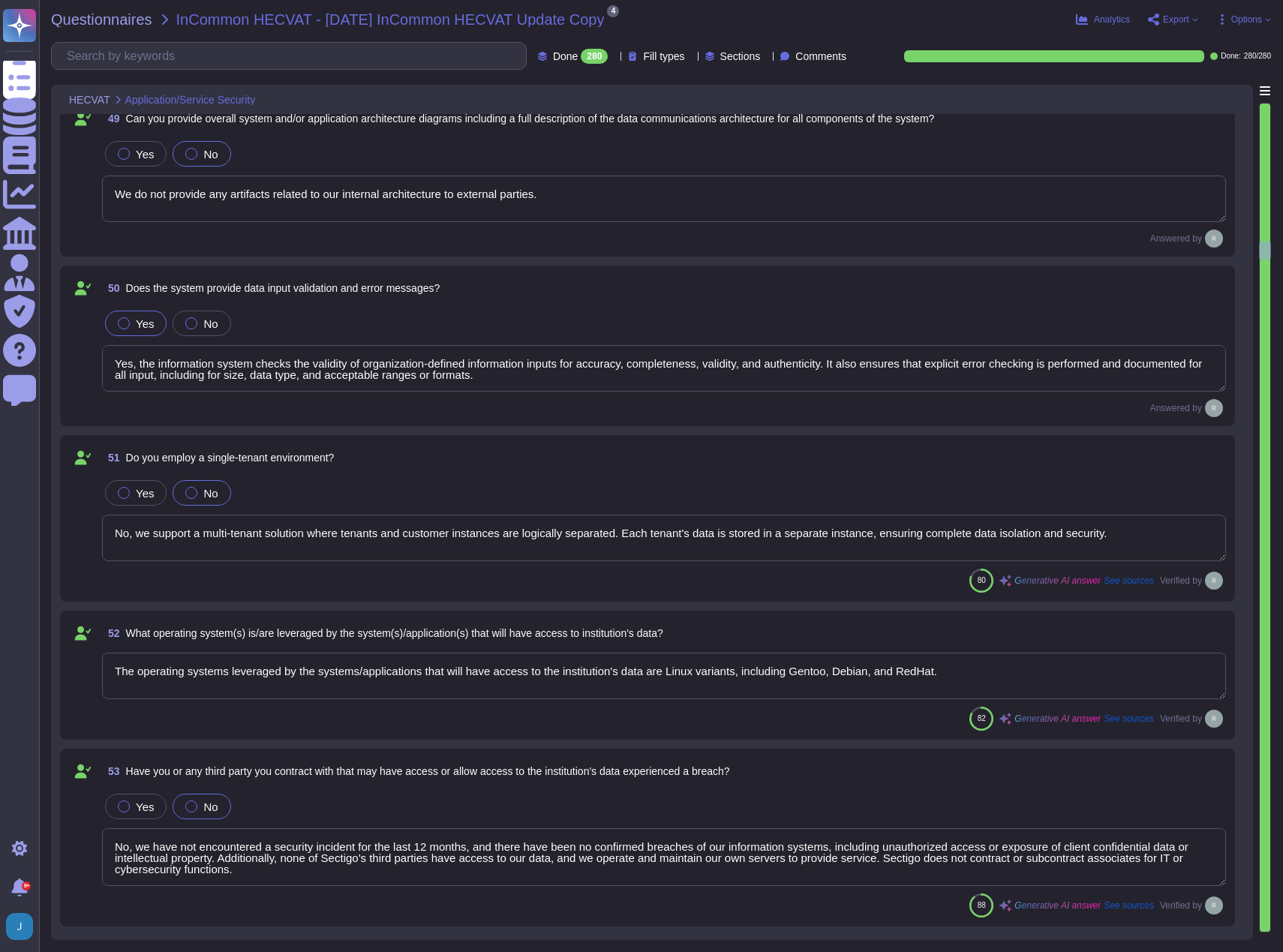
type textarea "We do not provide any artifacts related to our internal architecture to externa…"
type textarea "Yes, databases are used in the system and are segregated from front-end systems…"
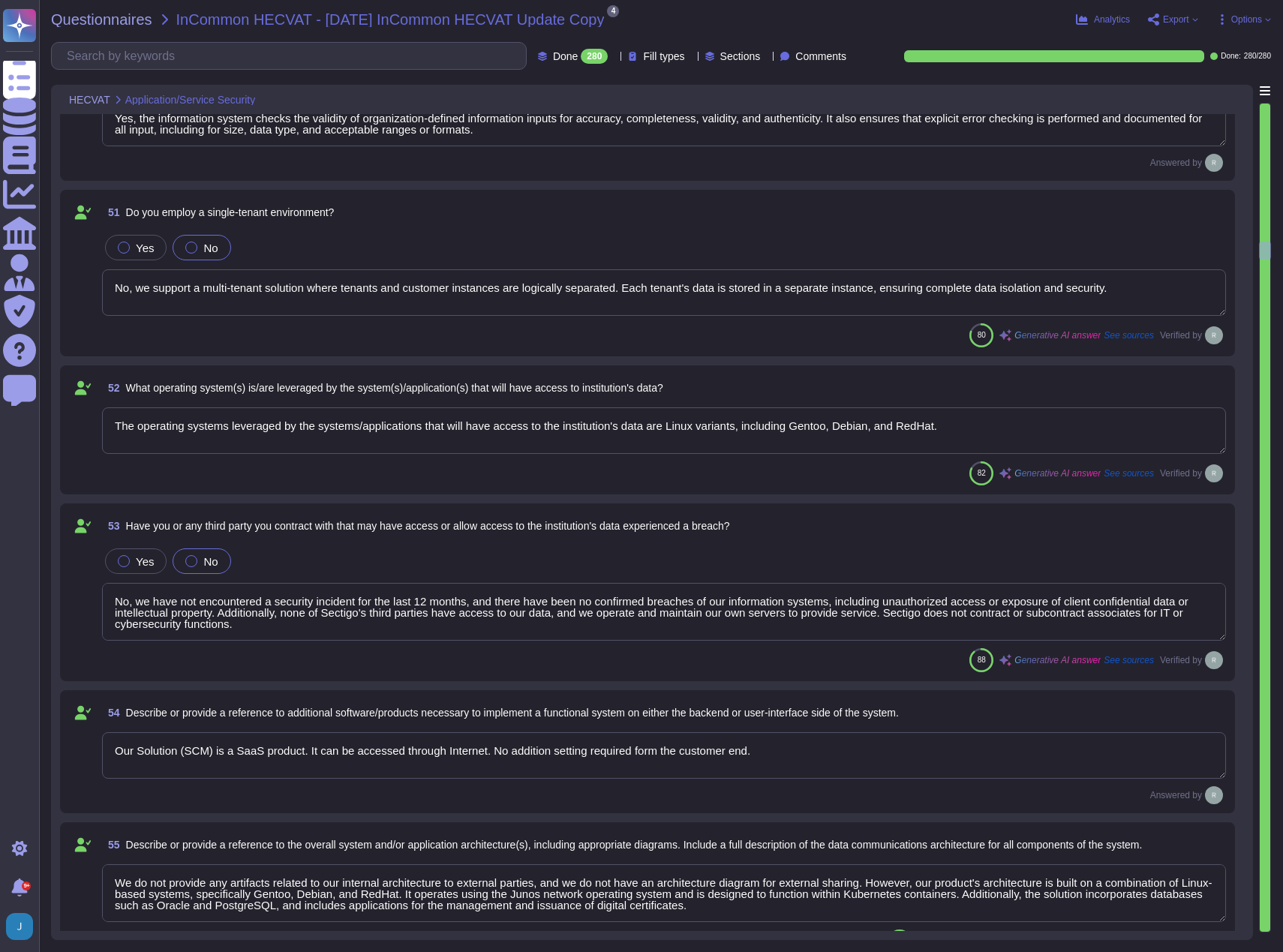
scroll to position [8477, 0]
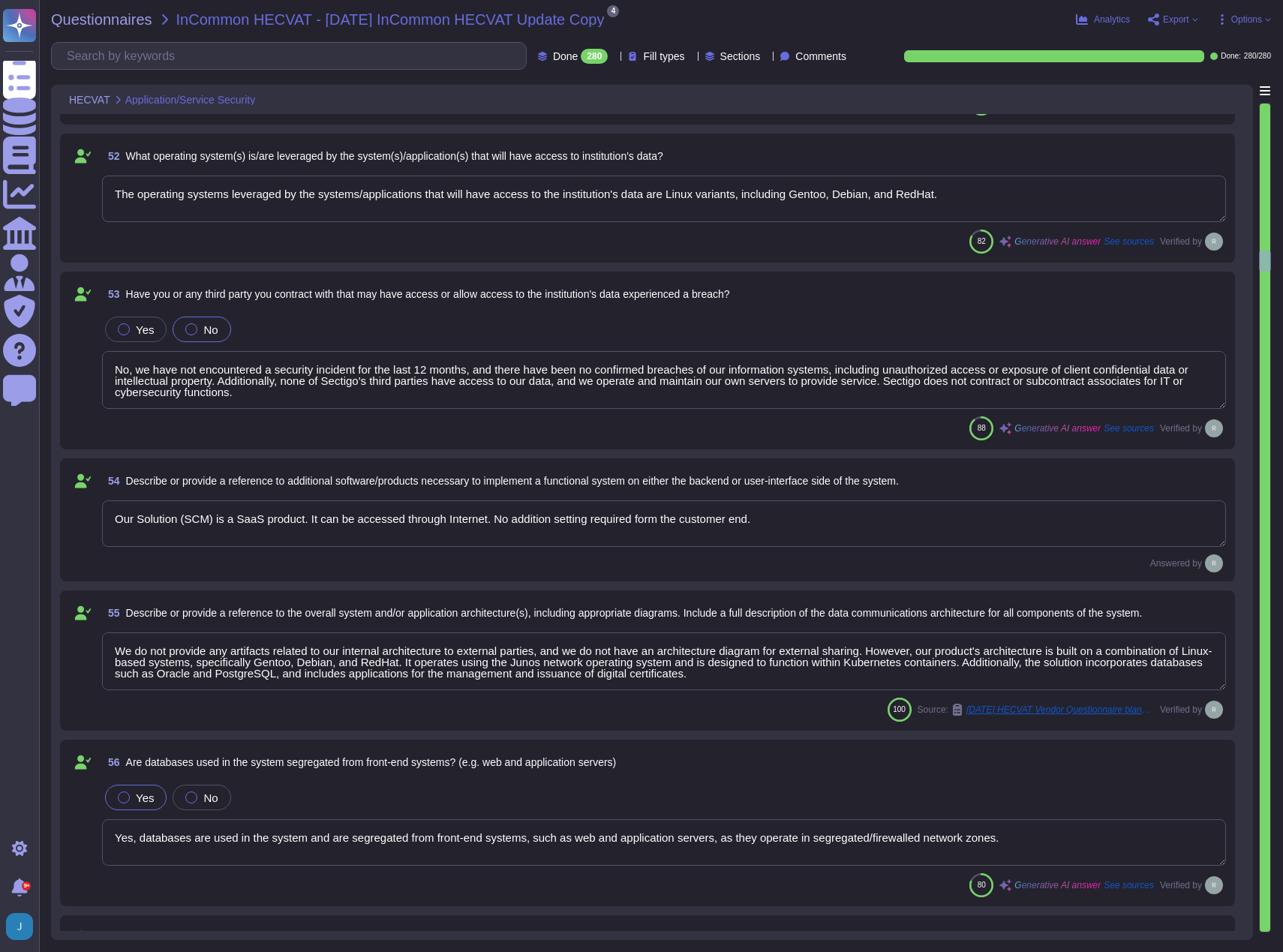
type textarea "The system offers the following web-enabled features and functionality: 1. Web-…"
type textarea "We have a SaaS portal that is accessible through popular browsers. This allows …"
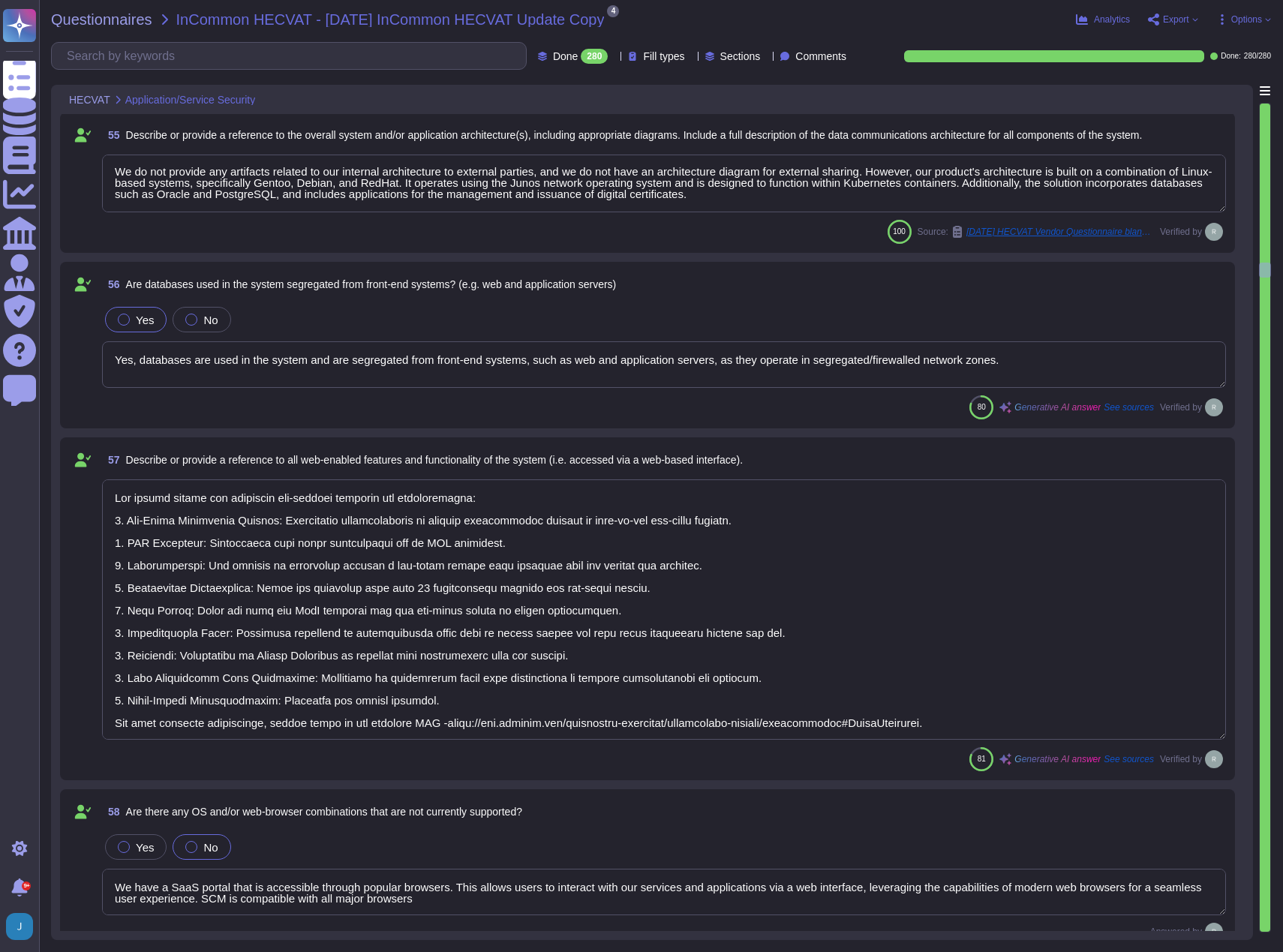
scroll to position [9002, 0]
type textarea "No, the service does not have a mobile app/access component. Mobile devices do …"
type textarea "Our company enforces a robust segregation of duties to mitigate security collus…"
type textarea "Administrator access is handled through a structured approach that includes the…"
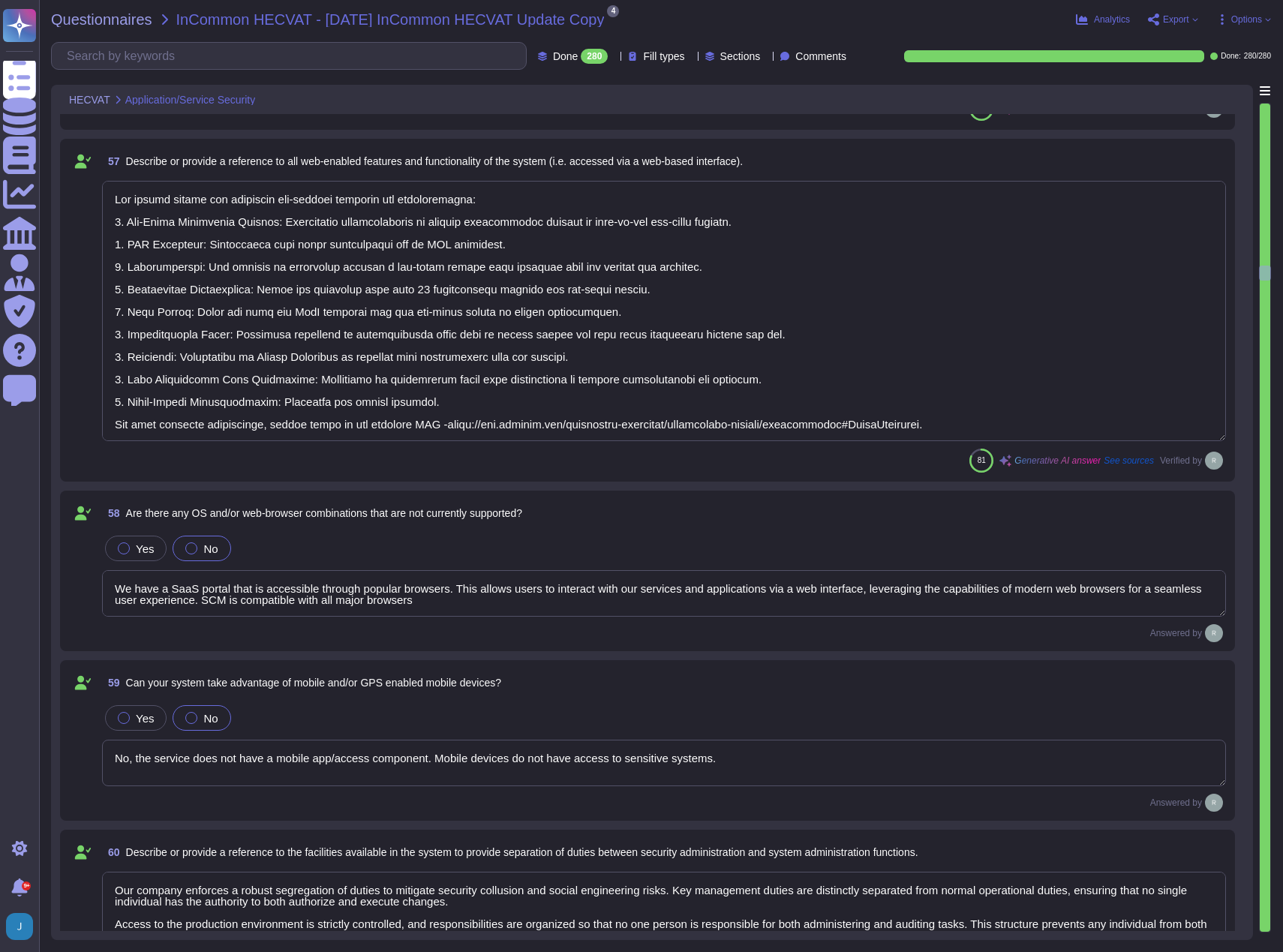
scroll to position [9452, 0]
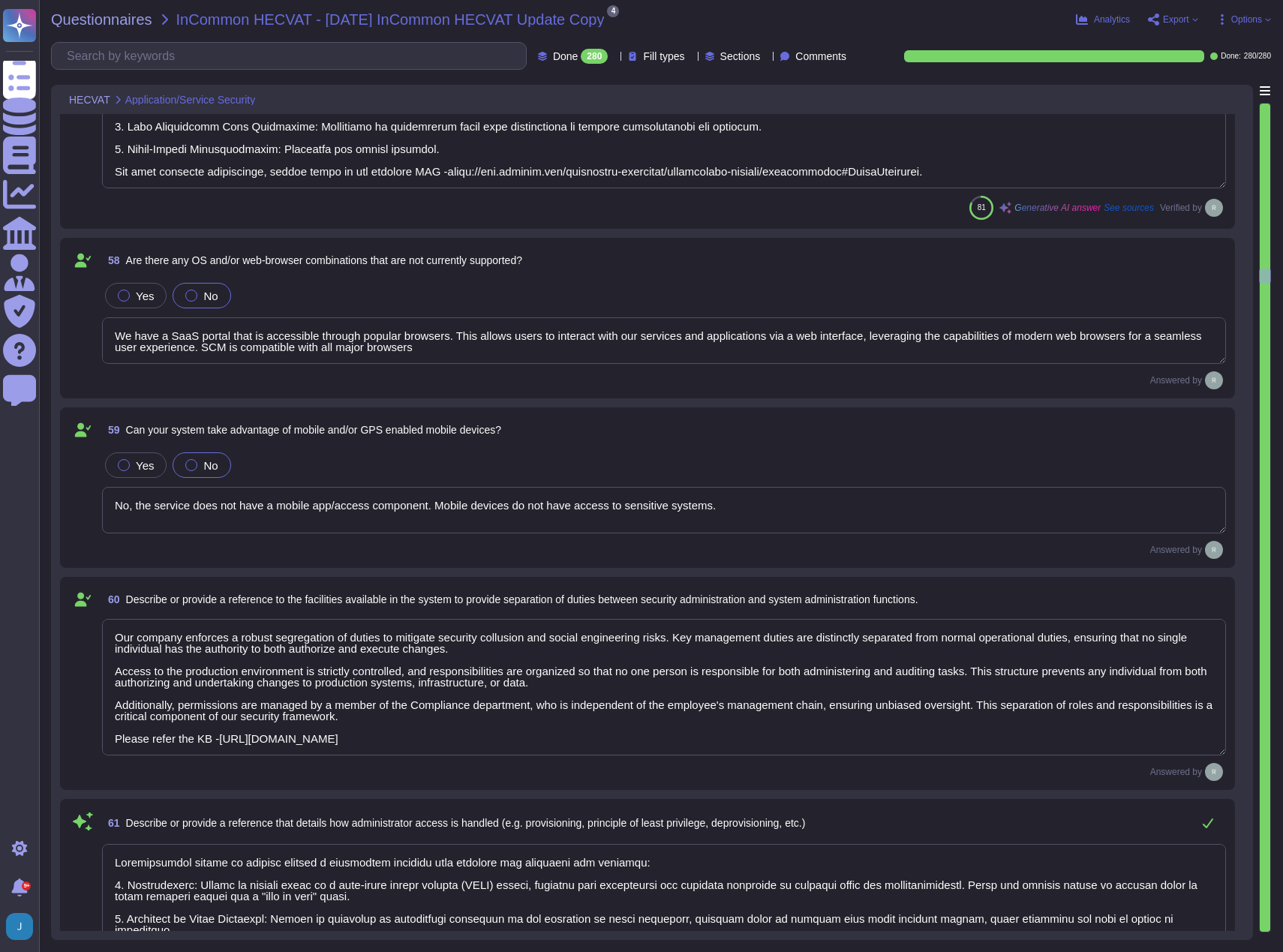
type textarea "Yes, the information system checks the validity of organization-defined informa…"
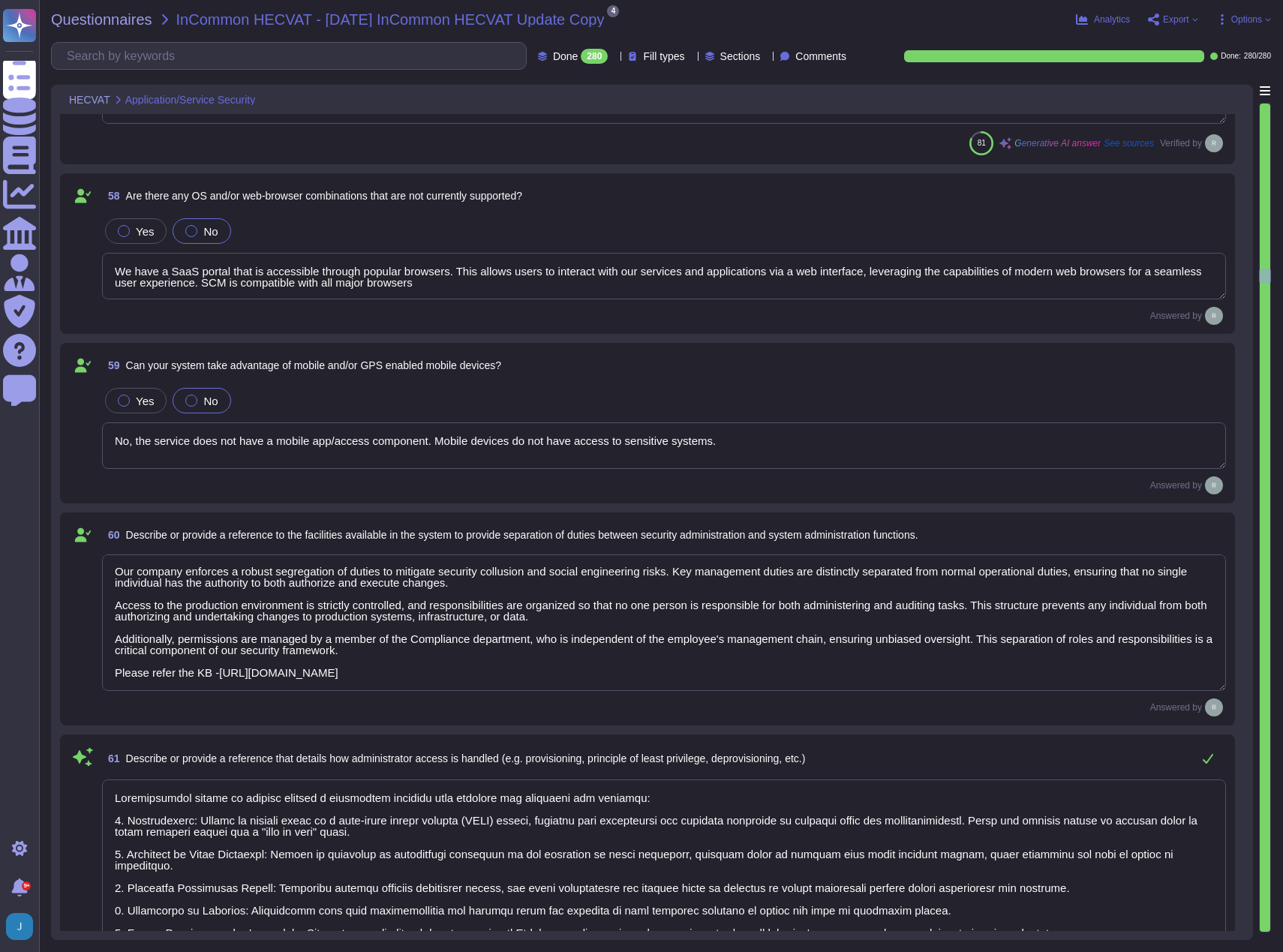
type textarea "Our infrastructure includes redundant ISPs and DDoS protection to ensure networ…"
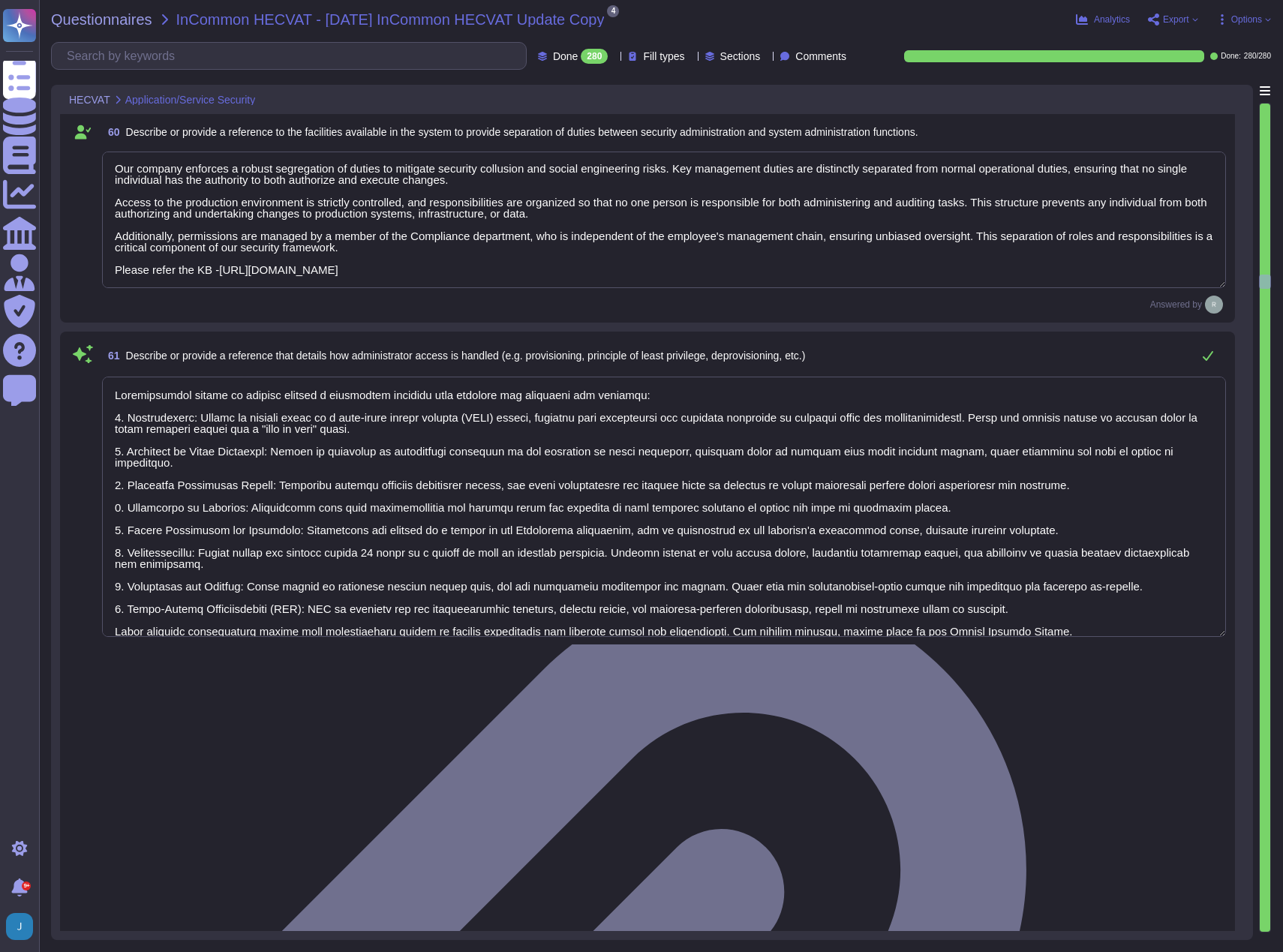
scroll to position [9903, 0]
type textarea "Yes, we can enforce password/passphrase aging requirements as outlined in our A…"
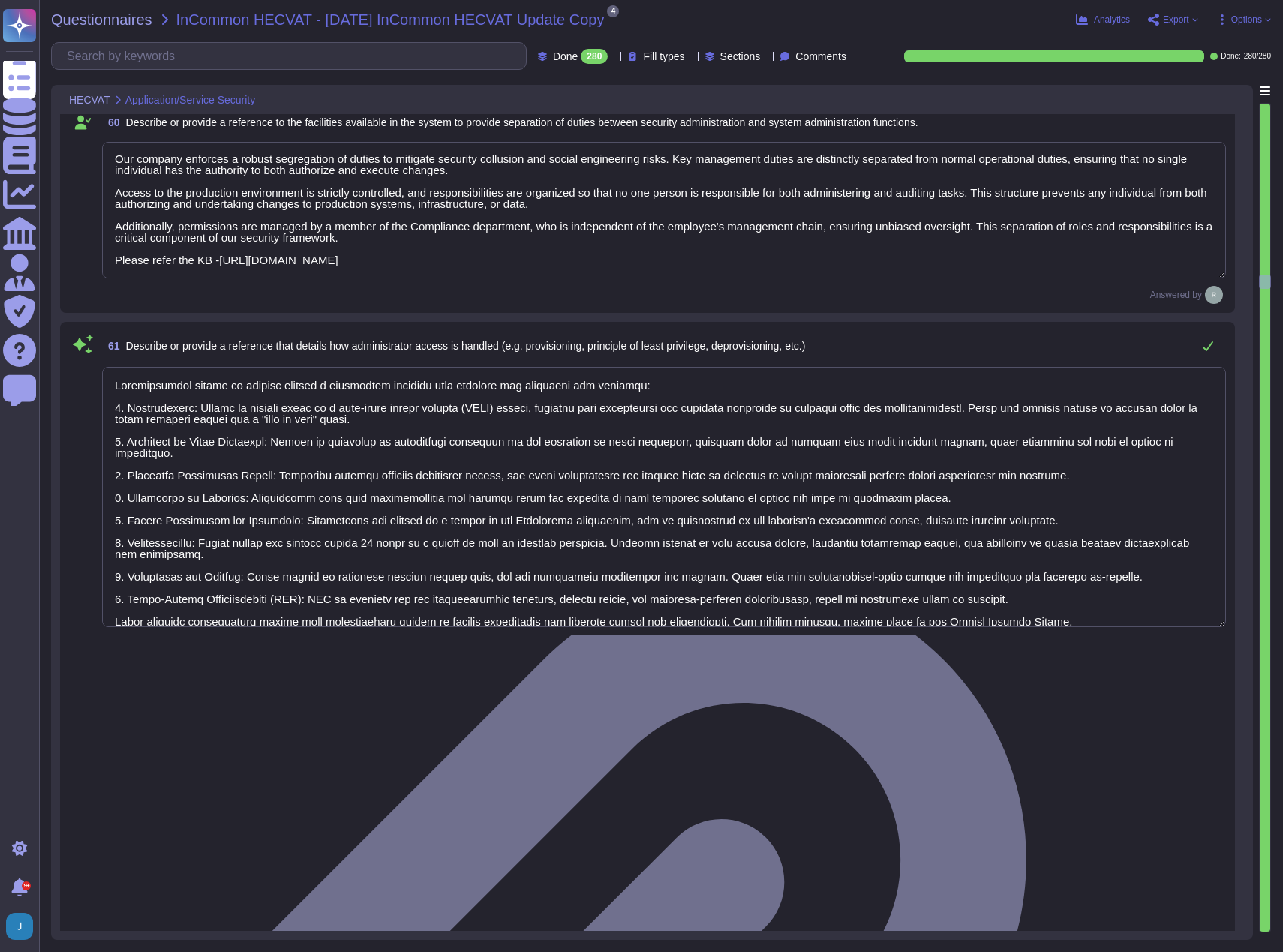
type textarea "Yes, we can enforce password/passphrase complexity requirements as outlined in …"
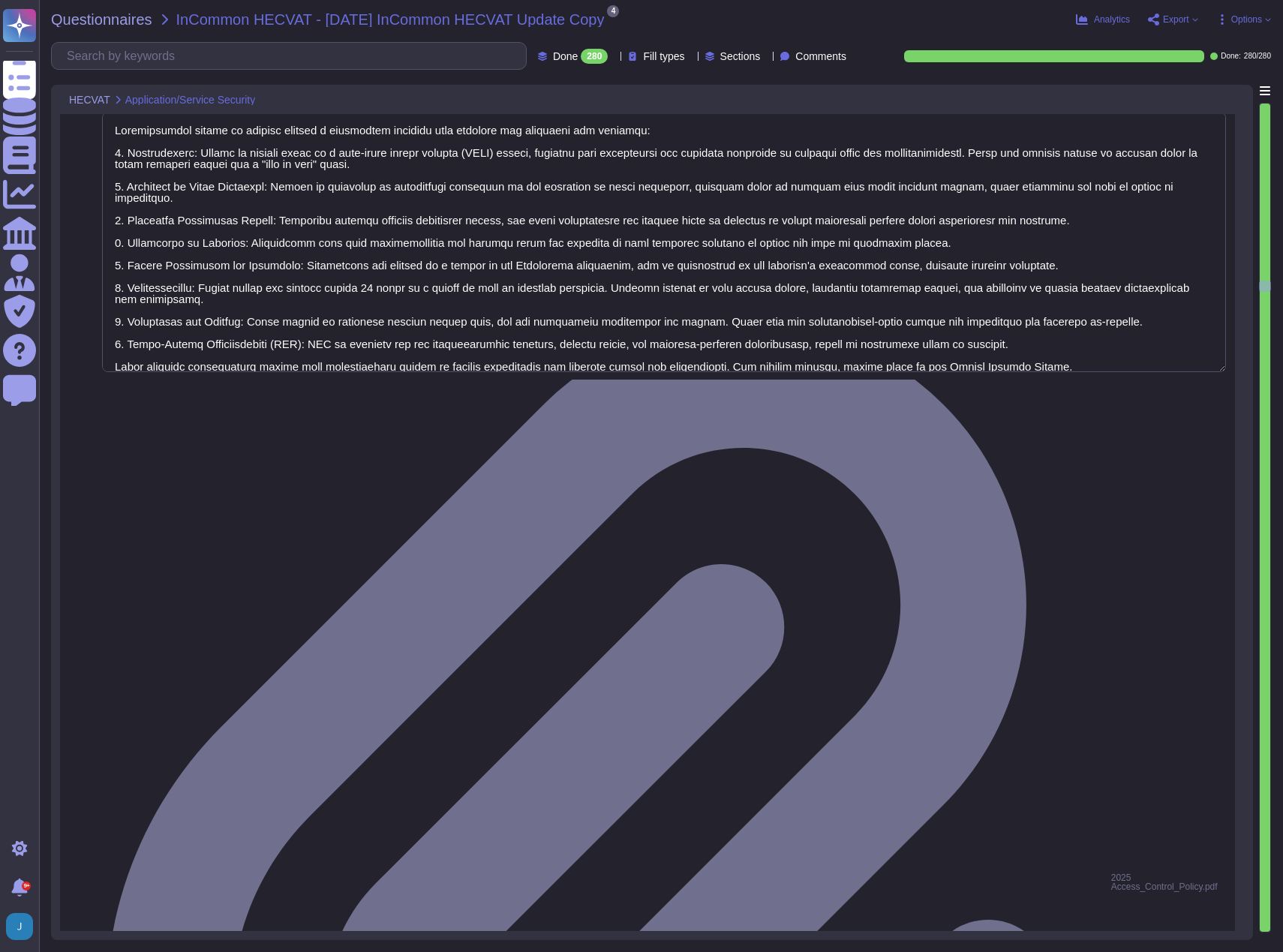
type textarea "Yes, the system has password complexity and length limitations. Passwords must …"
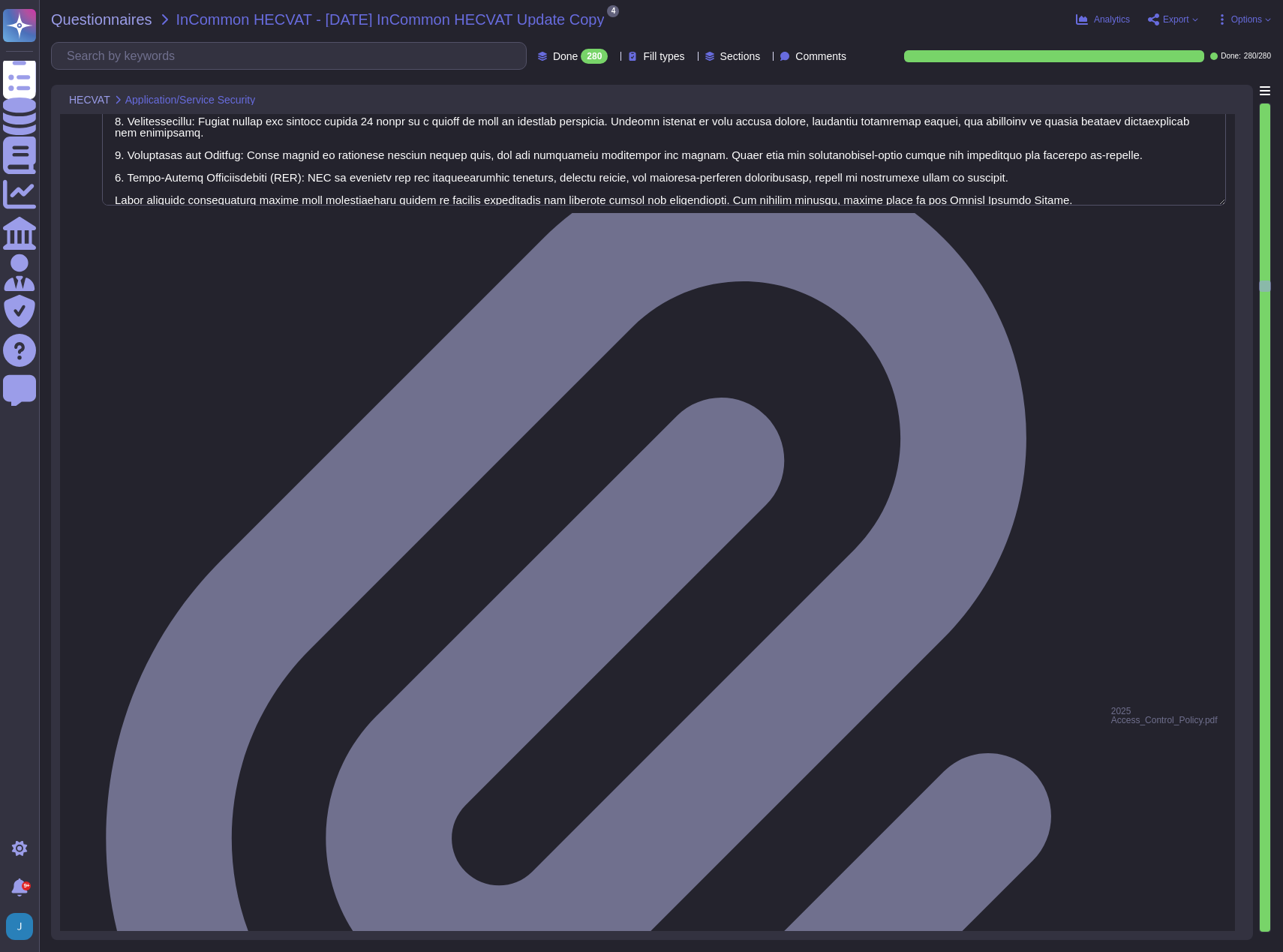
scroll to position [10353, 0]
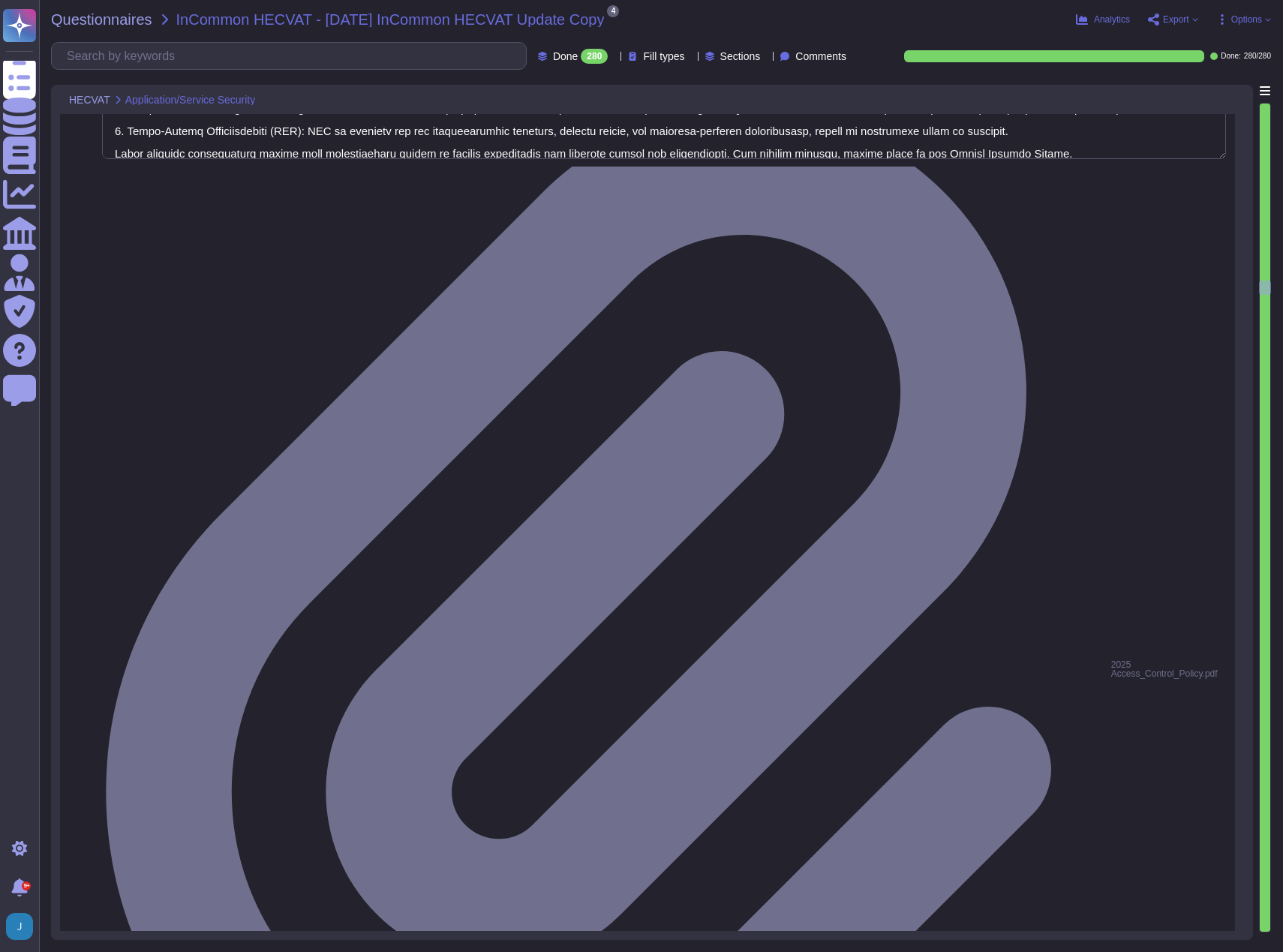
type textarea "Yes, we have documented password reset procedures with customer support. Additi…"
click at [146, 67] on input "text" at bounding box center [292, 56] width 467 height 26
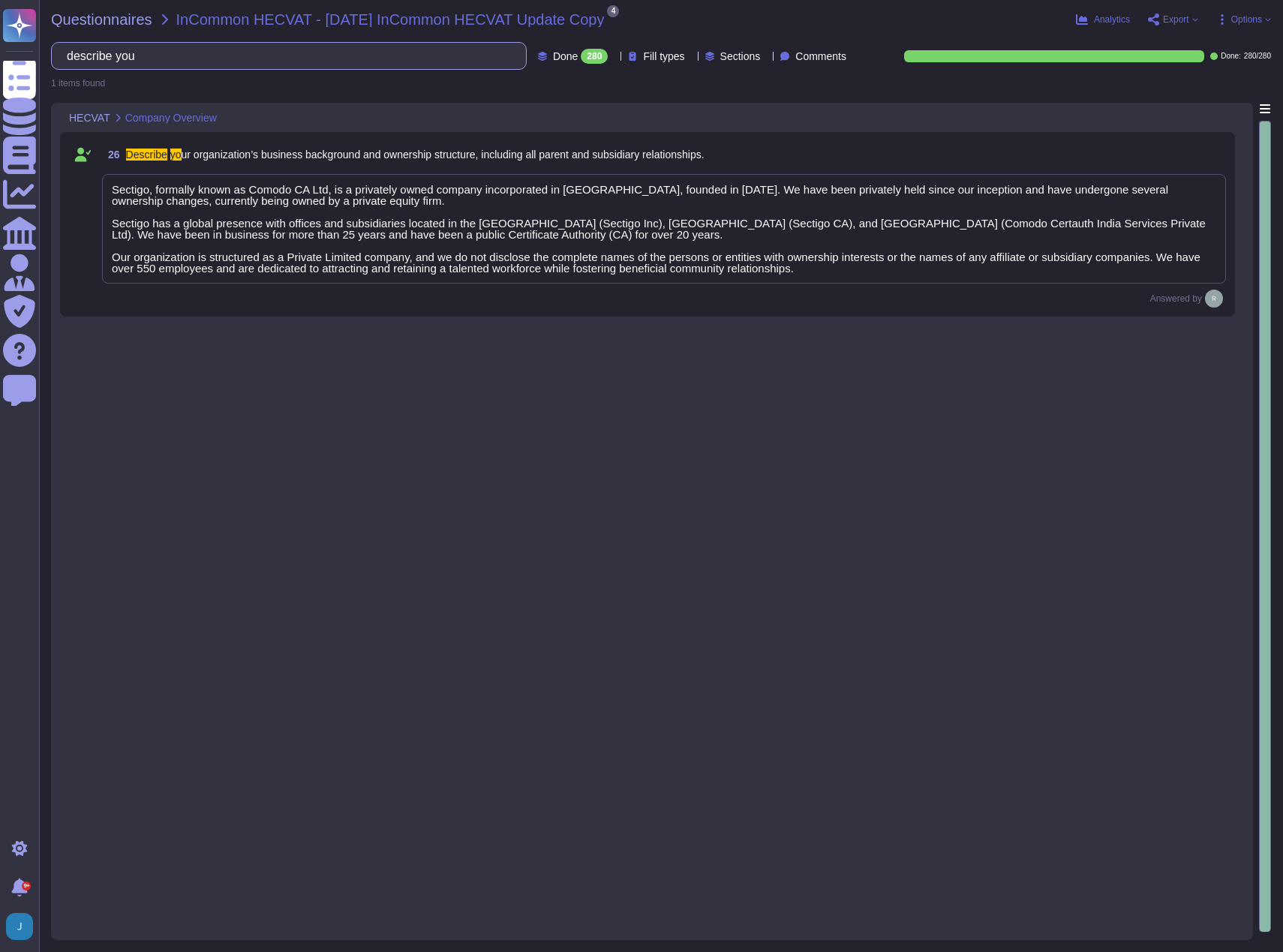
type input "describe your"
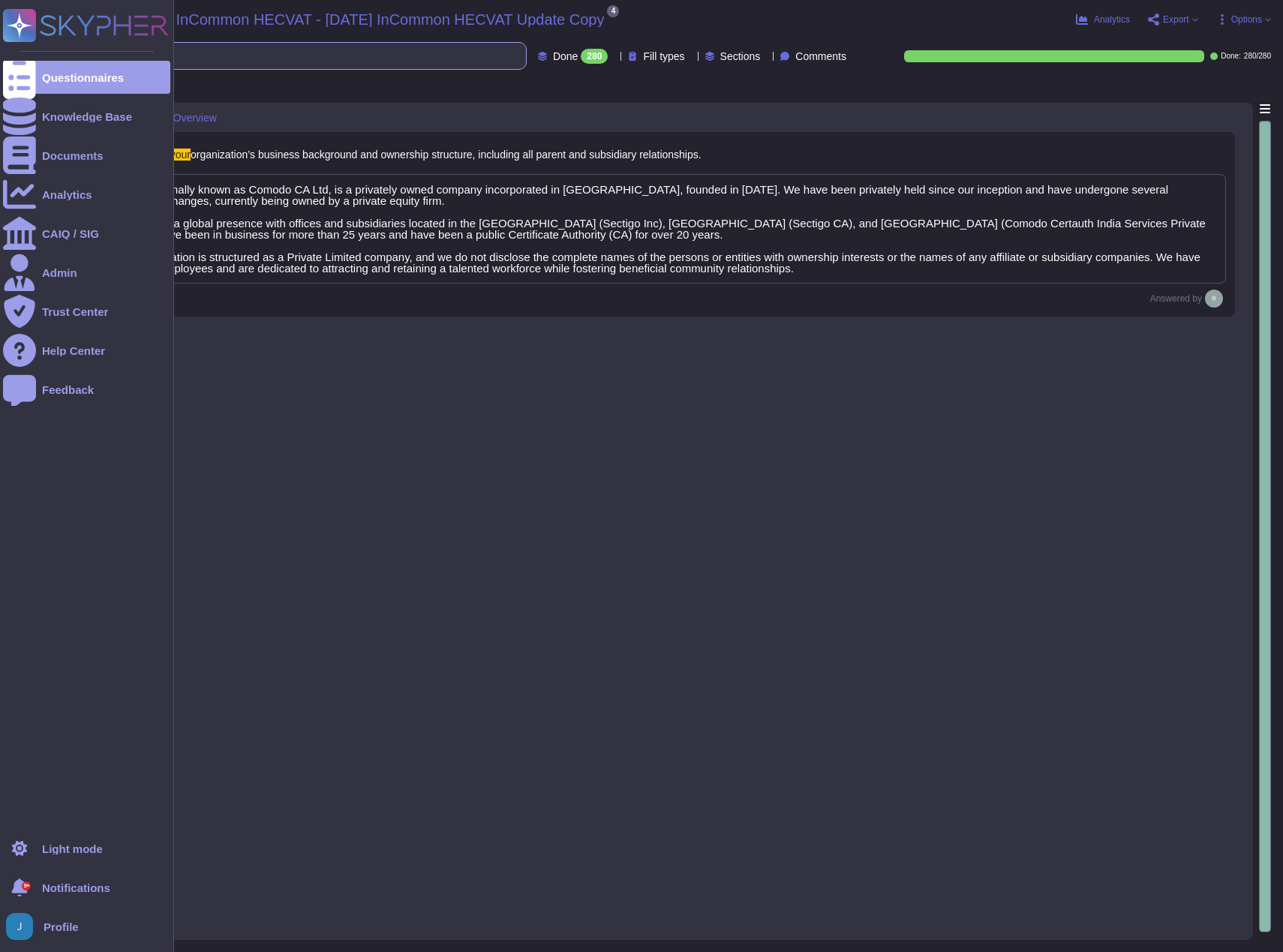
drag, startPoint x: 307, startPoint y: 49, endPoint x: 30, endPoint y: 49, distance: 277.0
click at [30, 49] on div "Questionnaires Knowledge Base Documents Analytics CAIQ / SIG Admin Trust Center…" at bounding box center [641, 476] width 1283 height 952
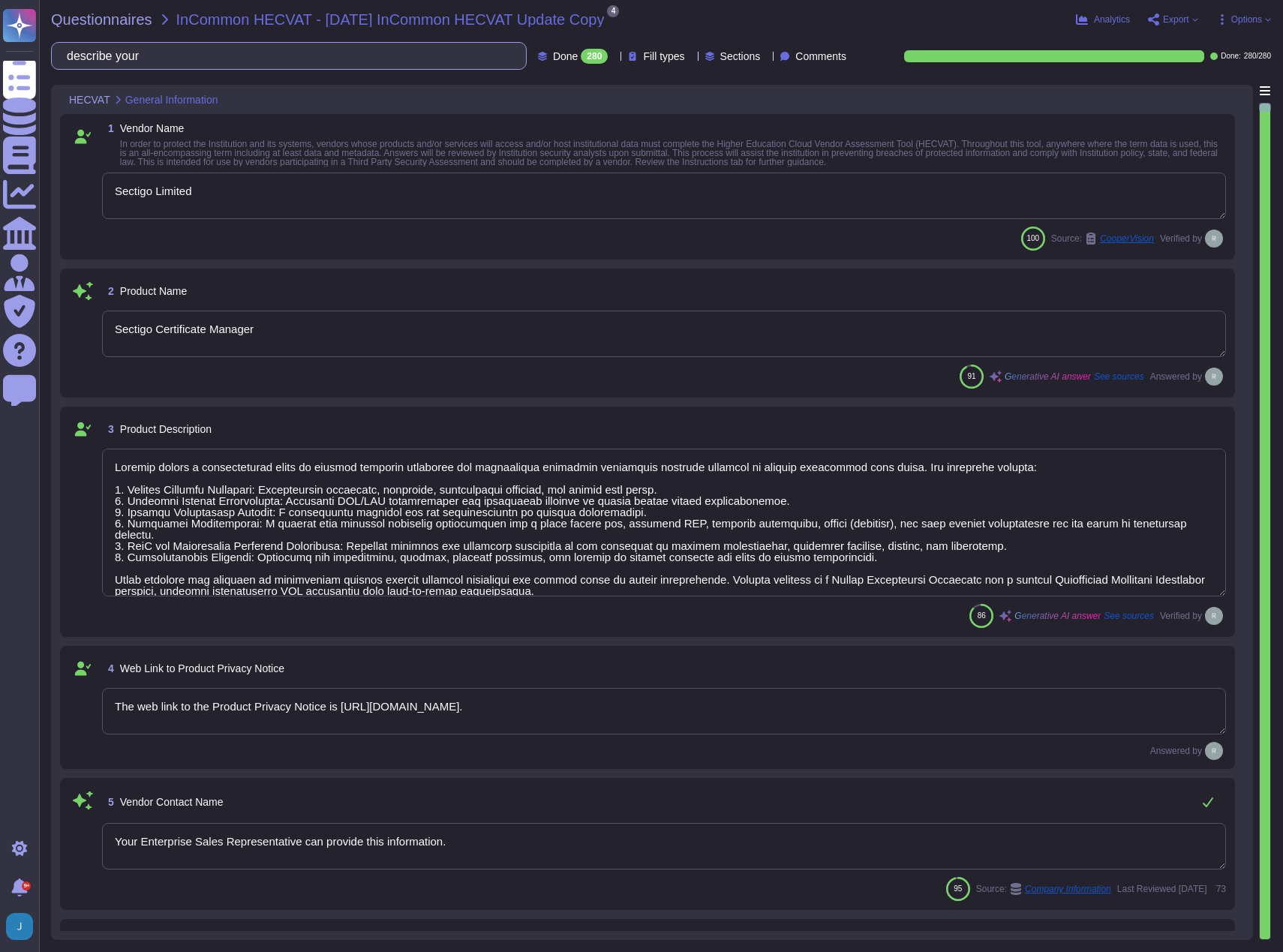
type textarea "Sectigo Certificate Manager"
type textarea "Sectigo offers a comprehensive range of digital identity solutions and certific…"
type textarea "The web link to the Product Privacy Notice is [URL][DOMAIN_NAME]."
type textarea "Your Enterprise Sales Representative can provide this information."
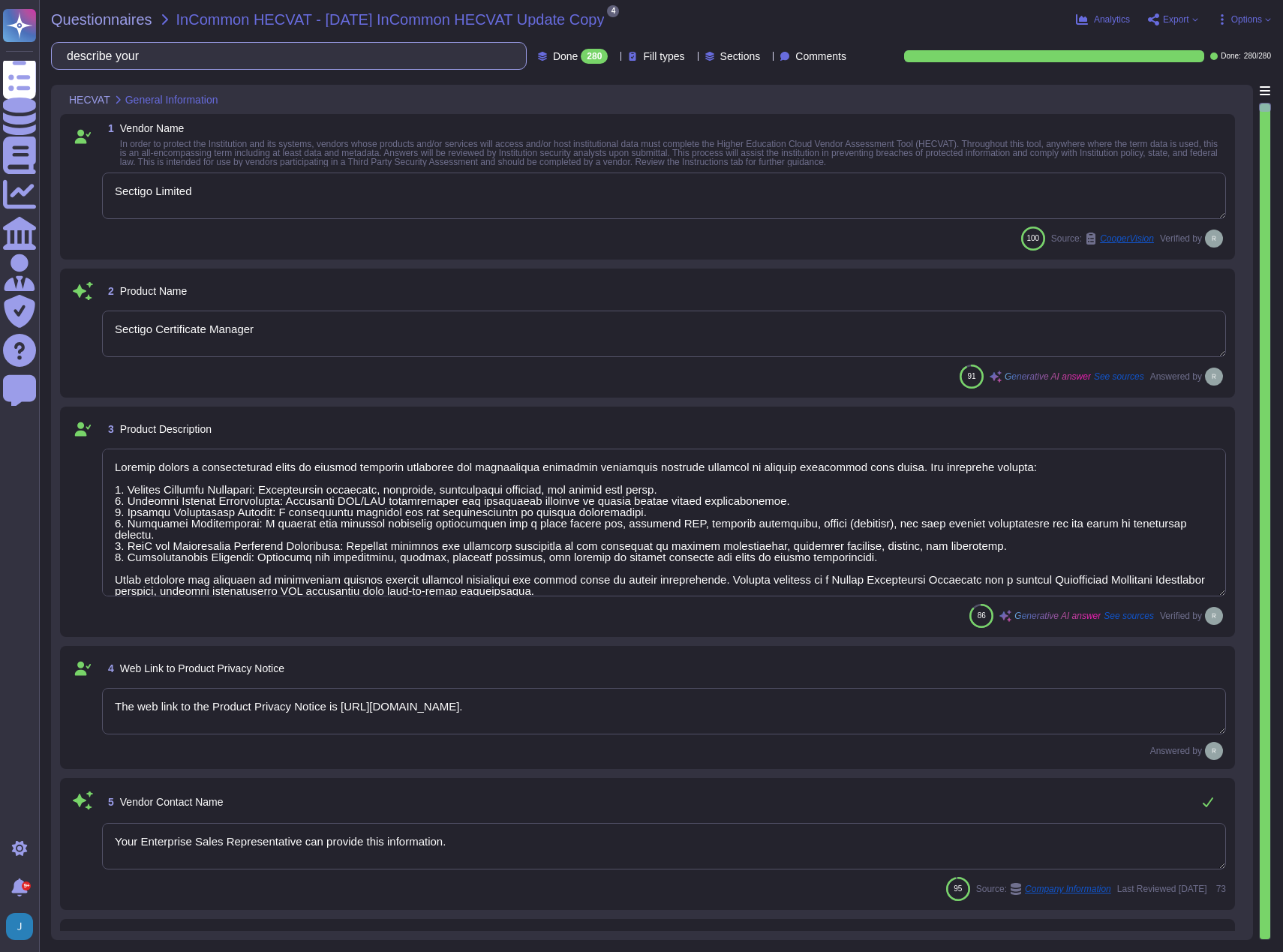
type textarea "Your Enterprise Sales Representative can provide this information."
type textarea "Sectigo Limited"
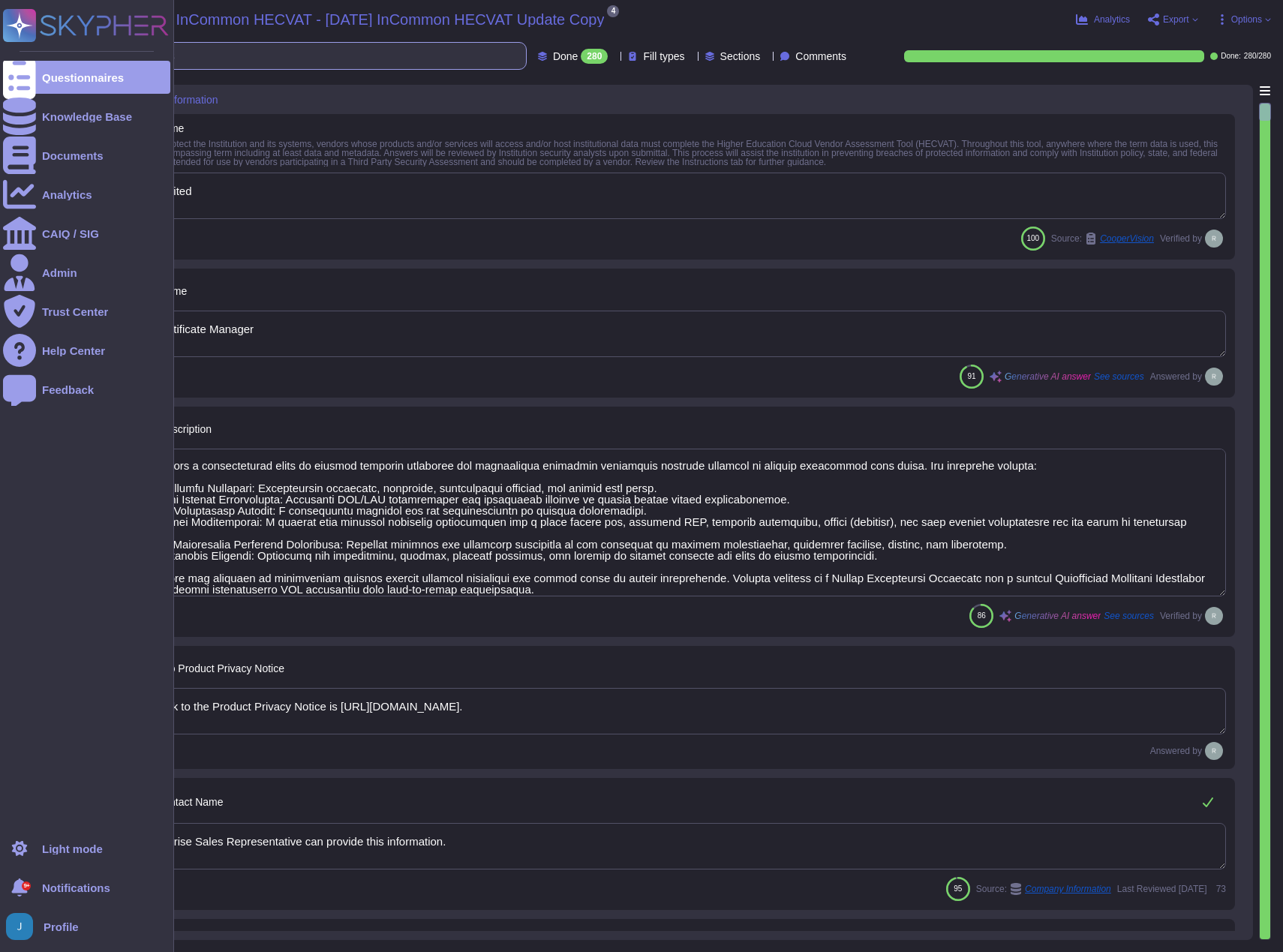
type textarea "Data is stored in colocation centers in [GEOGRAPHIC_DATA] or [GEOGRAPHIC_DATA]."
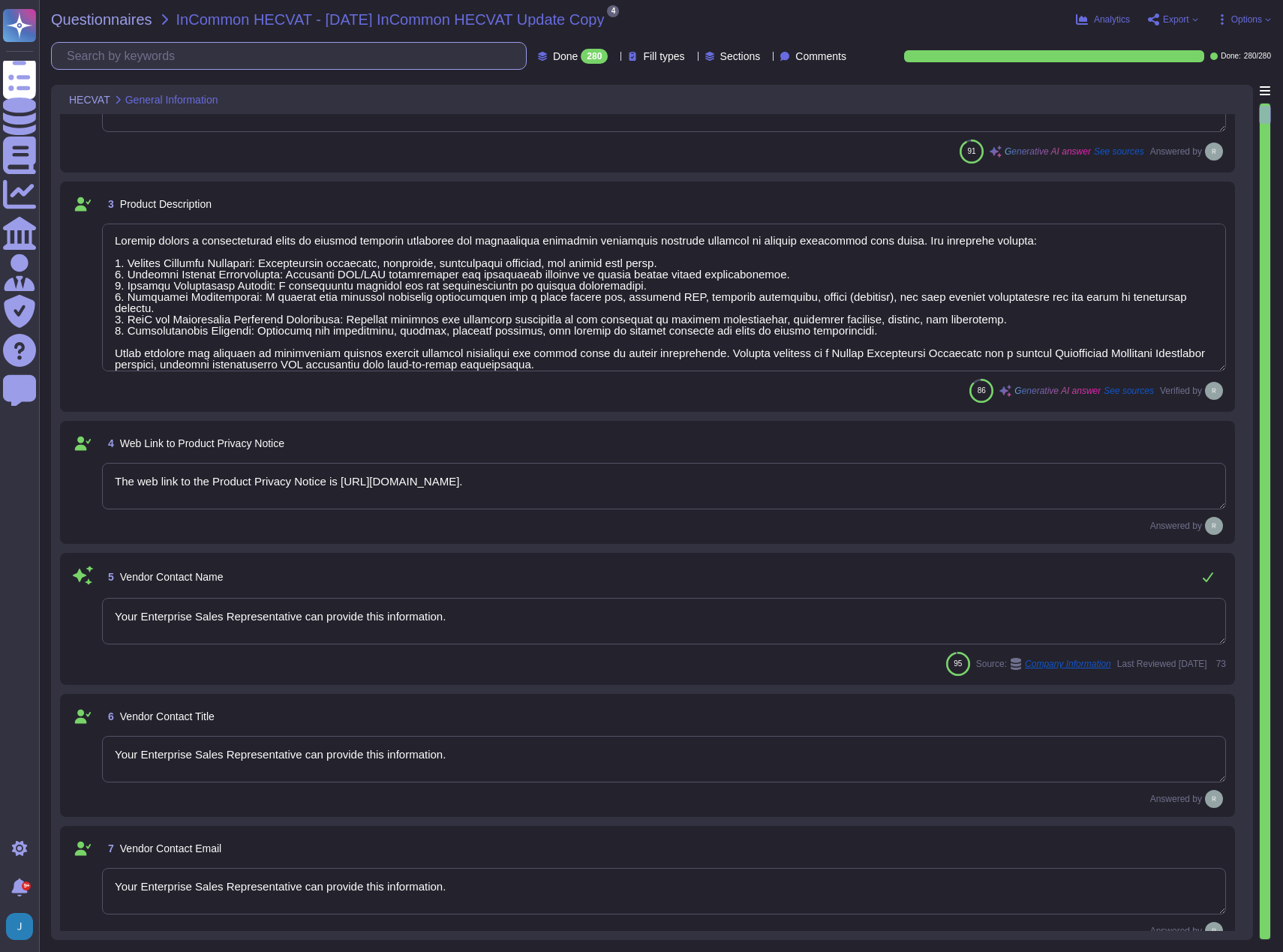
type textarea "The scope data is stored in our core data center in the [GEOGRAPHIC_DATA], with…"
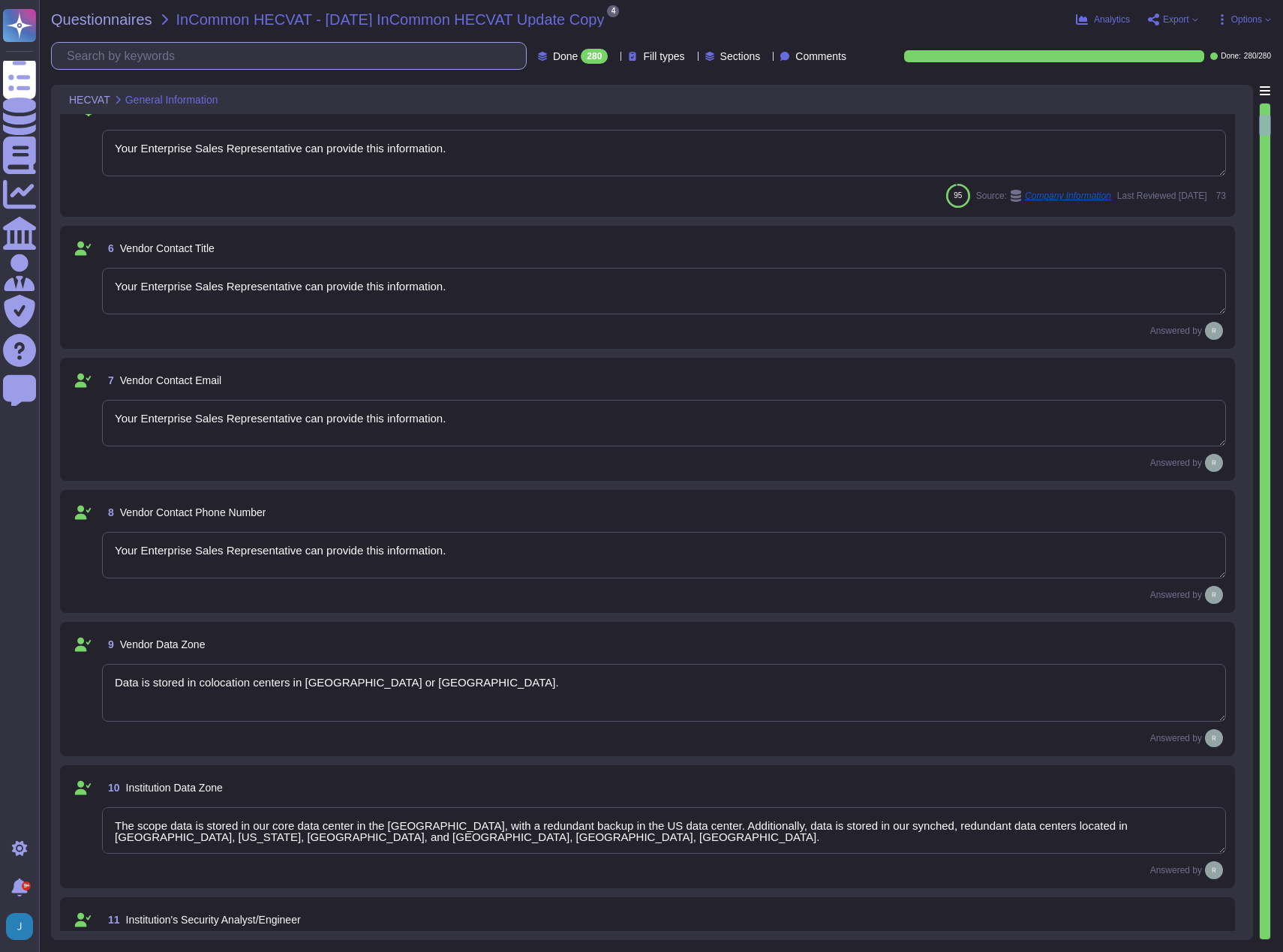
type textarea "Your Enterprise Sales Representative can provide this information."
type textarea "[PERSON_NAME][EMAIL_ADDRESS][PERSON_NAME][DOMAIN_NAME]"
type textarea "No, our product does not process protected health information (PHI) or any data…"
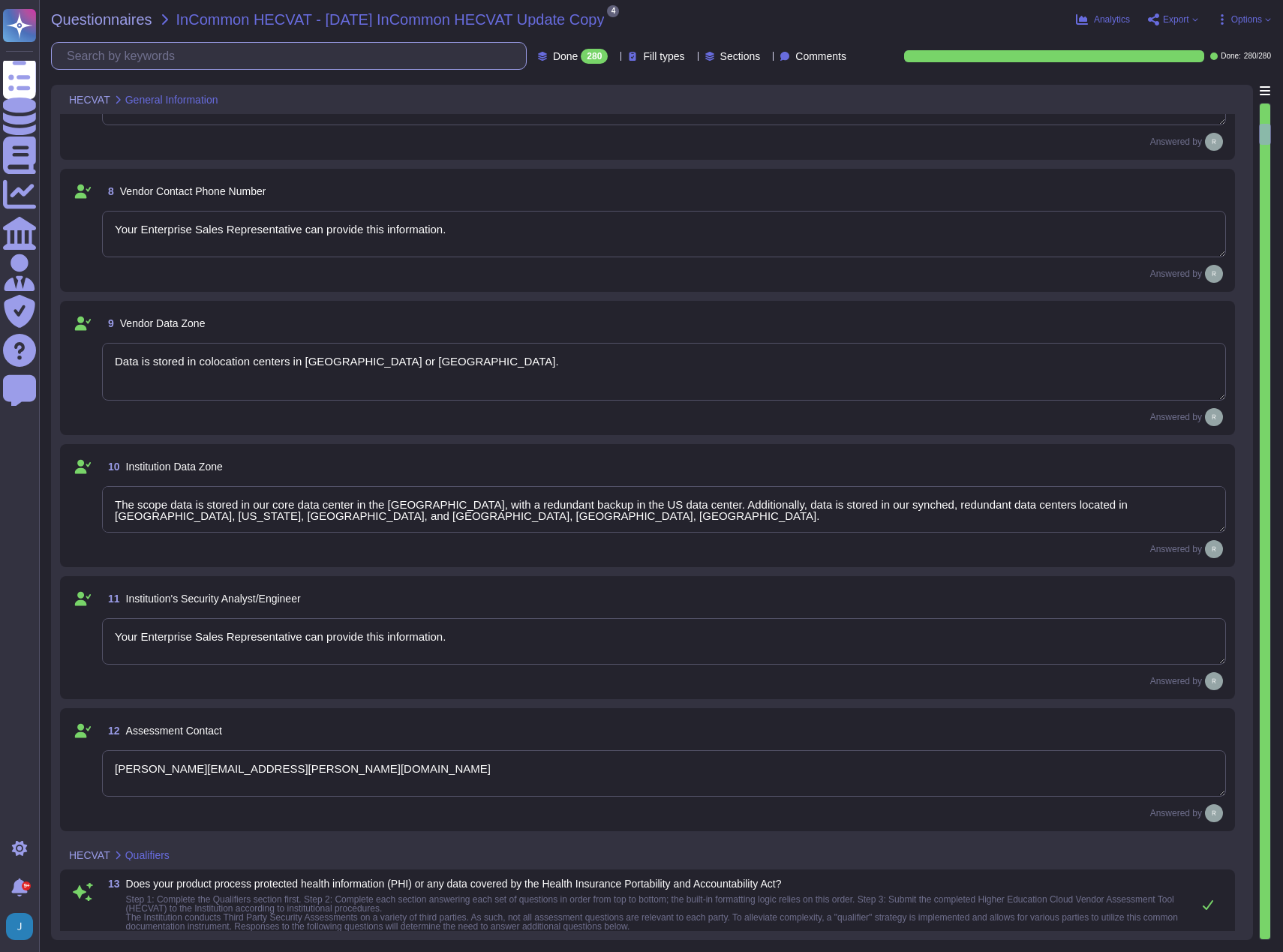
type textarea "No, the service does not have a mobile app/access component. There are no mobil…"
type textarea "No, Sectigo does not disclose customer data to any third parties, and the infor…"
type textarea "Yes, we have a well-documented Business Continuity Plan (BCP) in place that is …"
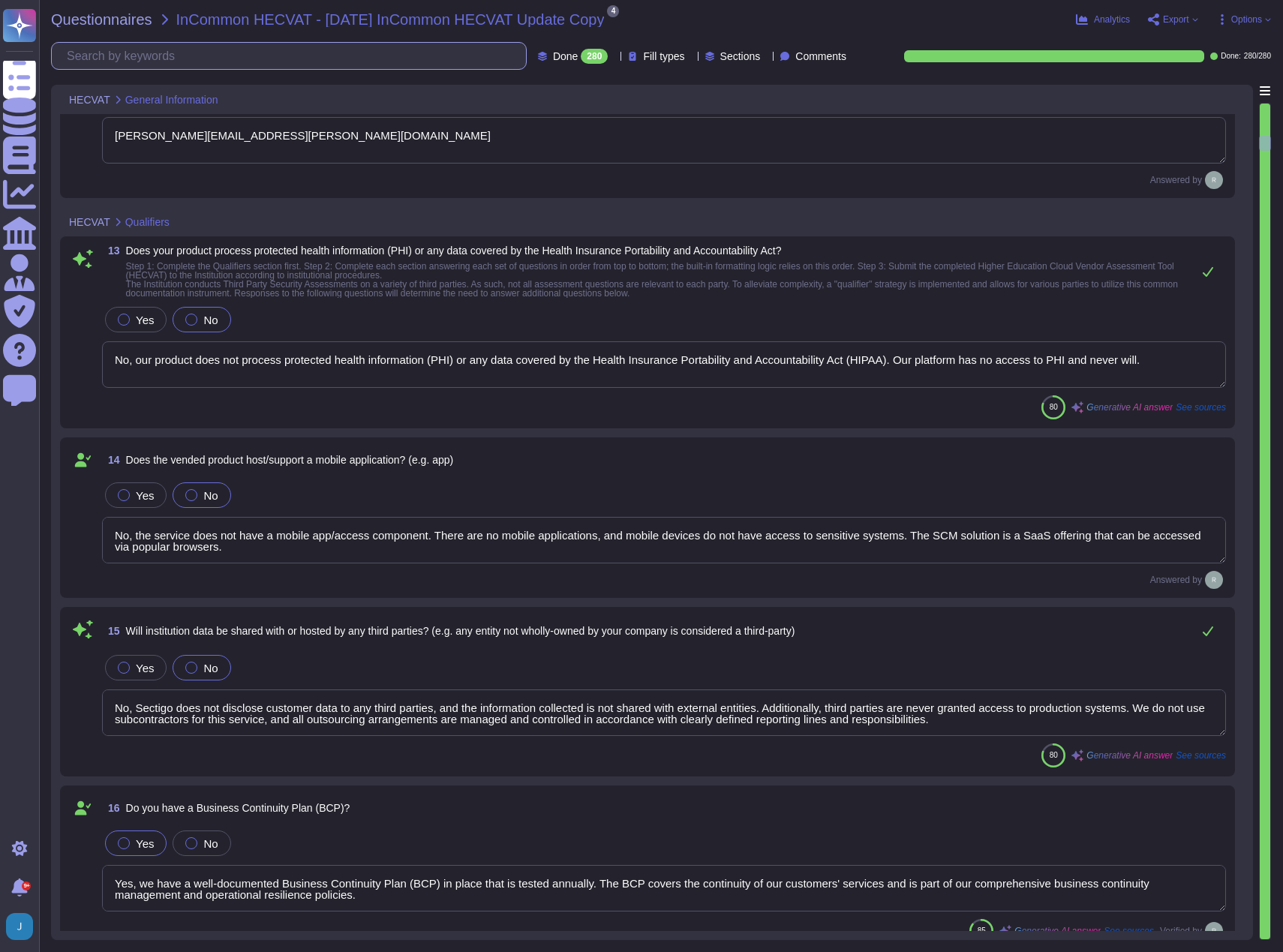
type textarea "Yes, we have a well-documented Disaster Recovery Plan (DRP) in place, which is …"
type textarea "No, data regulated by PCI DSS will not reside in the vended product. The organi…"
type textarea "No. Sectigo is a leading provider of digital certificates and automated Certifi…"
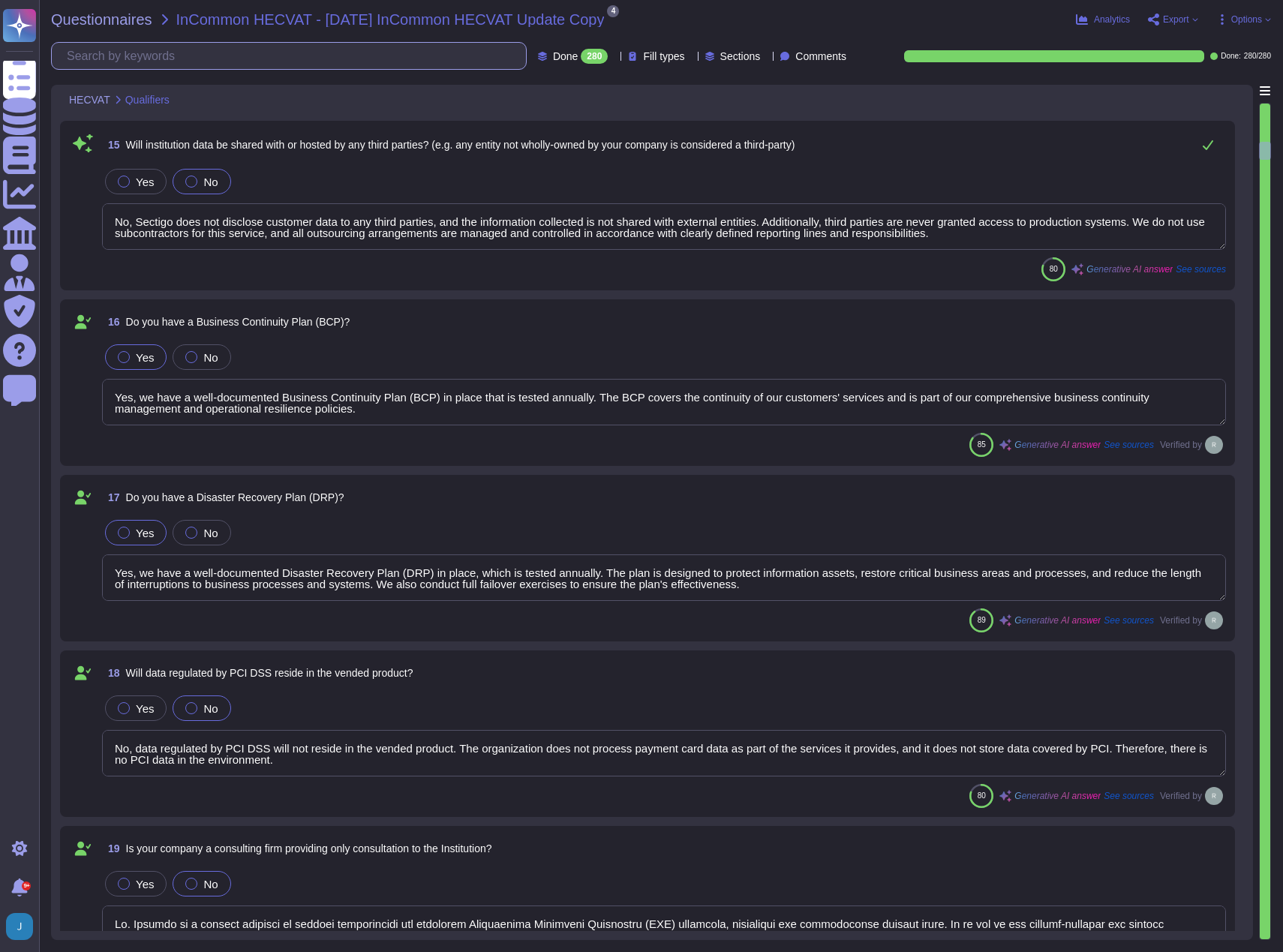
type textarea "We maintain WebTrust, SOC 2, and ISO 27001 certifications."
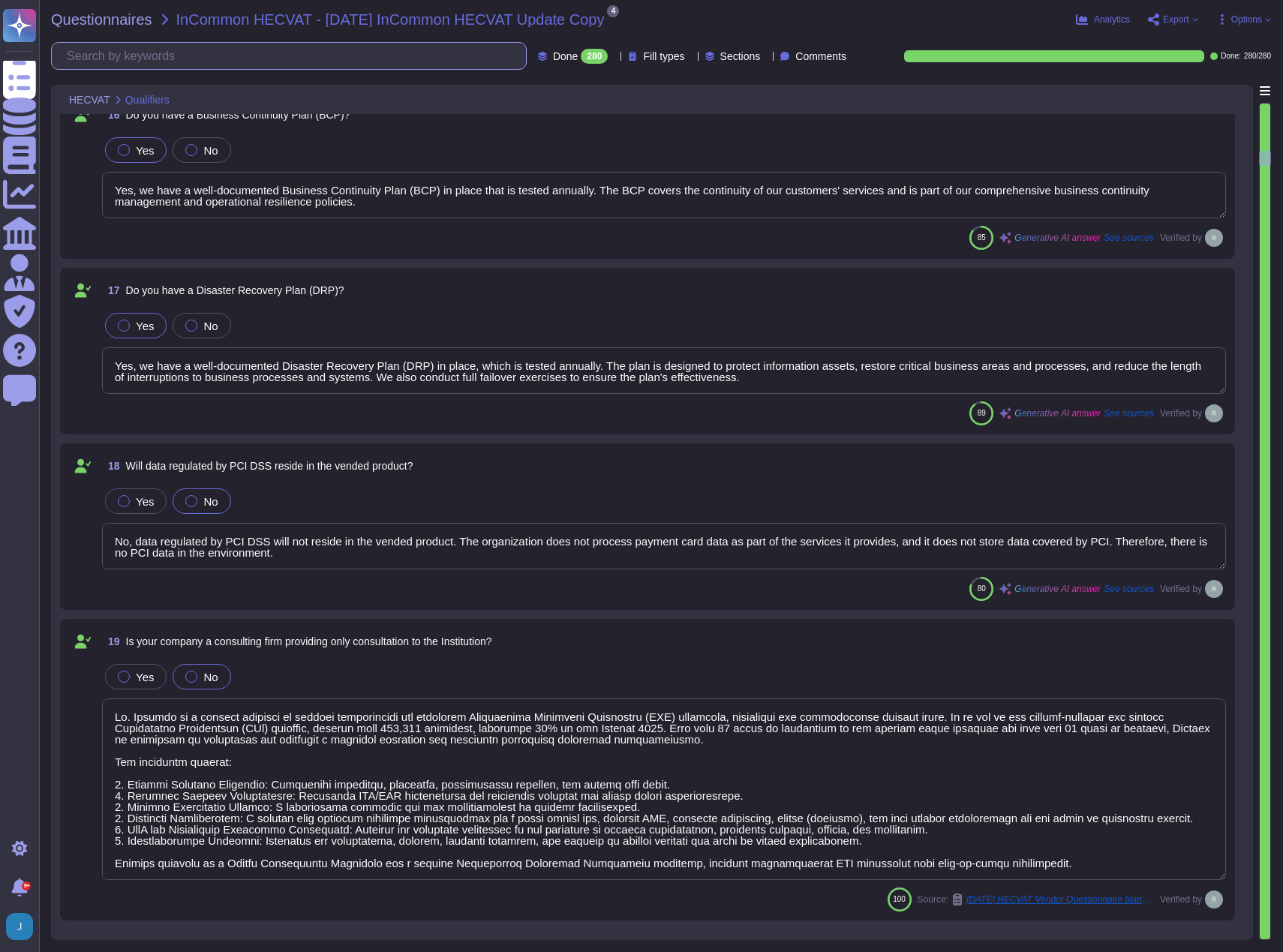
type textarea "N/A, we do not use cloud based services in the implementation of our Certificat…"
type textarea "We maintain WebTrust, SOC 2, and ISO 27001 certifications."
type textarea "Yes, we conform to the ISO 27001 standard security framework, along with other …"
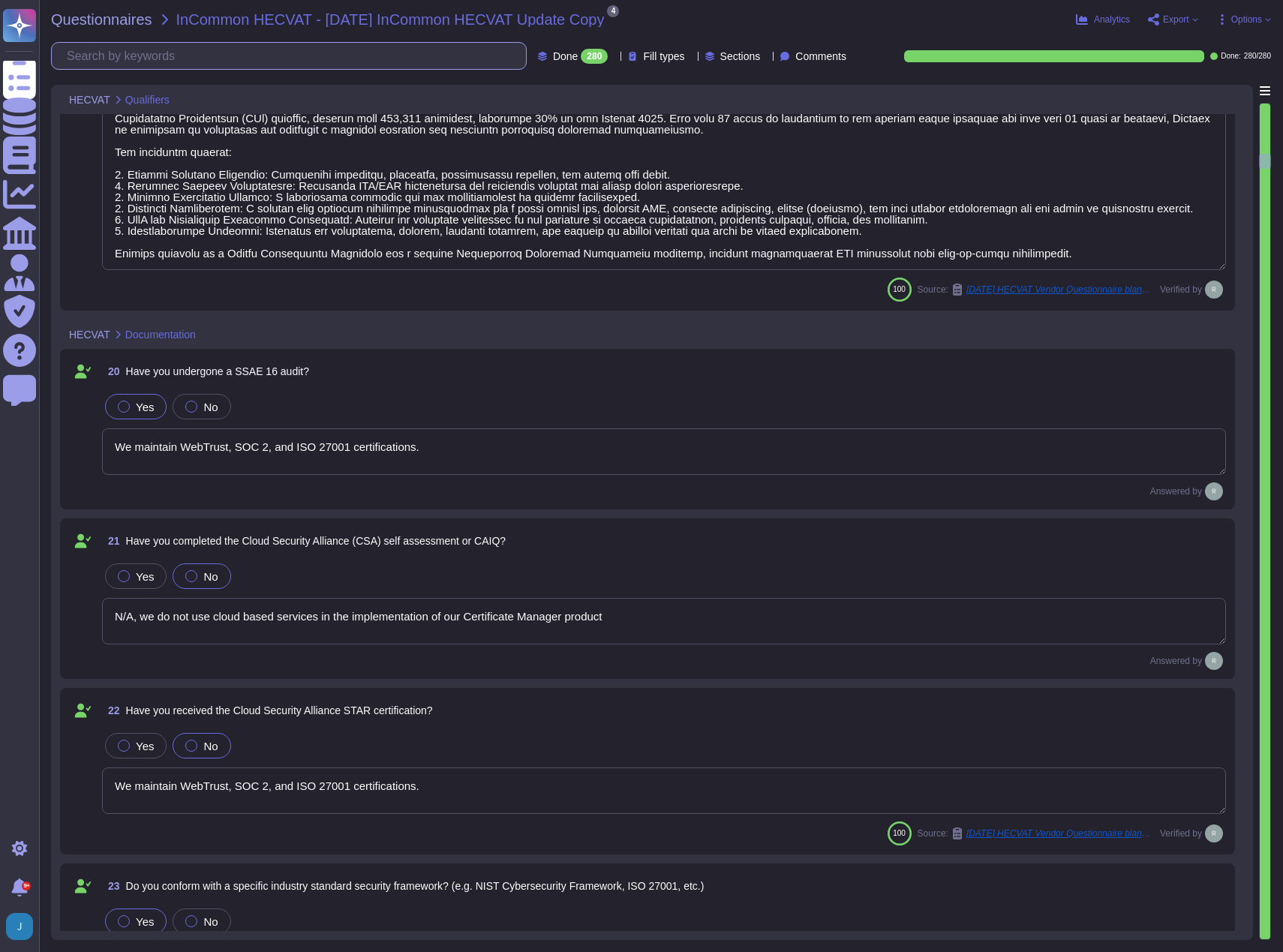
type textarea "We have no current plans to become FISMA compliant."
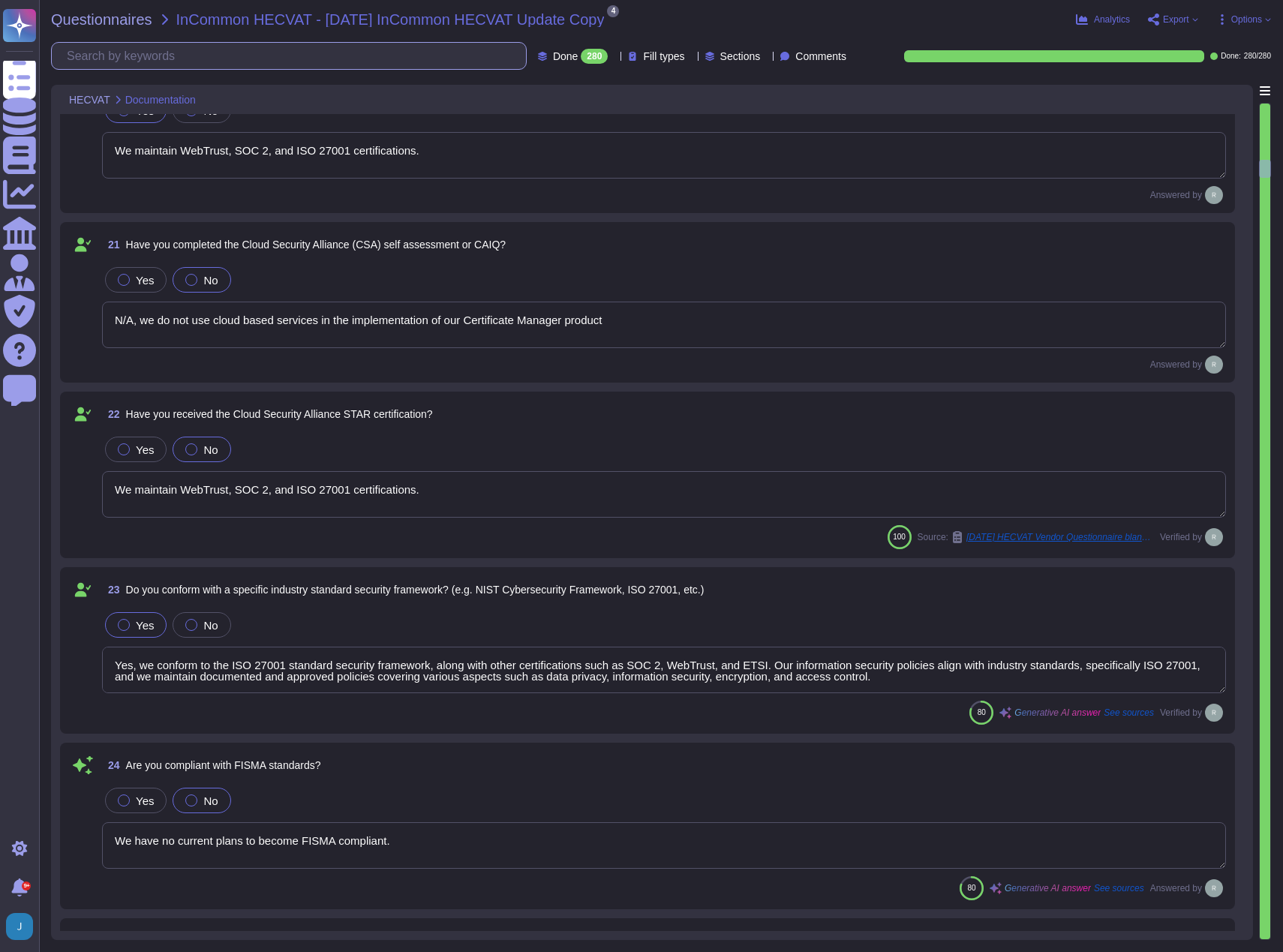
type textarea "Yes, our organization has a documented privacy policy that outlines our policie…"
type textarea "Sectigo, formally known as Comodo CA Ltd, is a privately owned company incorpor…"
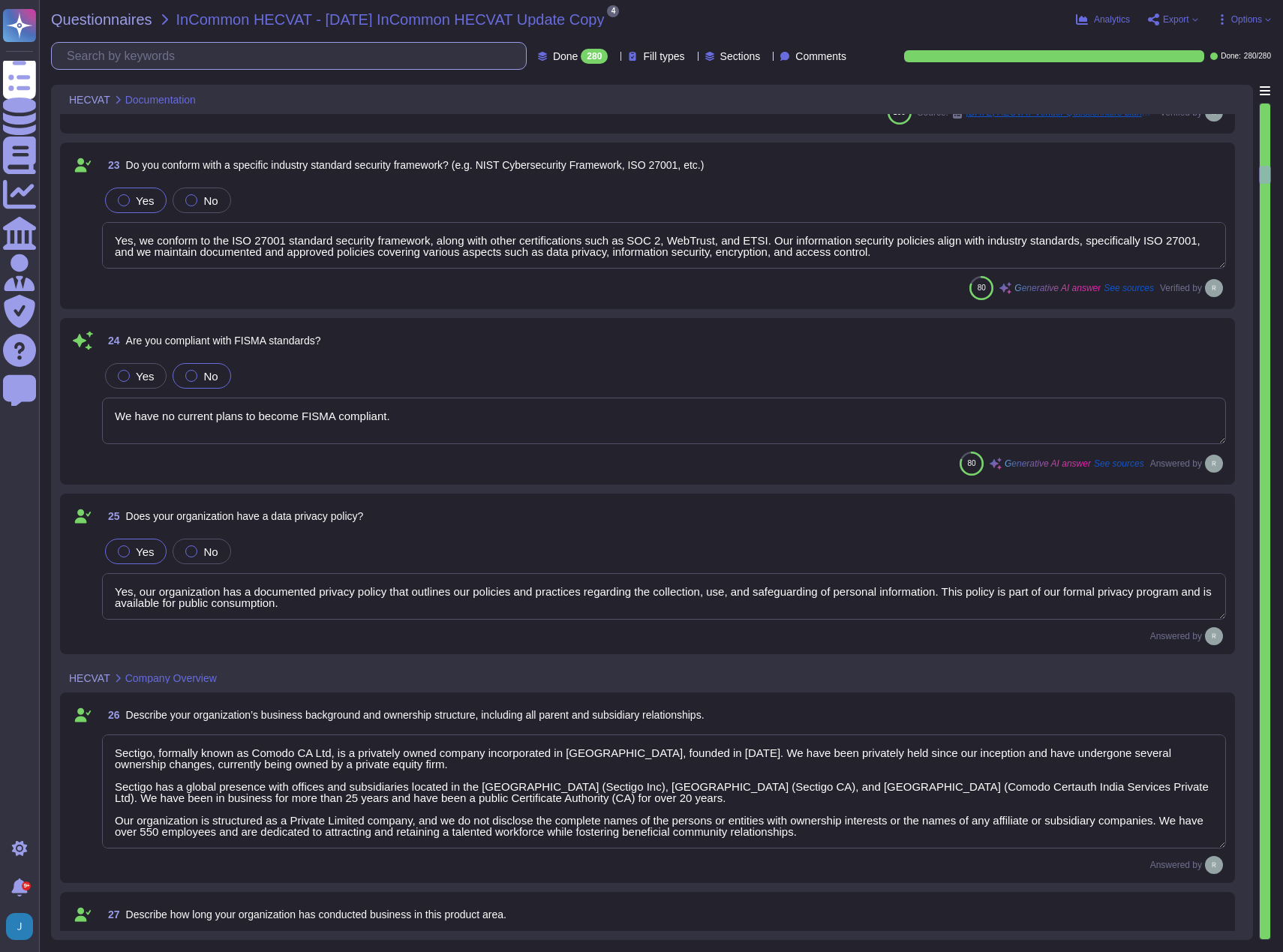
type textarea "Sectigo has been in business for more than 25 years."
type textarea "Yes"
type textarea "No, we have not encountered any significant security breaches in the past three…"
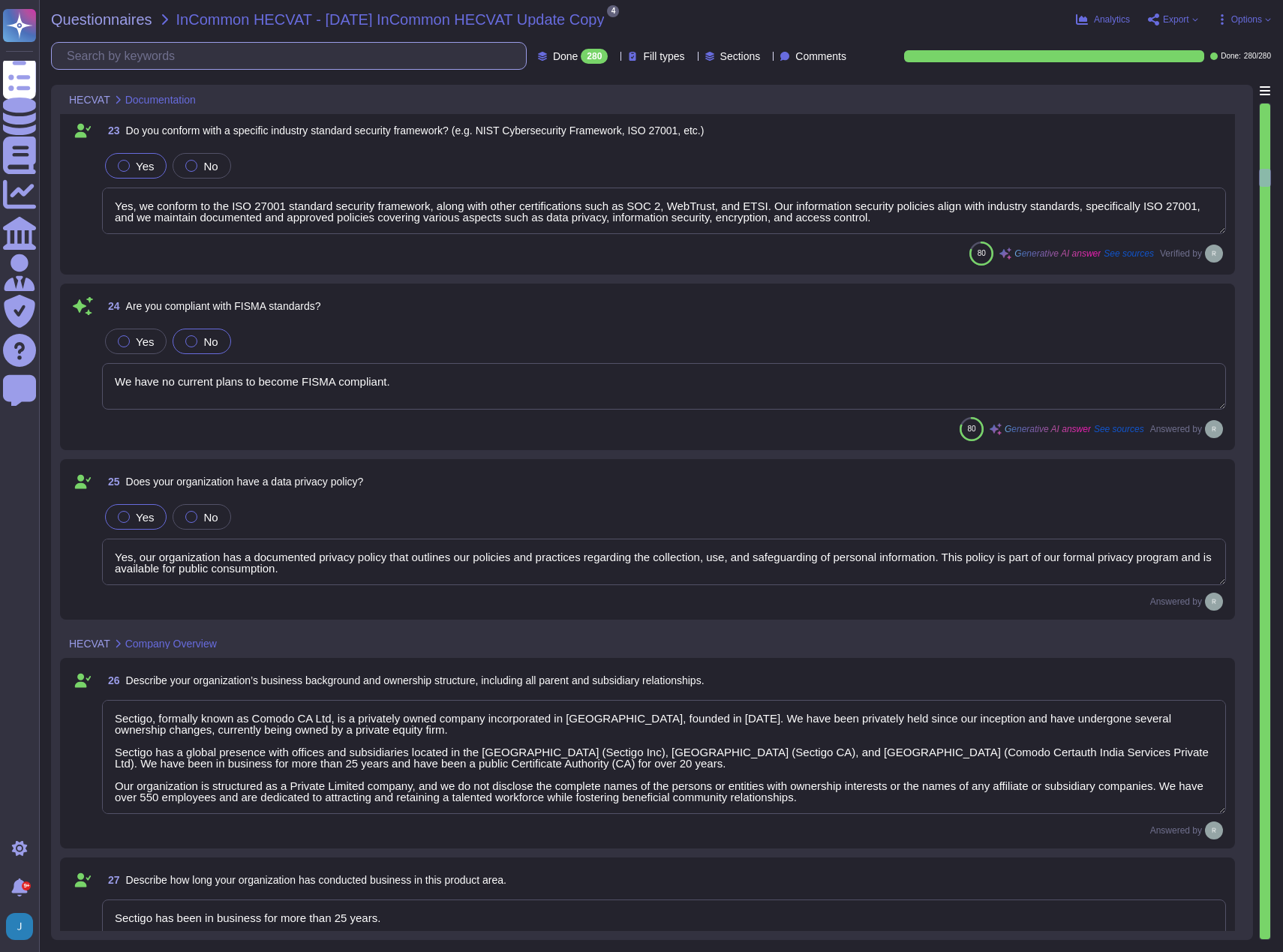
type textarea "Yes, we have a dedicated information security team composed of qualified IT sec…"
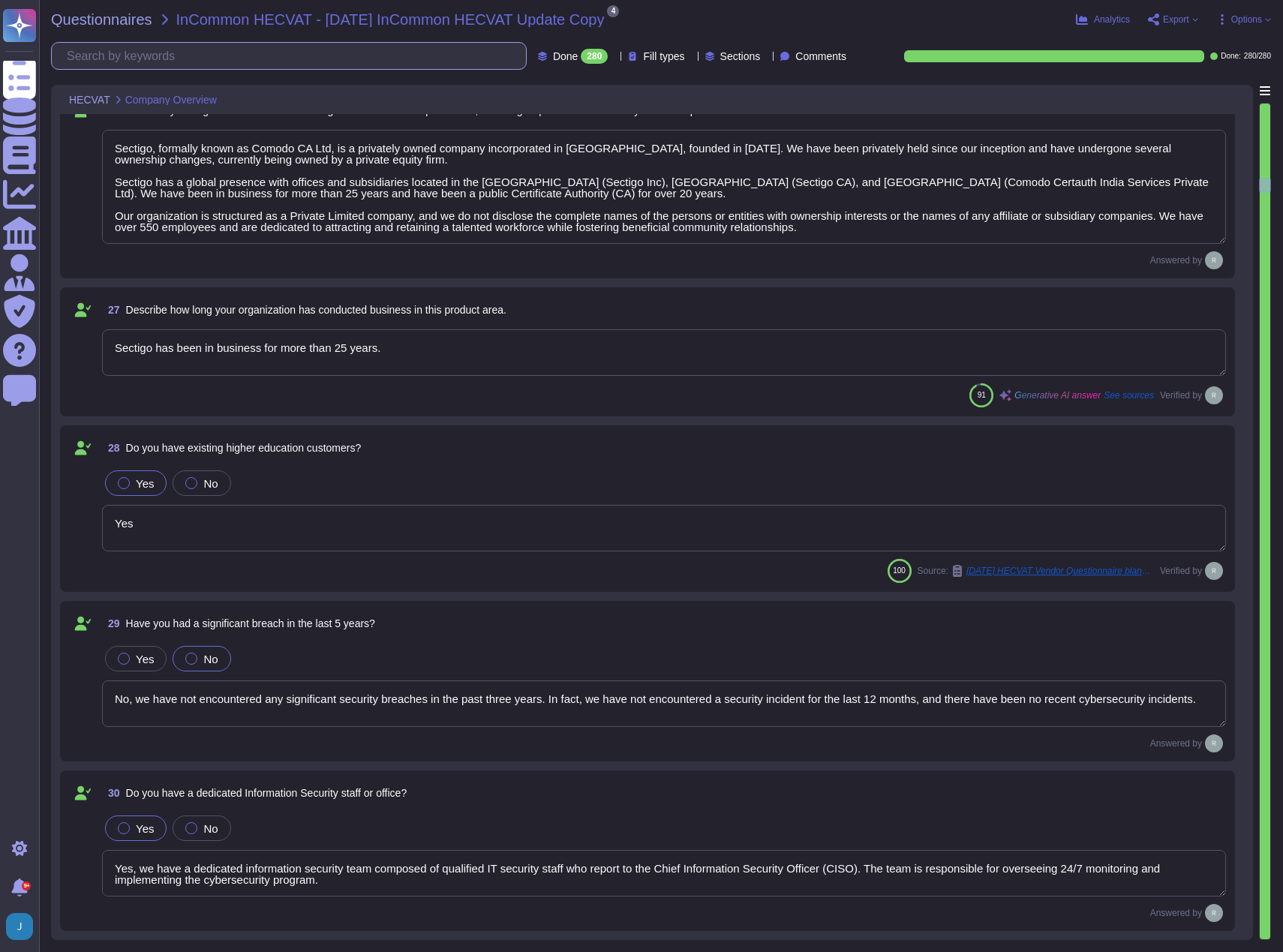
type textarea "Yes, we have dedicated development teams located in the [GEOGRAPHIC_DATA], [GEO…"
type textarea "At [GEOGRAPHIC_DATA], we have established a comprehensive data security program…"
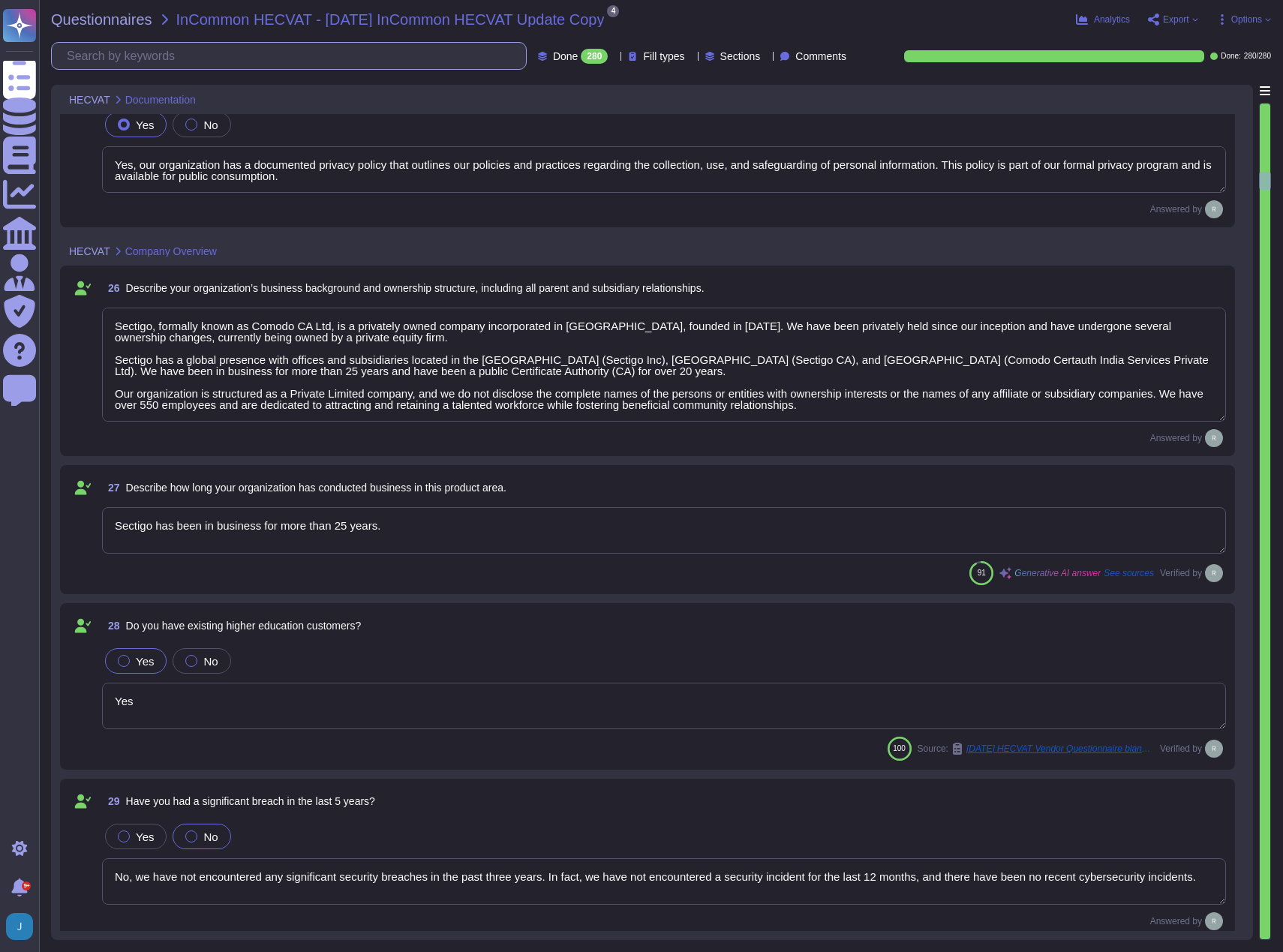
type textarea "Yes, we conform to the ISO 27001 standard security framework, along with other …"
type textarea "We have no current plans to become FISMA compliant."
type textarea "Yes, our organization has a documented privacy policy that outlines our policie…"
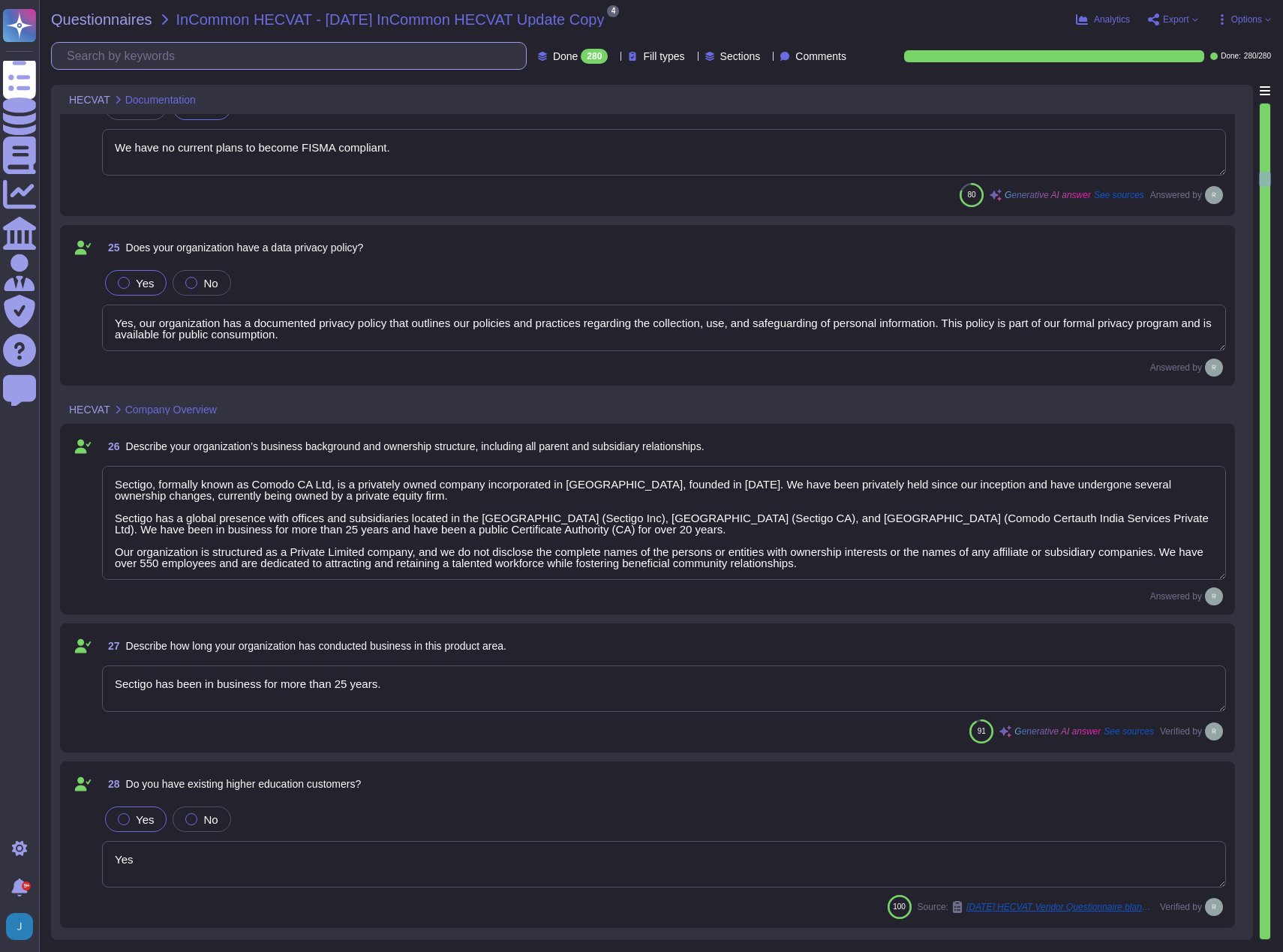
type textarea "We maintain WebTrust, SOC 2, and ISO 27001 certifications."
click at [832, 511] on textarea "Sectigo, formally known as Comodo CA Ltd, is a privately owned company incorpor…" at bounding box center [663, 522] width 1123 height 114
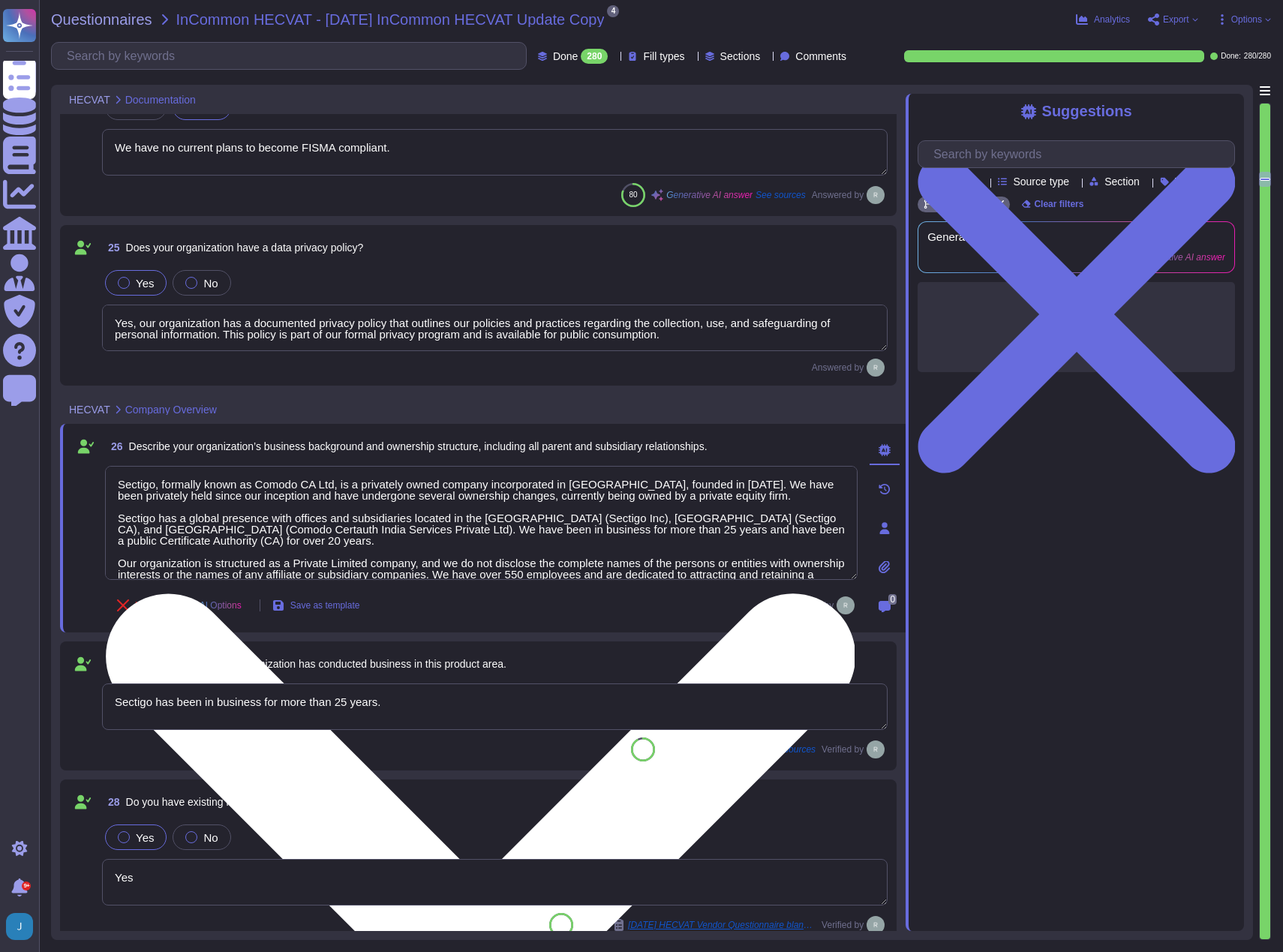
click at [406, 527] on textarea "Sectigo, formally known as Comodo CA Ltd, is a privately owned company incorpor…" at bounding box center [481, 522] width 752 height 114
